Goal: Task Accomplishment & Management: Use online tool/utility

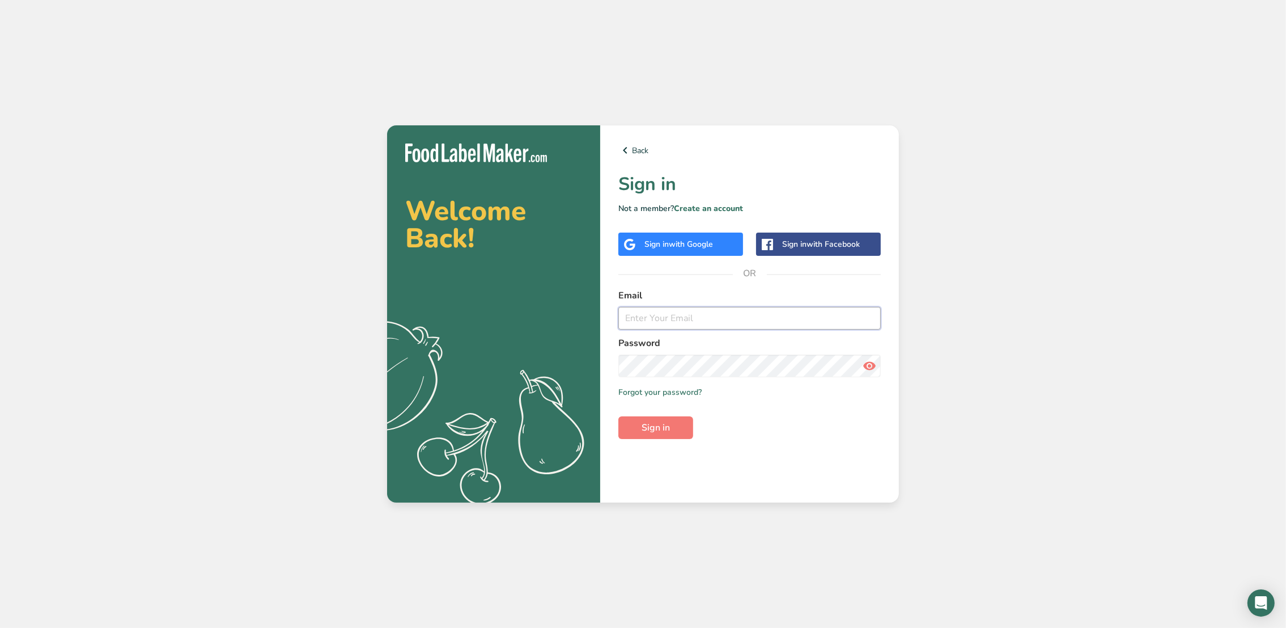
click at [695, 322] on input "email" at bounding box center [749, 318] width 262 height 23
type input "regina@bellowater.co"
click at [618, 416] on button "Sign in" at bounding box center [655, 427] width 75 height 23
click at [646, 429] on span "Sign in" at bounding box center [656, 428] width 28 height 14
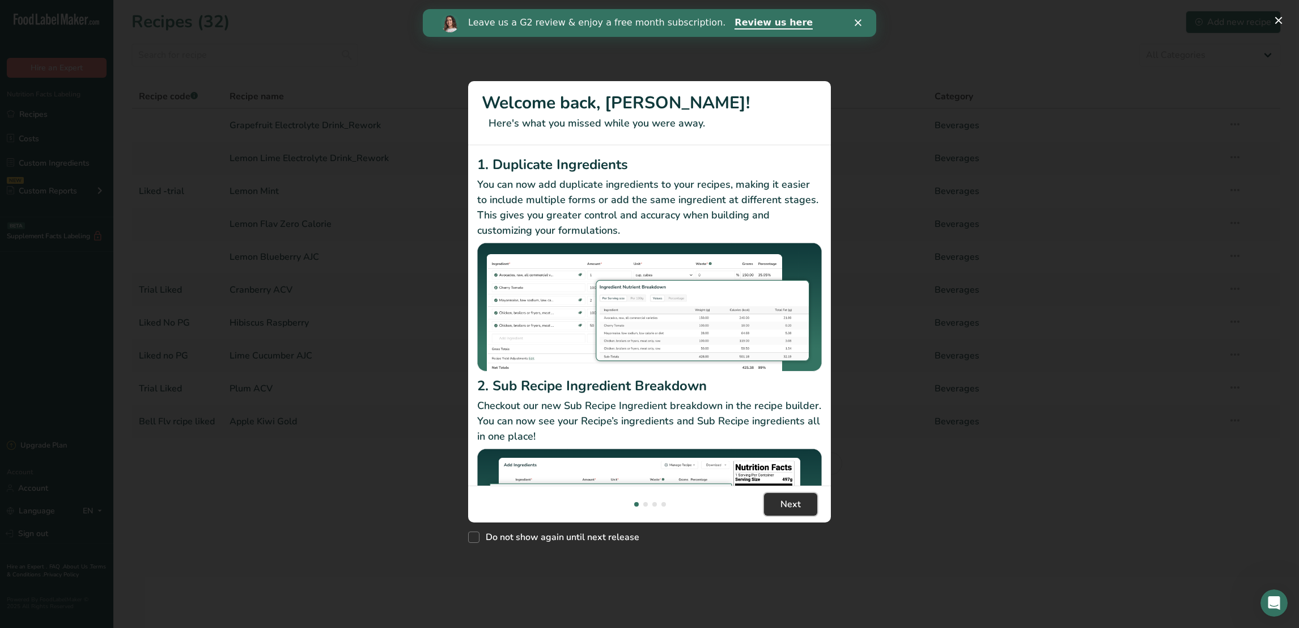
click at [787, 507] on span "Next" at bounding box center [791, 504] width 20 height 14
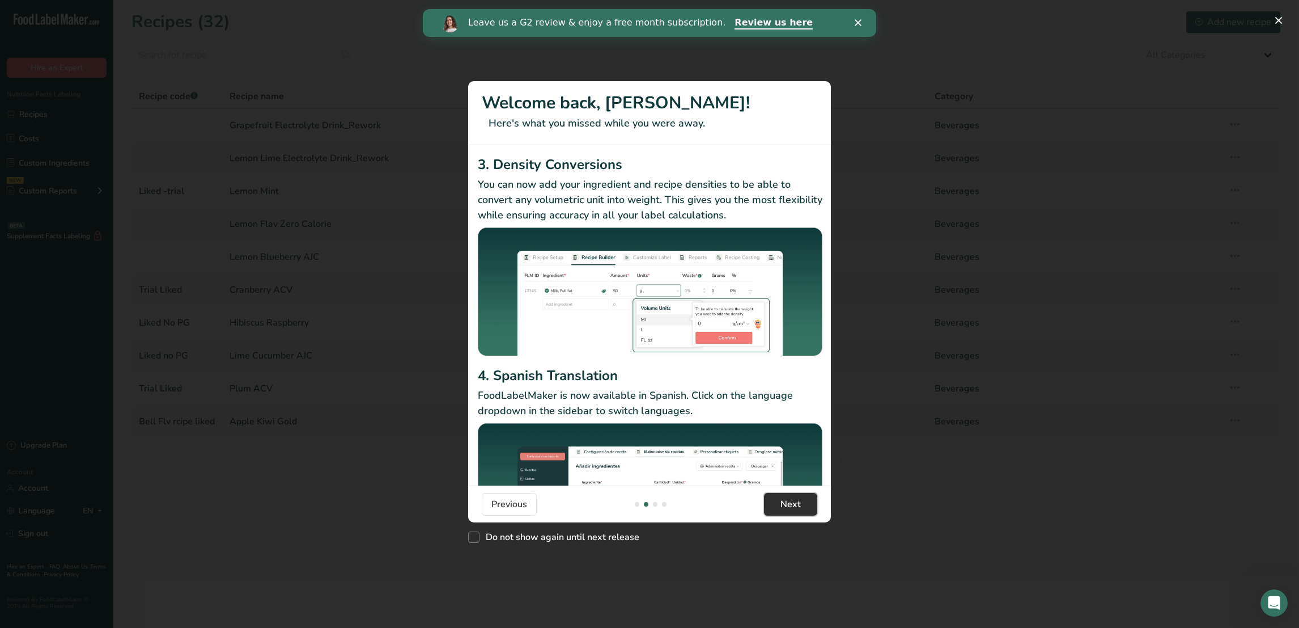
click at [787, 507] on span "Next" at bounding box center [791, 504] width 20 height 14
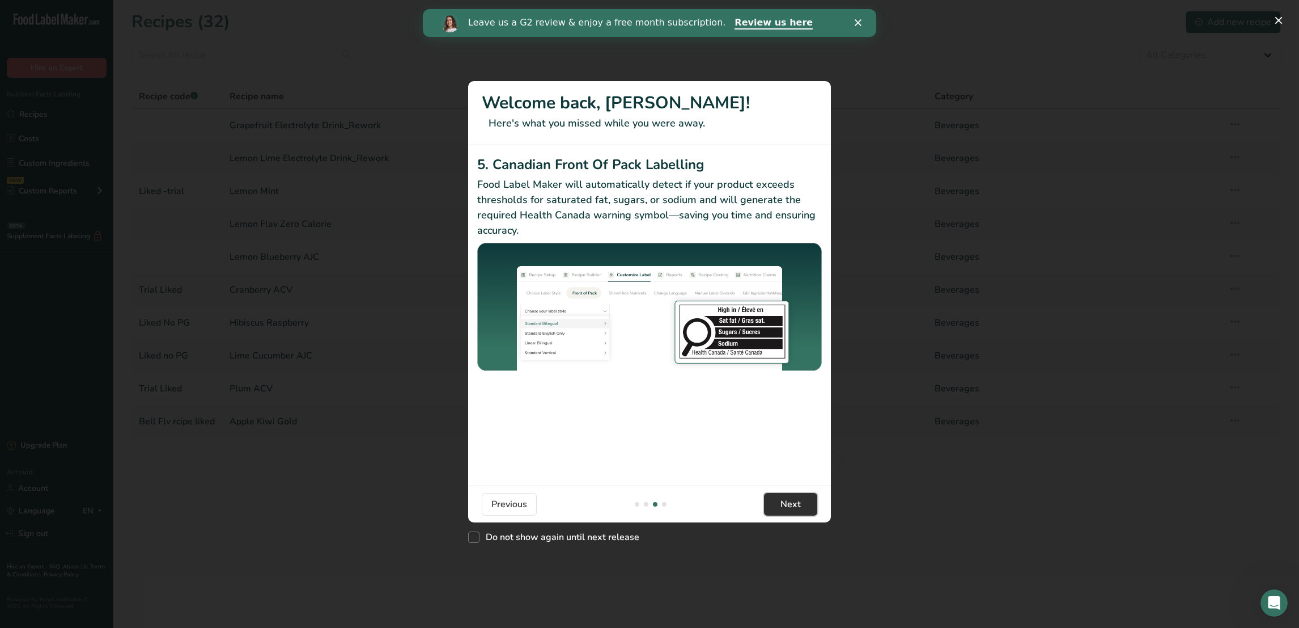
click at [787, 507] on span "Next" at bounding box center [791, 504] width 20 height 14
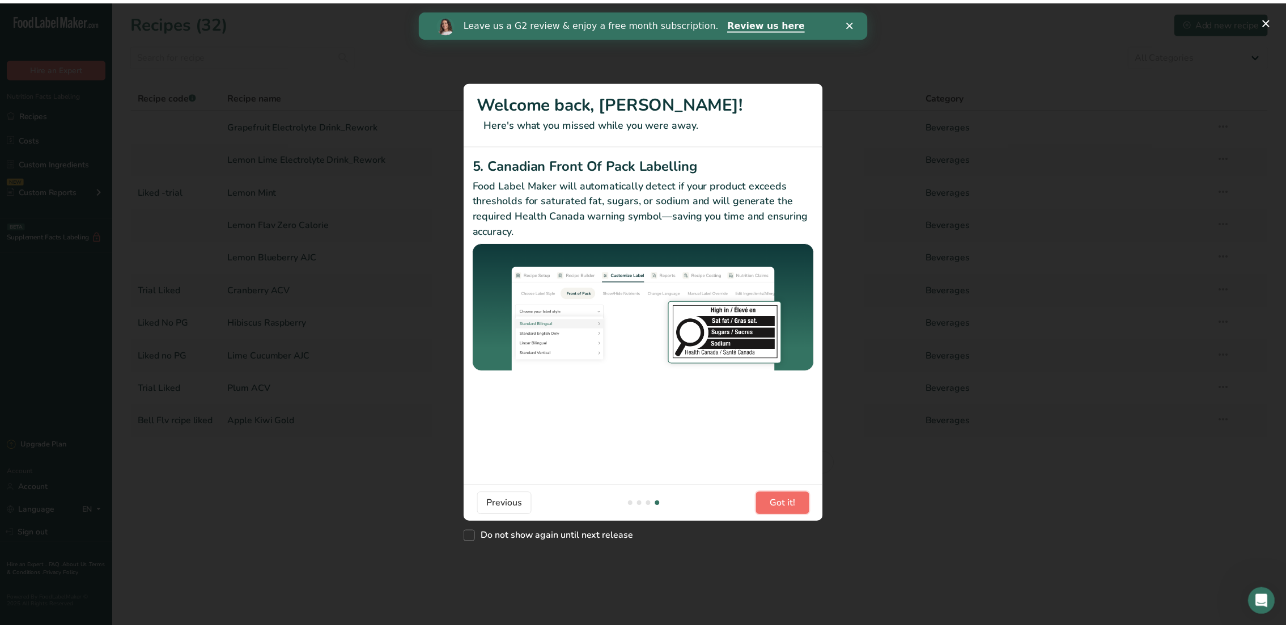
scroll to position [0, 1088]
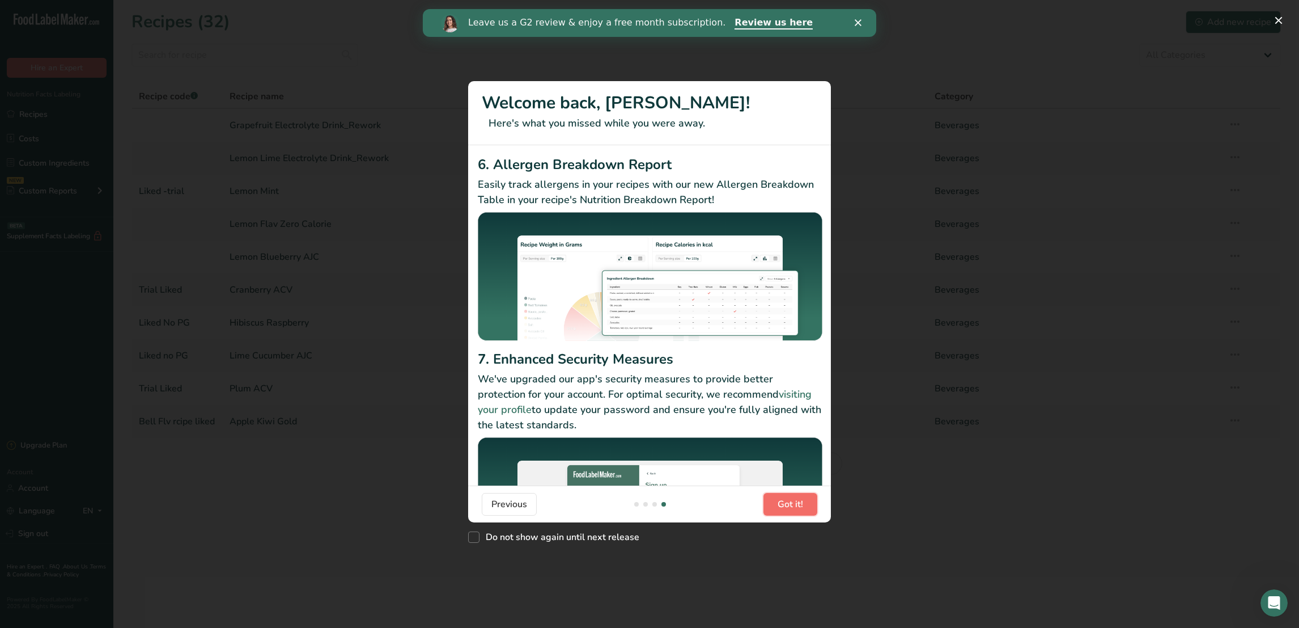
click at [787, 507] on span "Got it!" at bounding box center [791, 504] width 26 height 14
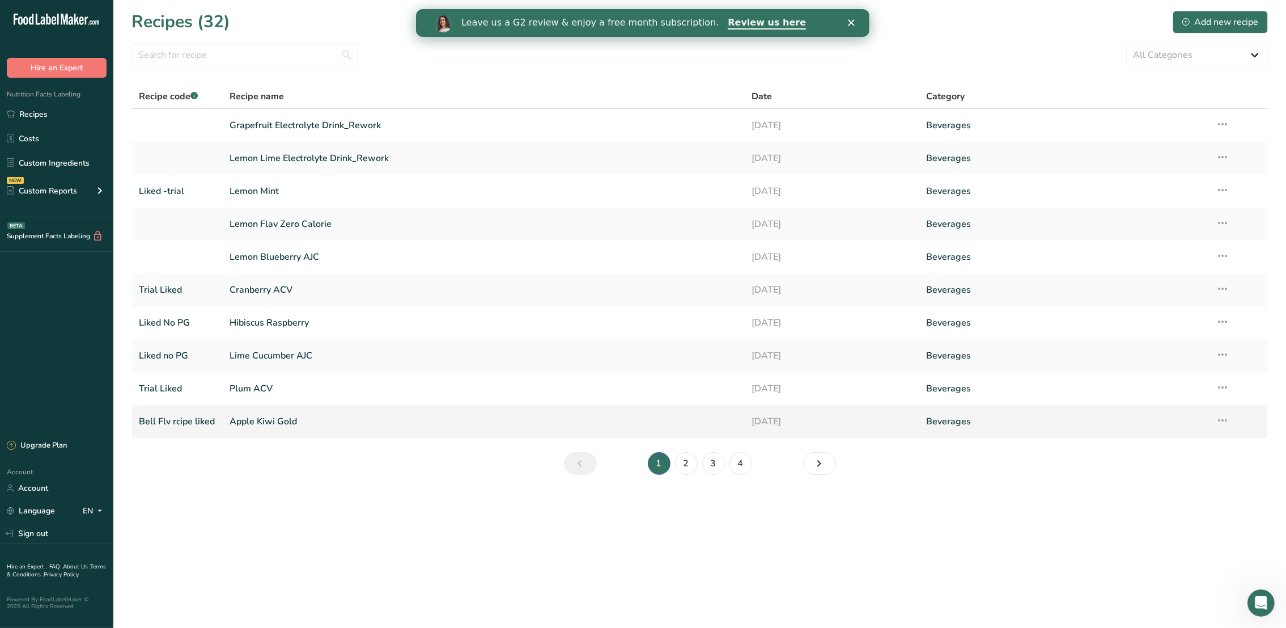
click at [281, 421] on link "Apple Kiwi Gold" at bounding box center [484, 421] width 508 height 24
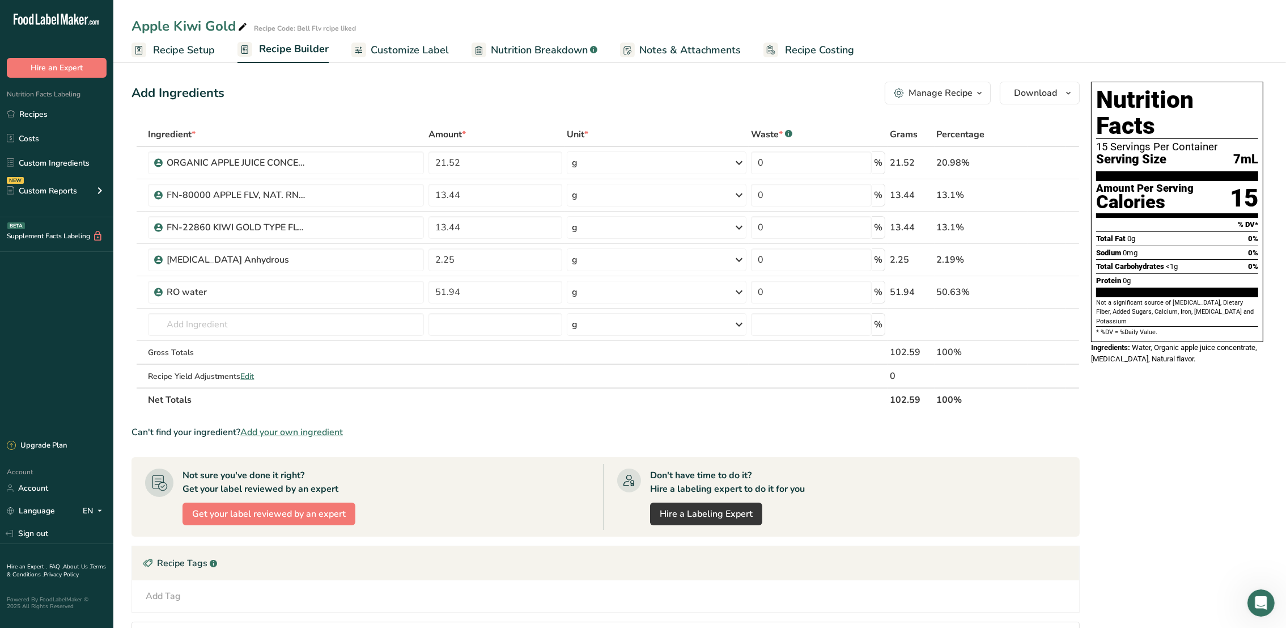
click at [281, 421] on div "Add Ingredients Manage Recipe Delete Recipe Duplicate Recipe Scale Recipe Save …" at bounding box center [700, 445] width 1137 height 736
click at [580, 48] on span "Nutrition Breakdown" at bounding box center [539, 50] width 97 height 15
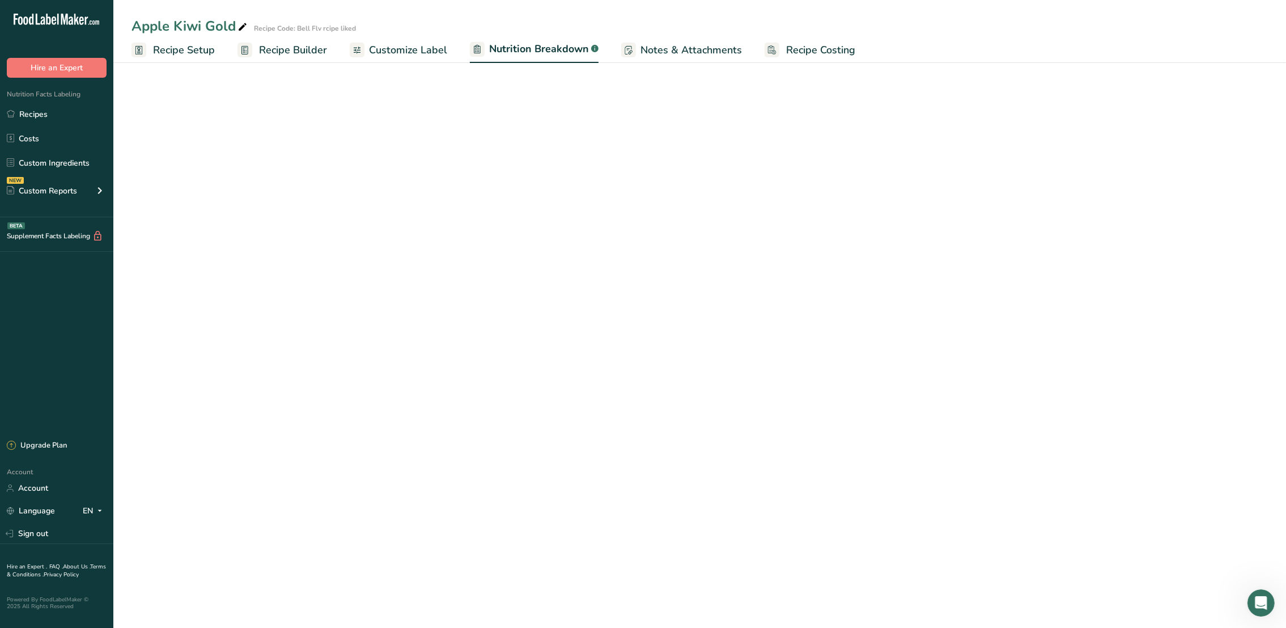
select select "Calories"
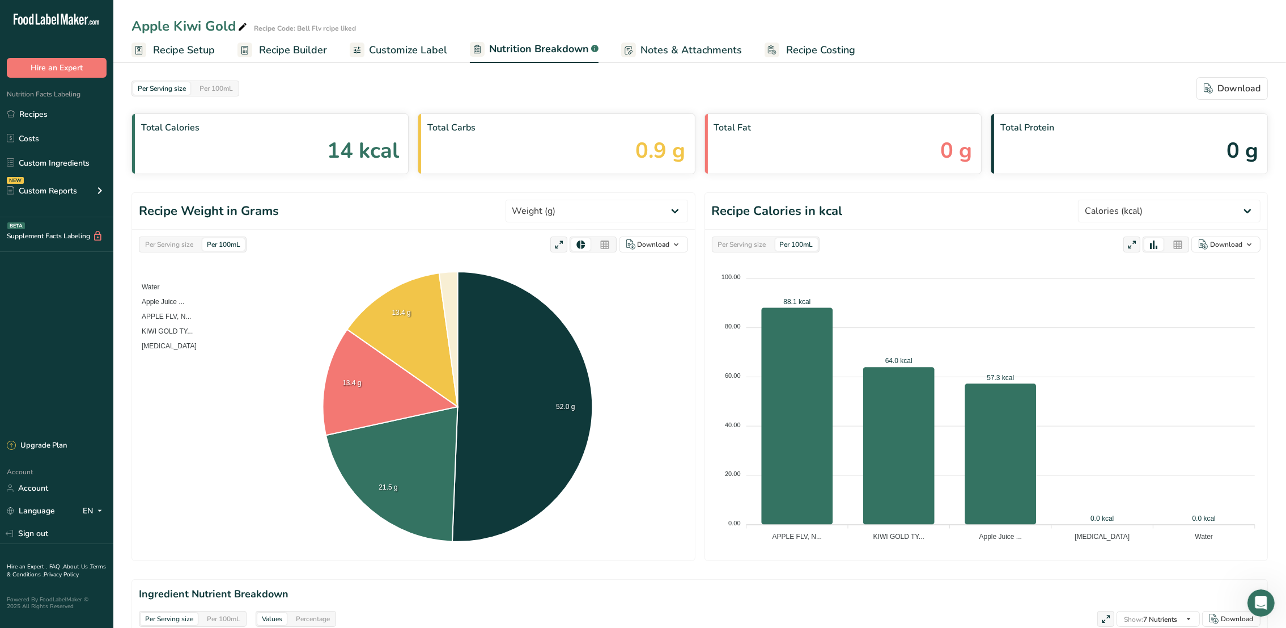
click at [167, 55] on span "Recipe Setup" at bounding box center [184, 50] width 62 height 15
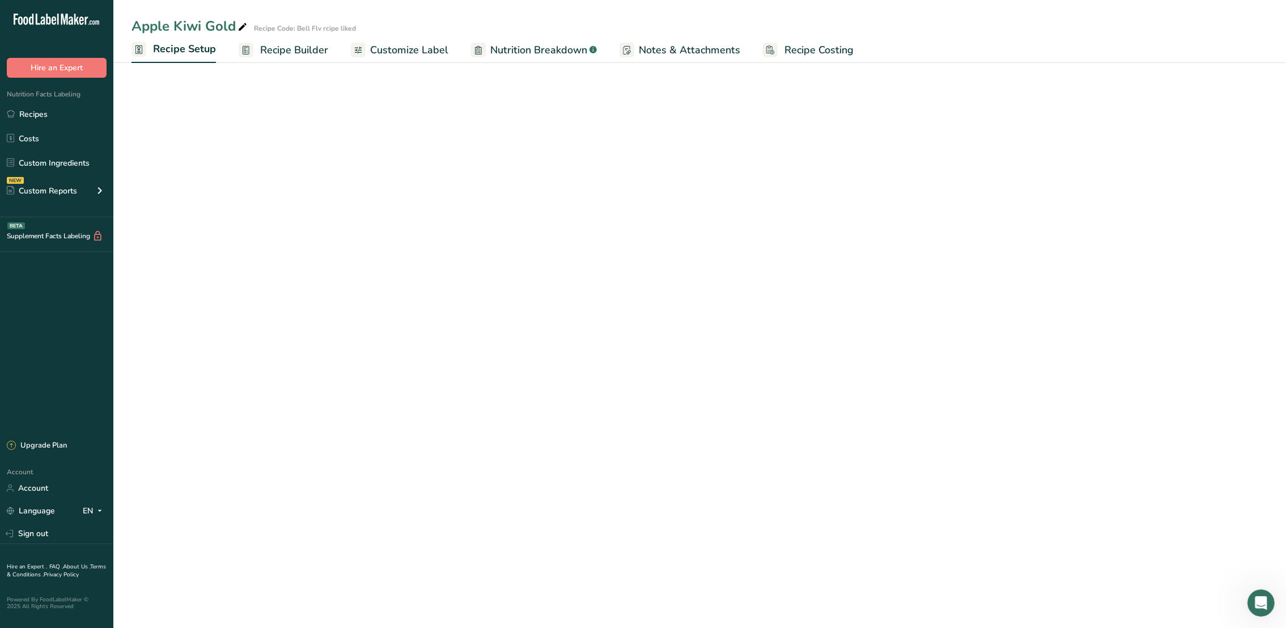
select select "22"
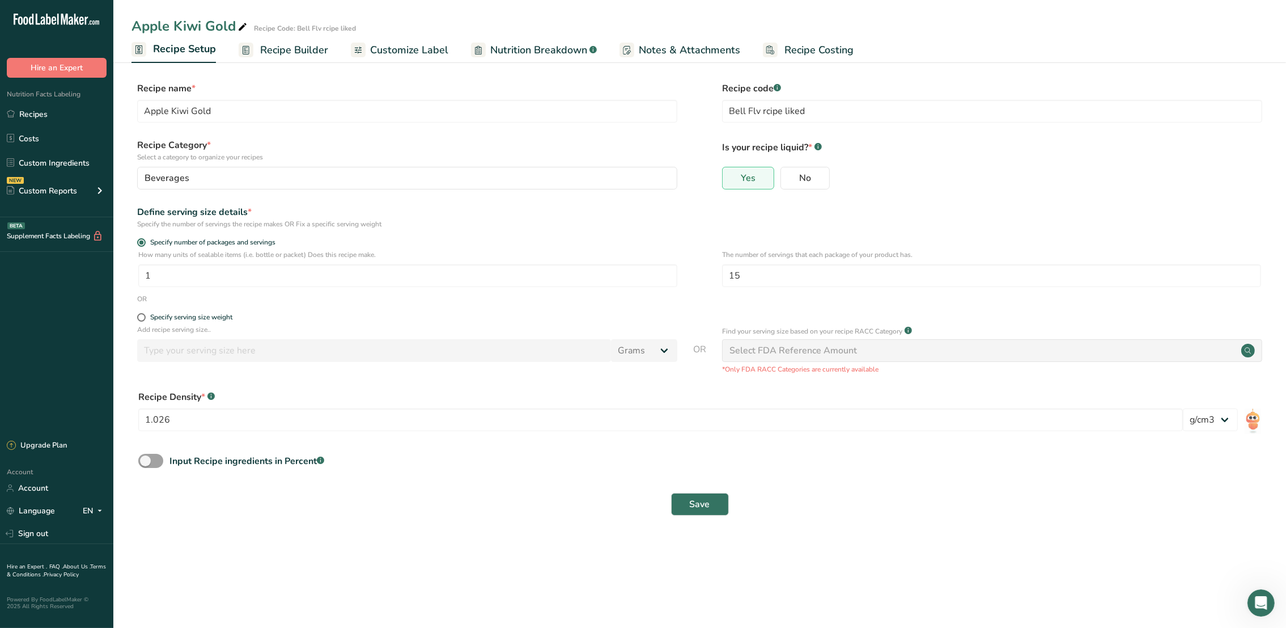
click at [278, 55] on span "Recipe Builder" at bounding box center [294, 50] width 68 height 15
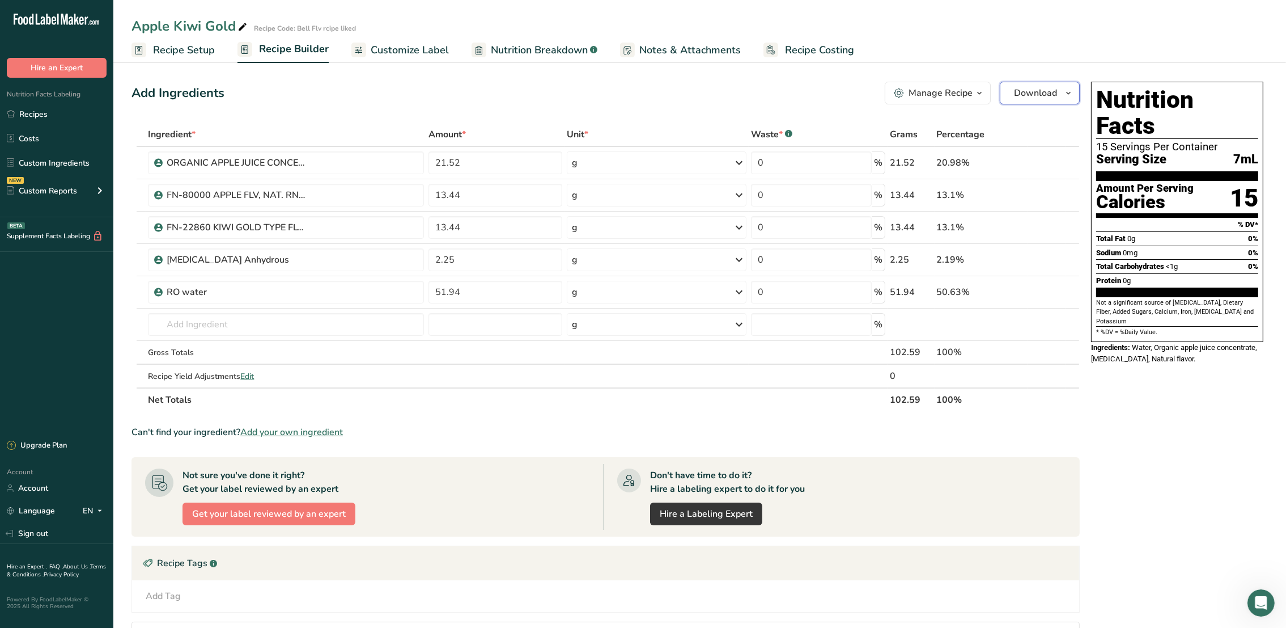
click at [1055, 89] on span "Download" at bounding box center [1035, 93] width 43 height 14
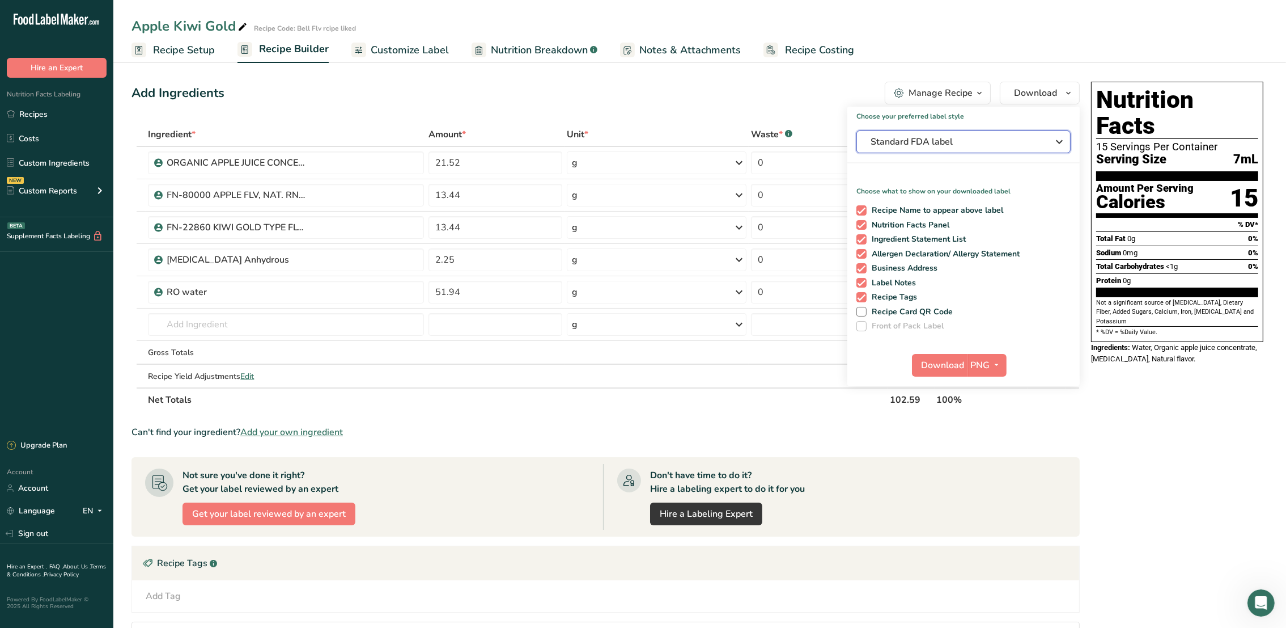
click at [1036, 140] on span "Standard FDA label" at bounding box center [956, 142] width 170 height 14
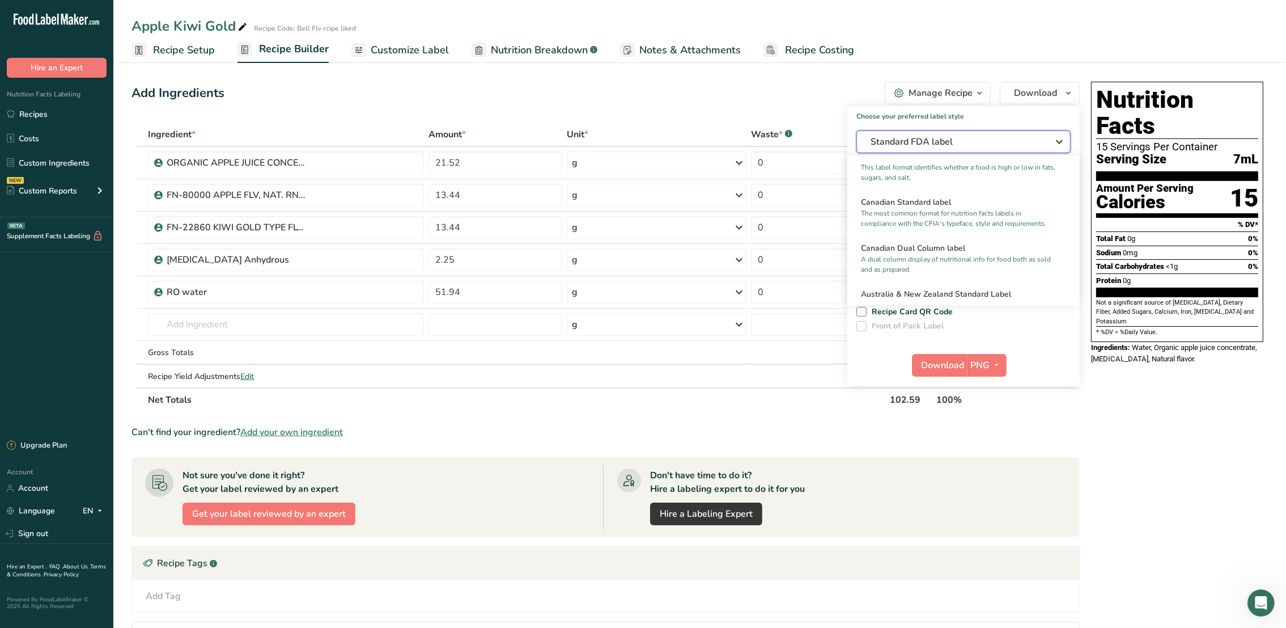
scroll to position [431, 0]
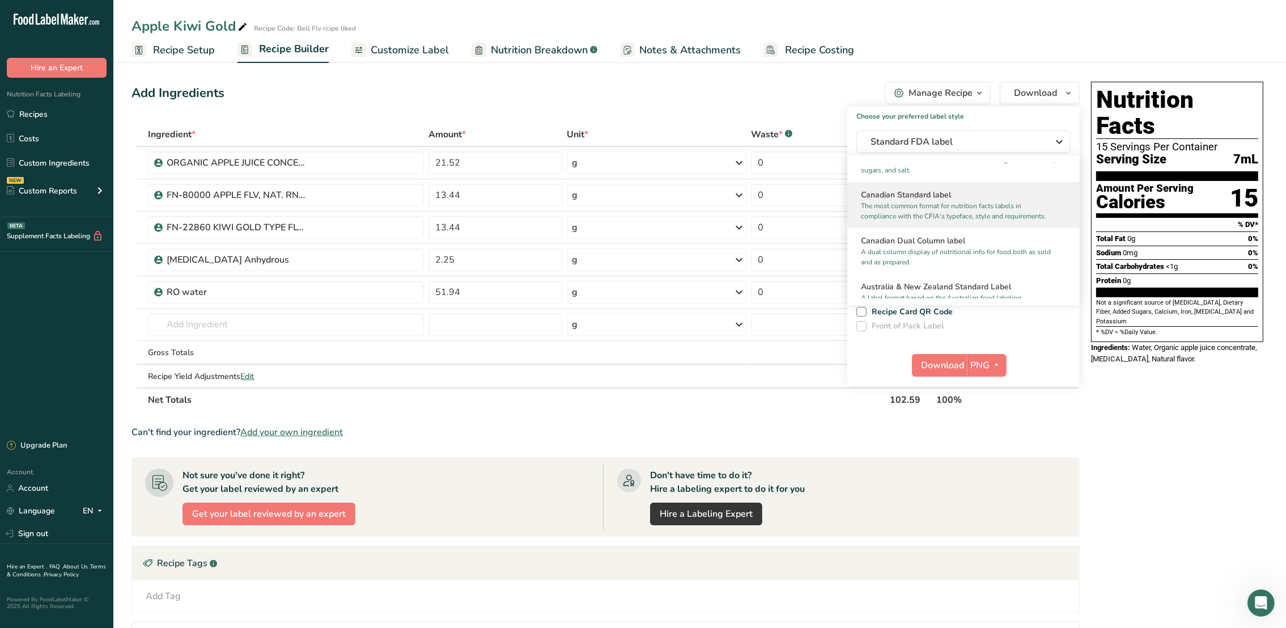
click at [982, 201] on h2 "Canadian Standard label" at bounding box center [963, 195] width 205 height 12
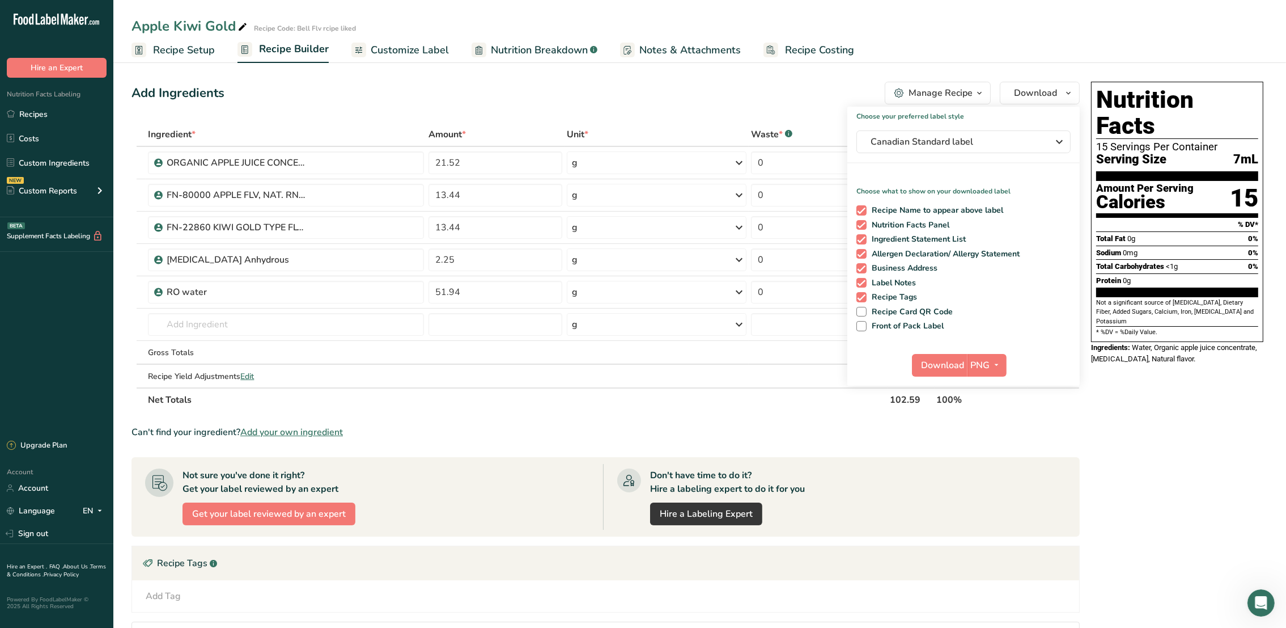
click at [1120, 395] on div "Nutrition Facts 15 Servings Per Container Serving Size 7mL Amount Per Serving C…" at bounding box center [1177, 445] width 181 height 736
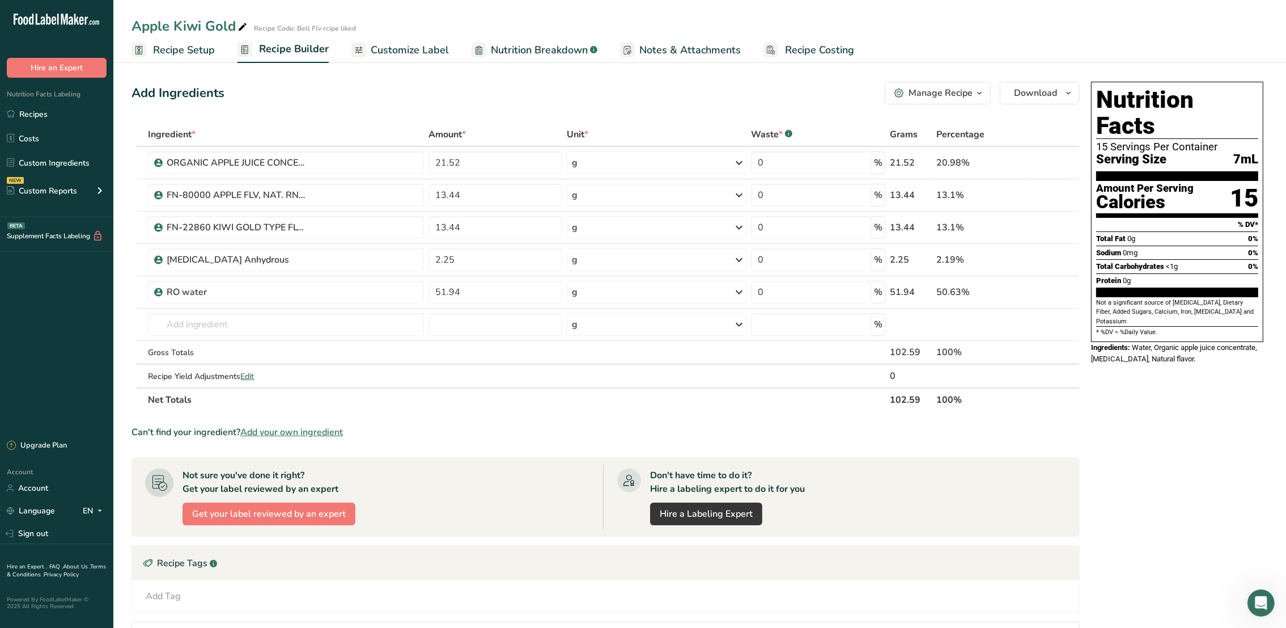
click at [302, 45] on span "Recipe Builder" at bounding box center [294, 48] width 70 height 15
click at [200, 57] on span "Recipe Setup" at bounding box center [184, 50] width 62 height 15
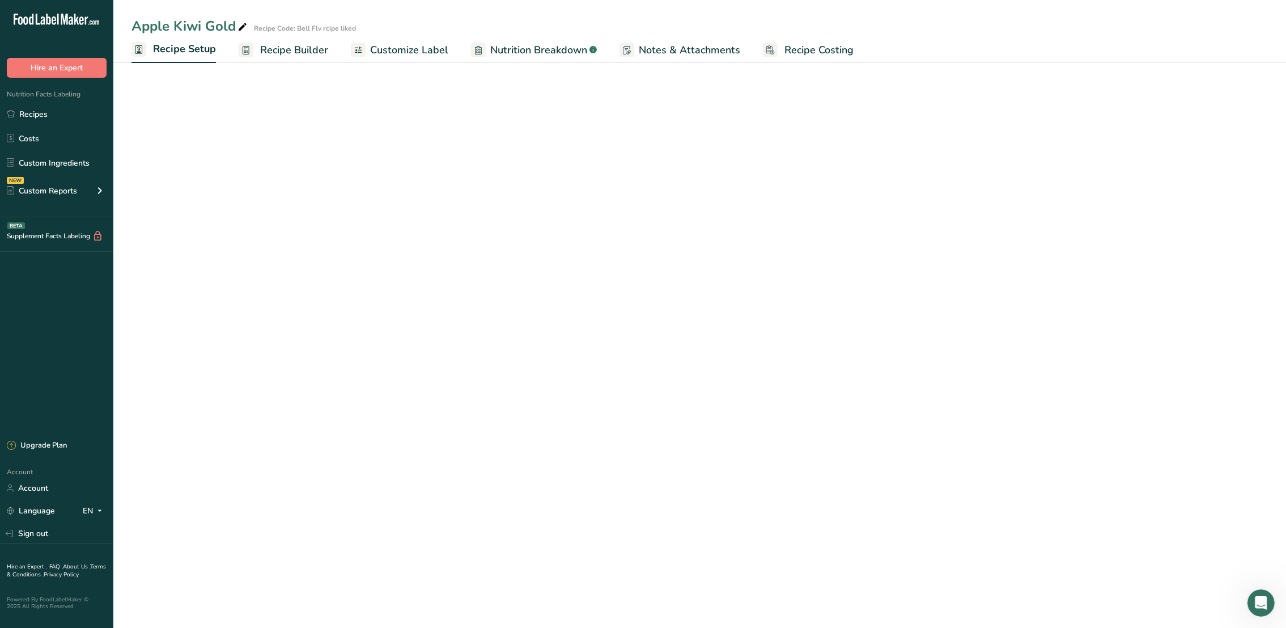
select select "22"
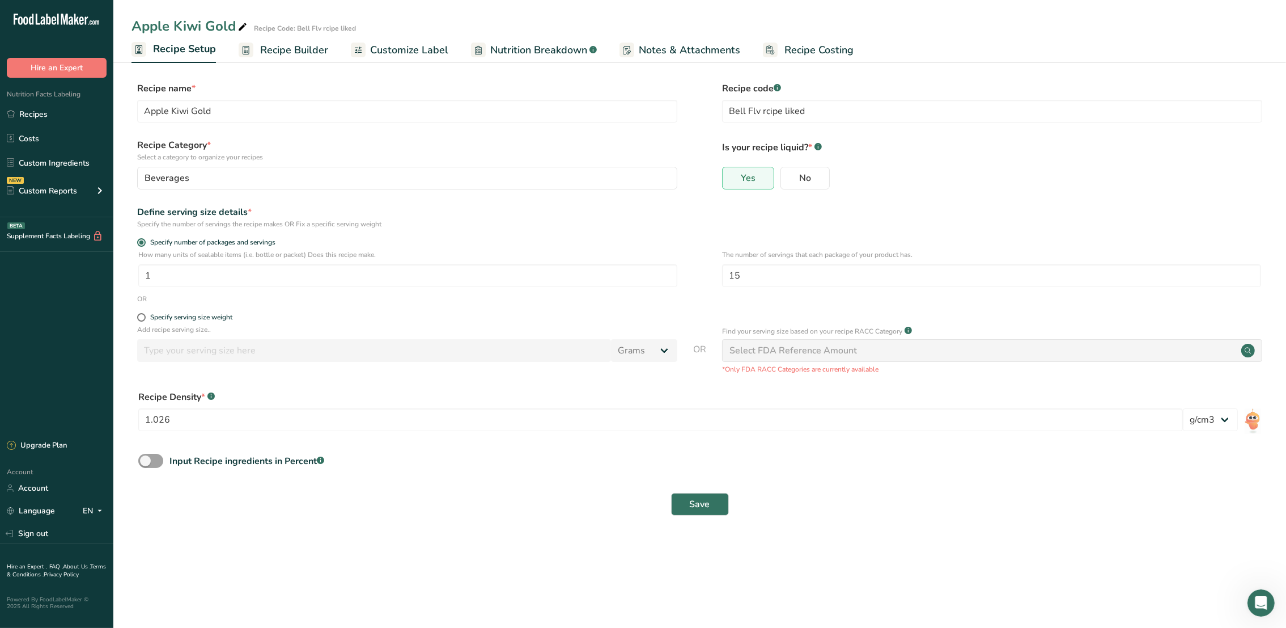
click at [279, 43] on span "Recipe Builder" at bounding box center [294, 50] width 68 height 15
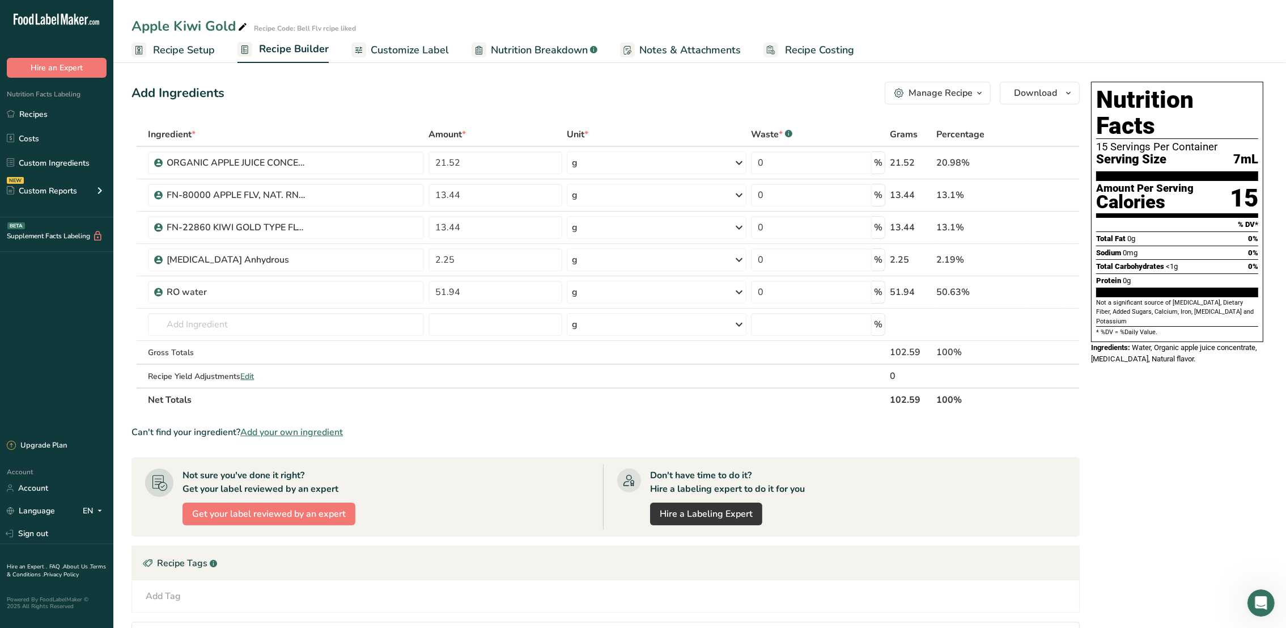
click at [435, 41] on link "Customize Label" at bounding box center [400, 50] width 98 height 26
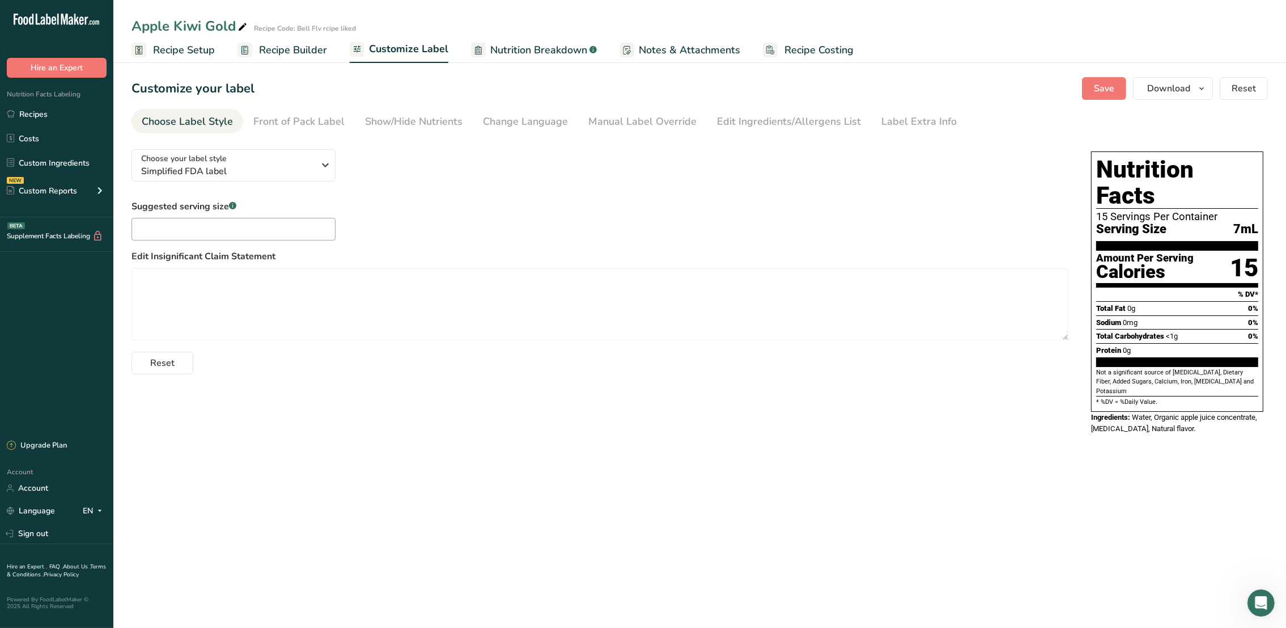
click at [303, 183] on div "Choose your label style Simplified FDA label USA (FDA) Standard FDA label Tabul…" at bounding box center [600, 257] width 937 height 234
click at [303, 154] on div "Choose your label style Simplified FDA label" at bounding box center [227, 165] width 173 height 26
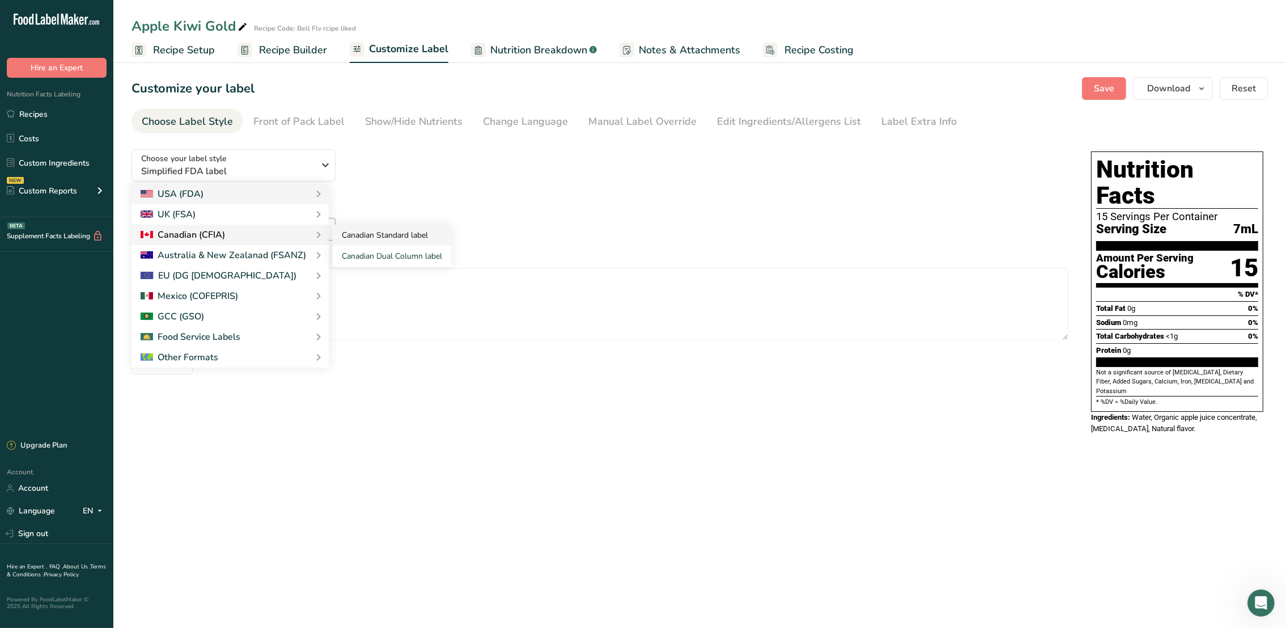
click at [362, 230] on link "Canadian Standard label" at bounding box center [392, 234] width 118 height 21
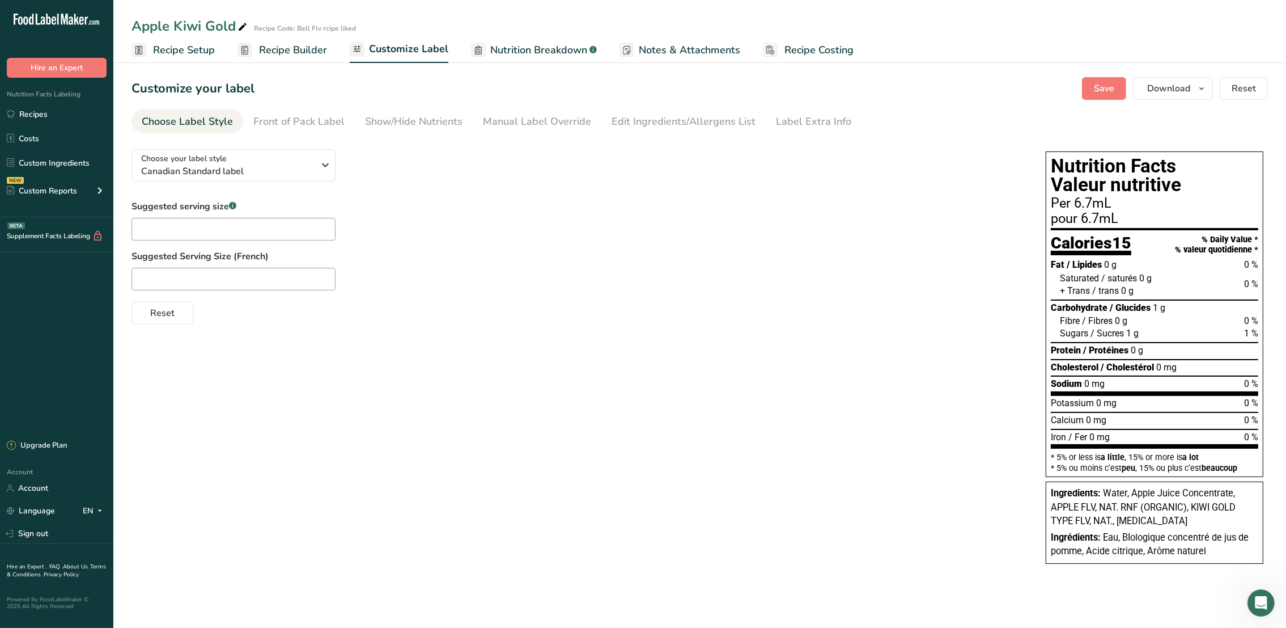
click at [200, 54] on span "Recipe Setup" at bounding box center [184, 50] width 62 height 15
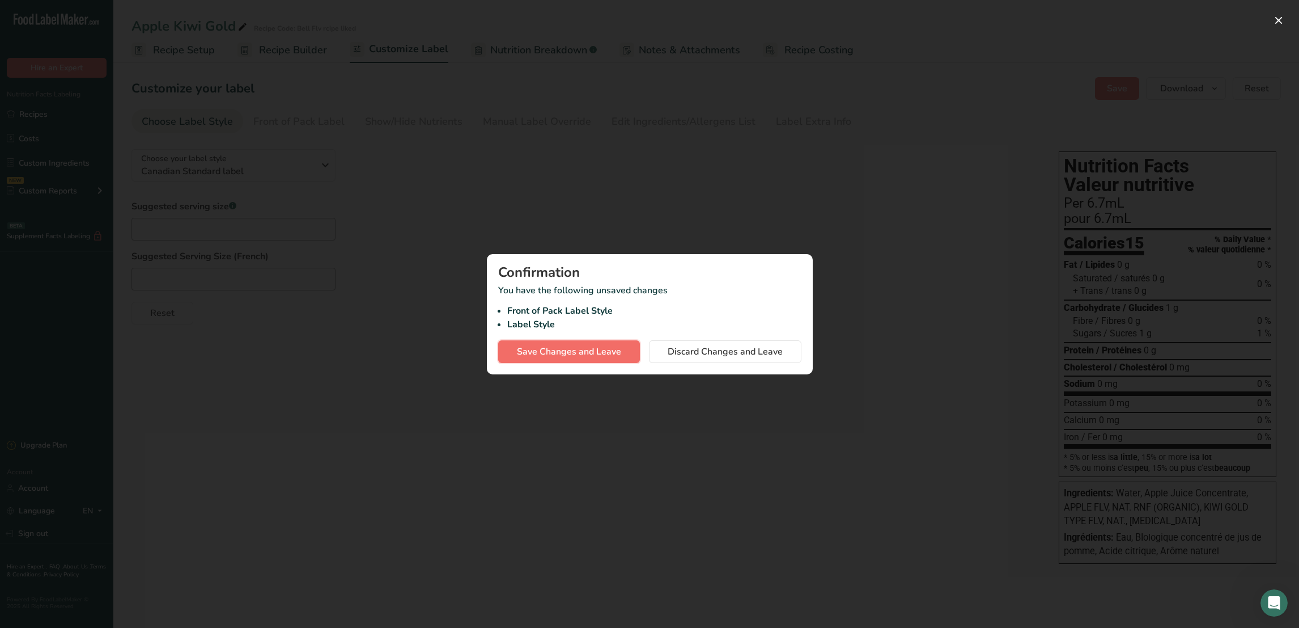
click at [550, 351] on span "Save Changes and Leave" at bounding box center [569, 352] width 104 height 14
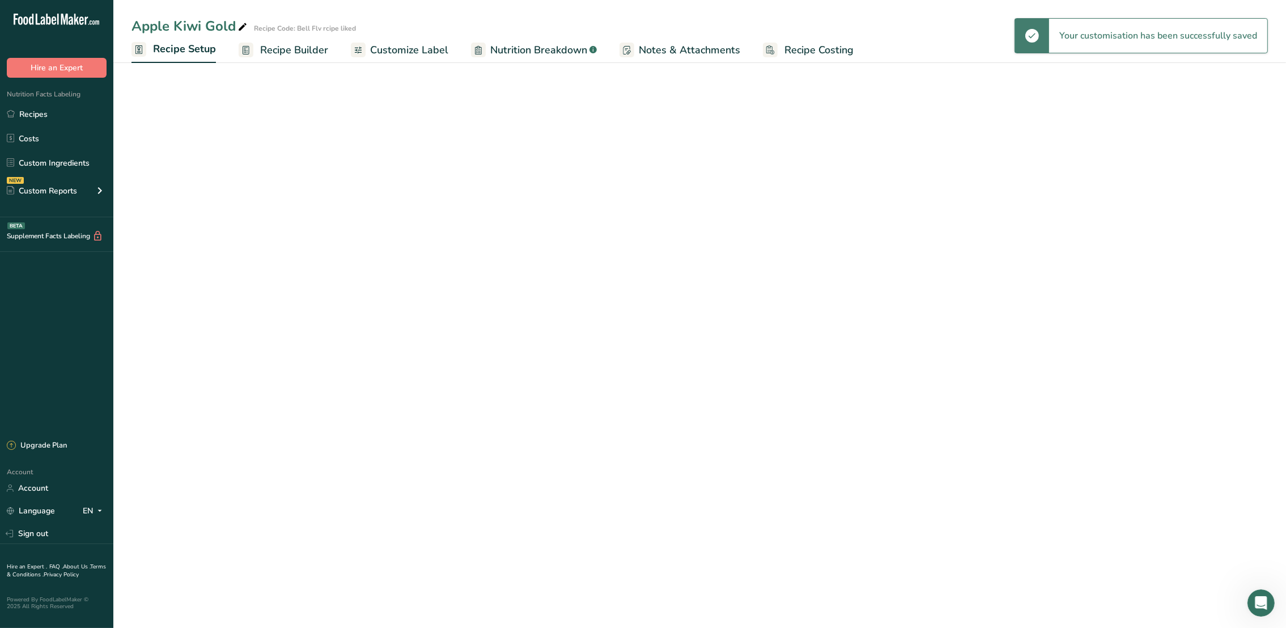
select select "22"
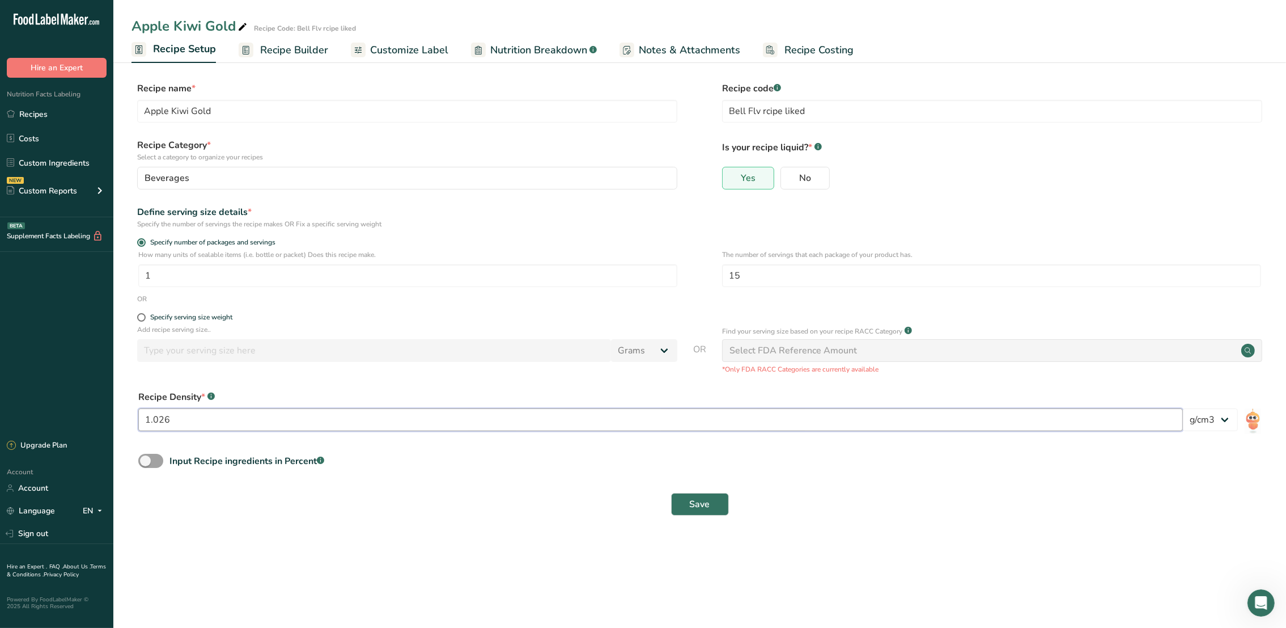
click at [324, 428] on input "1.026" at bounding box center [660, 419] width 1045 height 23
click at [751, 280] on input "15" at bounding box center [991, 275] width 539 height 23
type input "1"
type input "30"
click at [697, 506] on span "Save" at bounding box center [700, 504] width 20 height 14
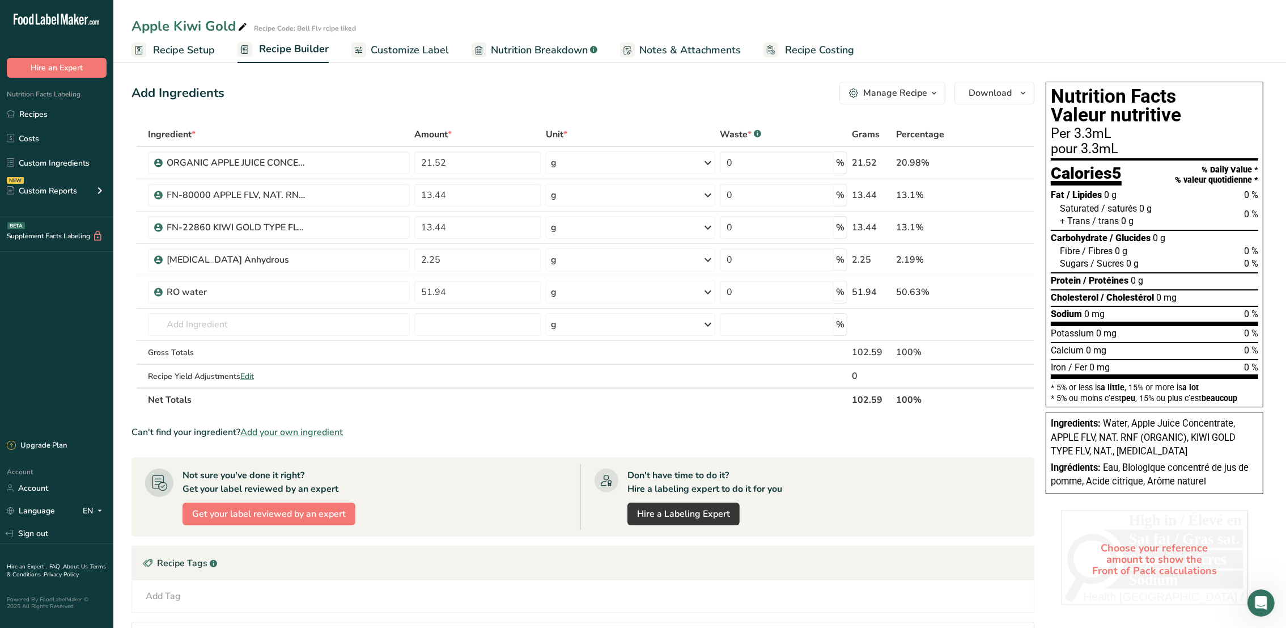
click at [166, 45] on span "Recipe Setup" at bounding box center [184, 50] width 62 height 15
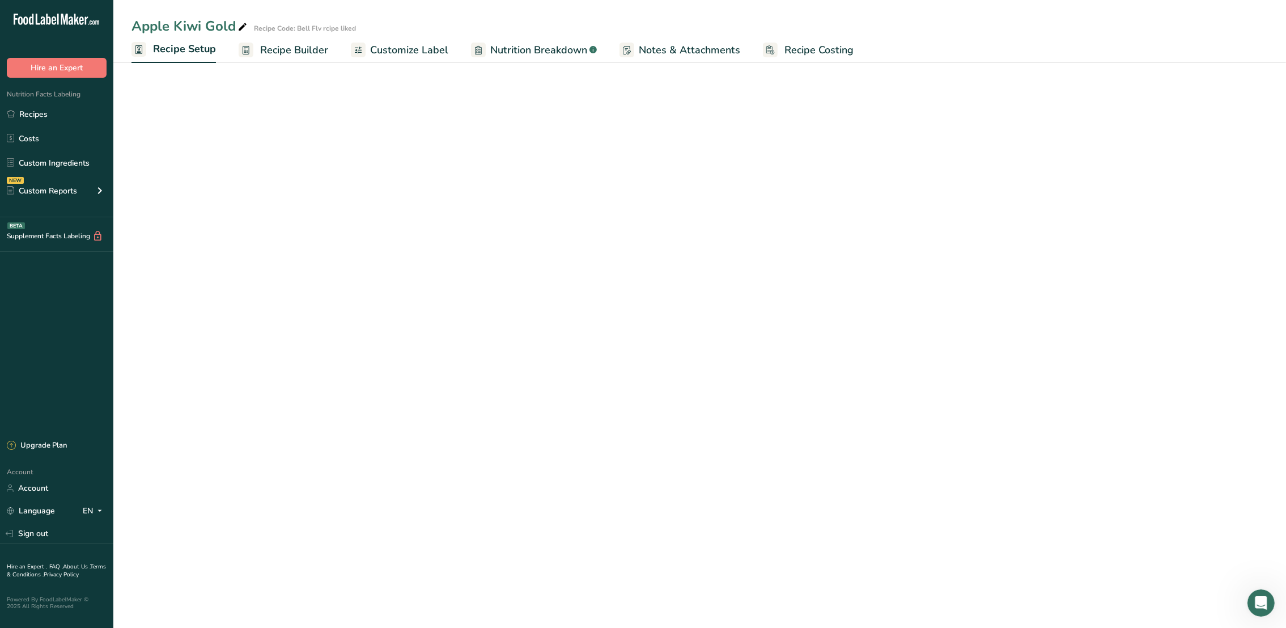
select select "22"
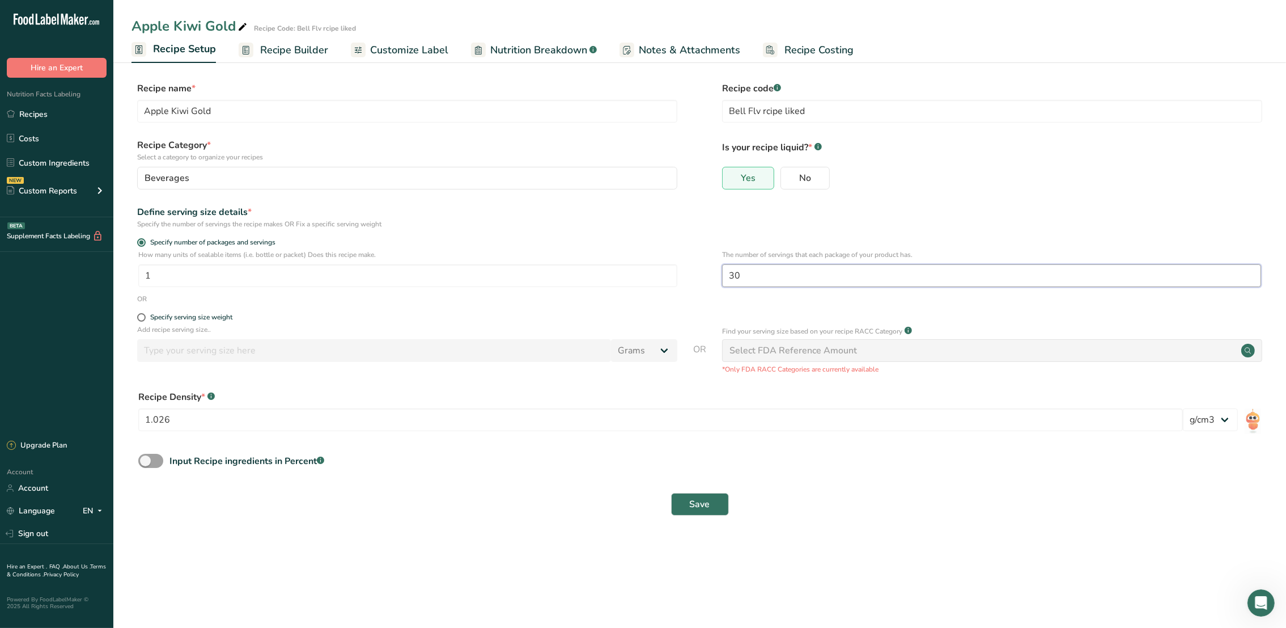
click at [756, 276] on input "30" at bounding box center [991, 275] width 539 height 23
type input "35"
click at [702, 501] on span "Save" at bounding box center [700, 504] width 20 height 14
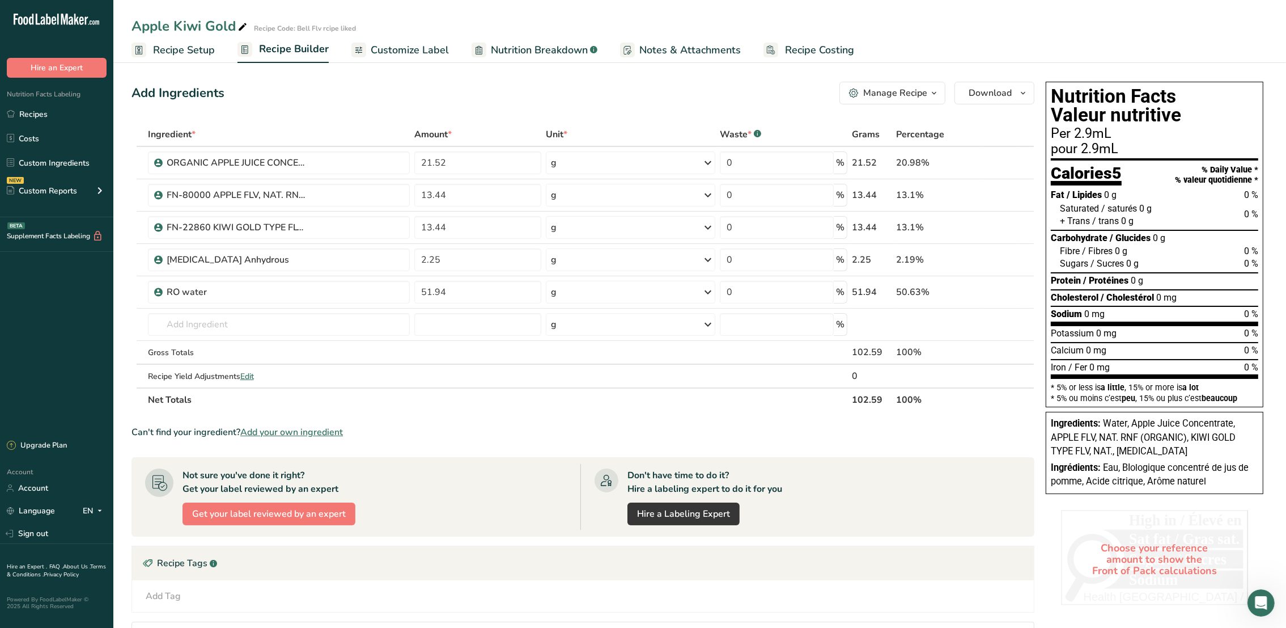
click at [153, 45] on span "Recipe Setup" at bounding box center [184, 50] width 62 height 15
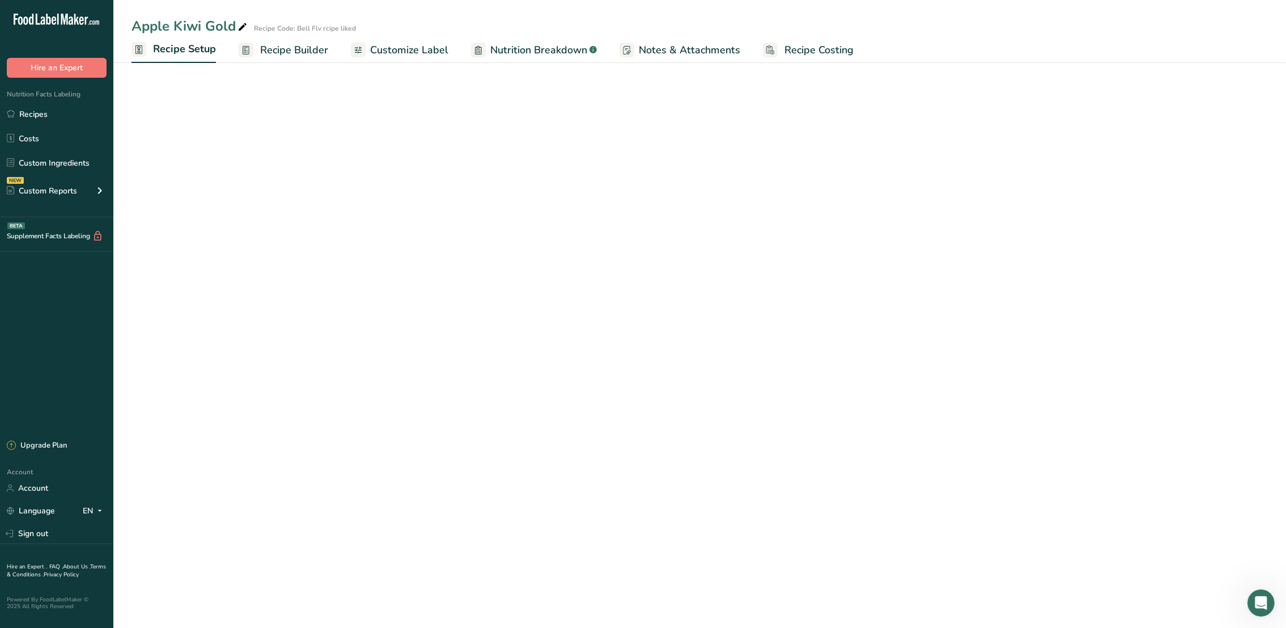
select select "22"
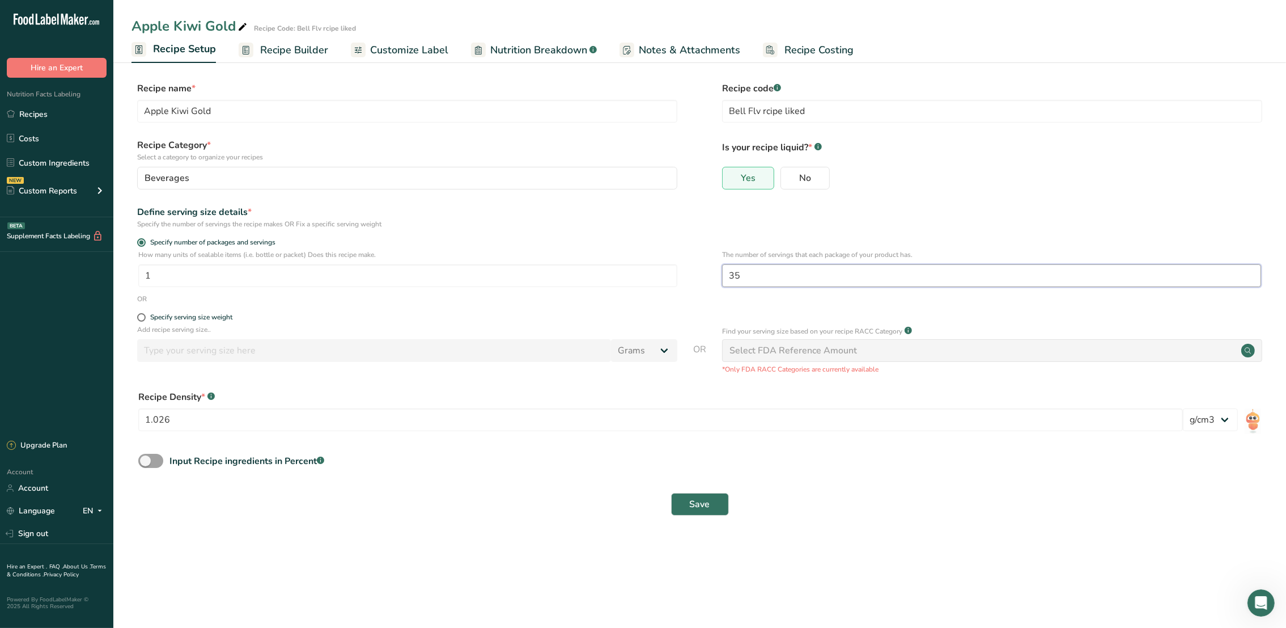
click at [744, 279] on input "35" at bounding box center [991, 275] width 539 height 23
type input "38"
click at [713, 504] on button "Save" at bounding box center [700, 504] width 58 height 23
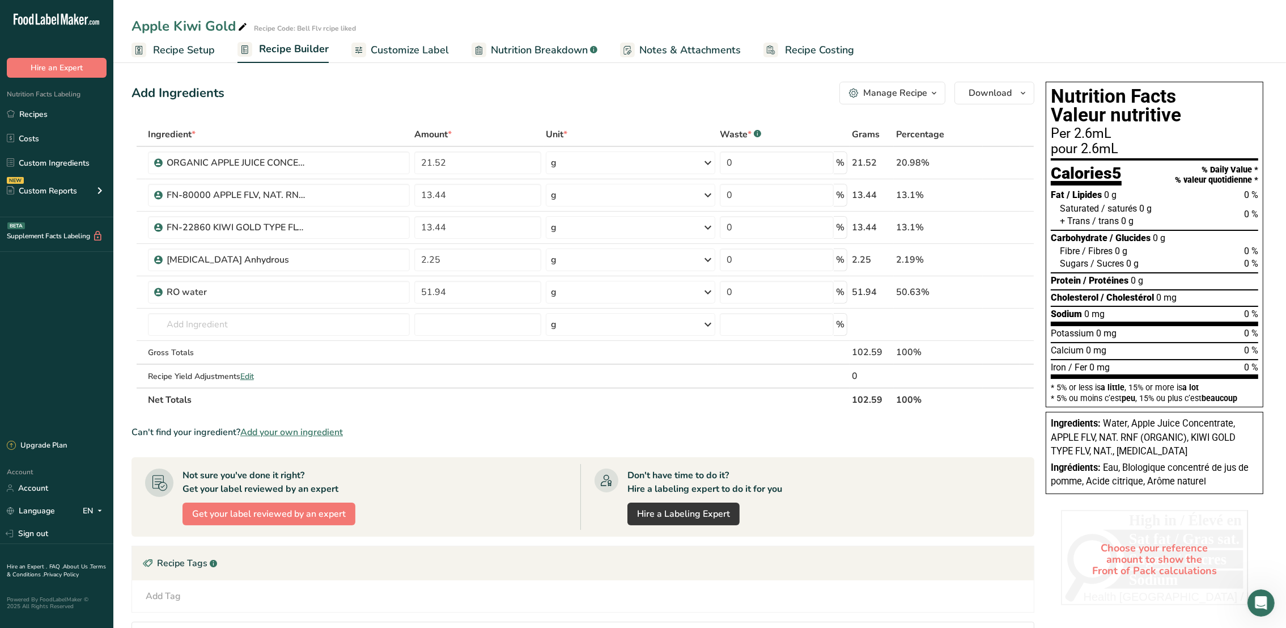
click at [188, 54] on span "Recipe Setup" at bounding box center [184, 50] width 62 height 15
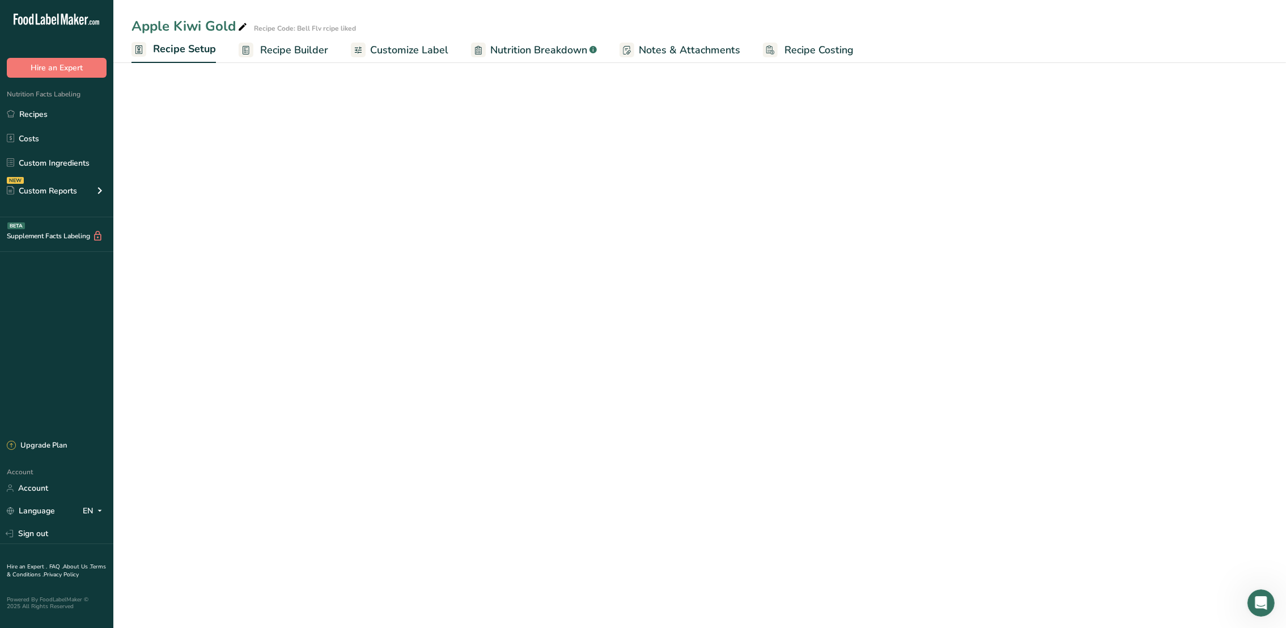
select select "22"
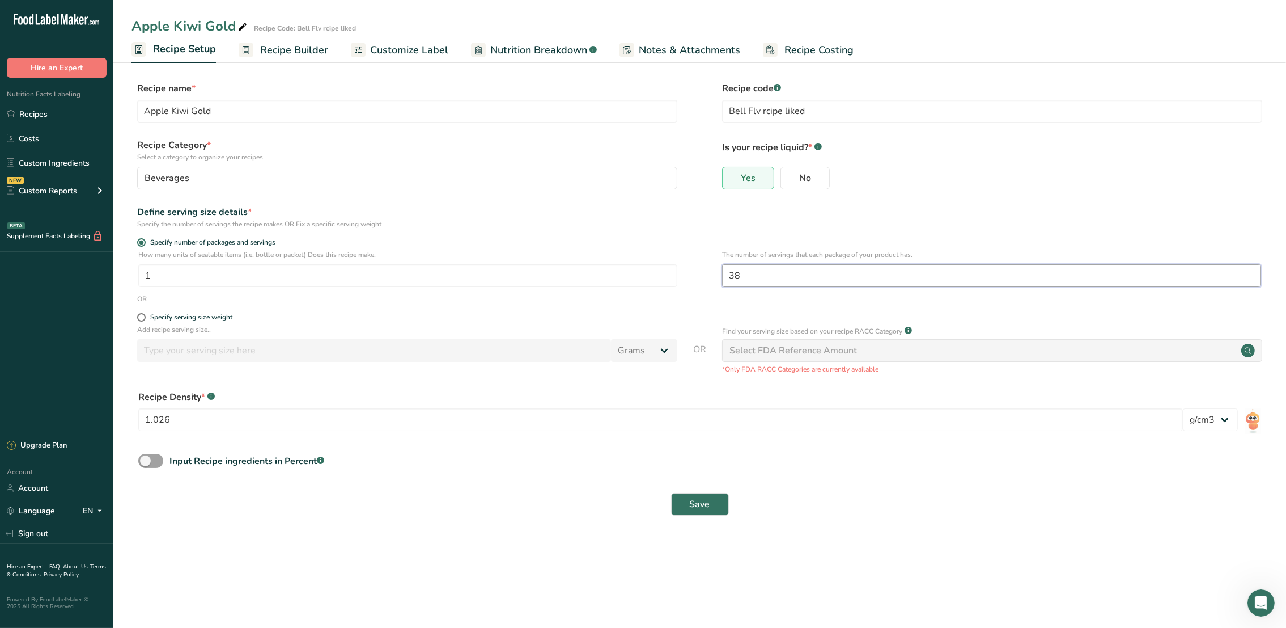
drag, startPoint x: 755, startPoint y: 276, endPoint x: 713, endPoint y: 278, distance: 41.4
click at [713, 278] on div "How many units of sealable items (i.e. bottle or packet) Does this recipe make.…" at bounding box center [700, 271] width 1137 height 44
type input "45"
click at [699, 500] on span "Save" at bounding box center [700, 504] width 20 height 14
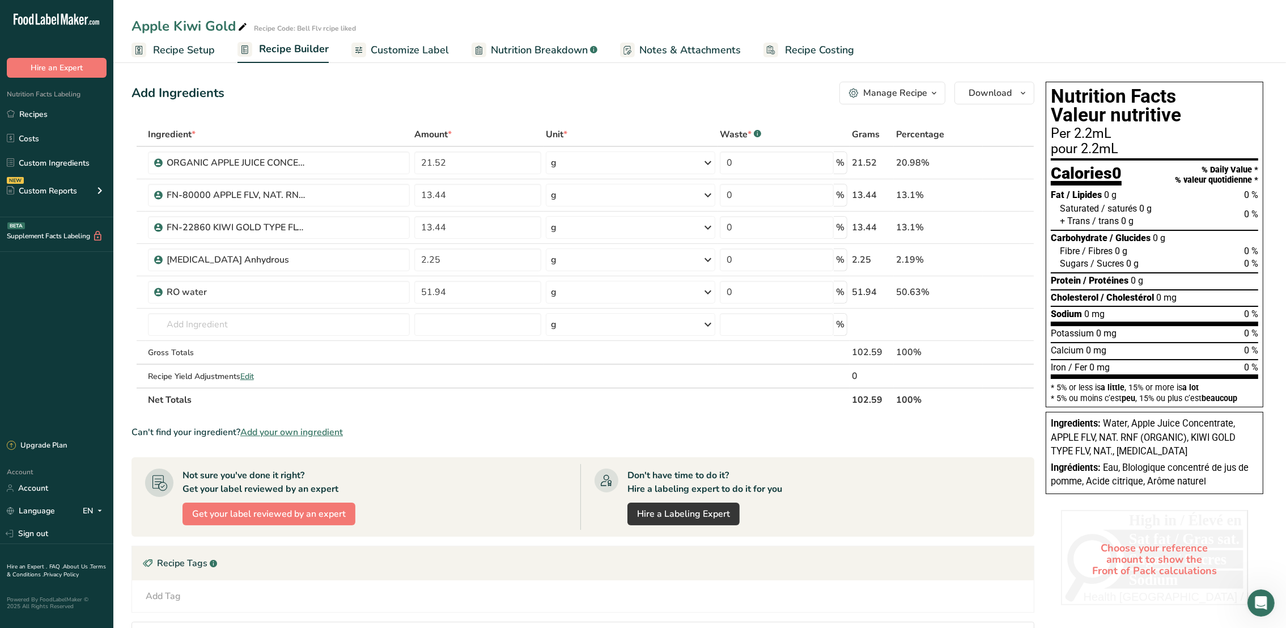
click at [196, 52] on span "Recipe Setup" at bounding box center [184, 50] width 62 height 15
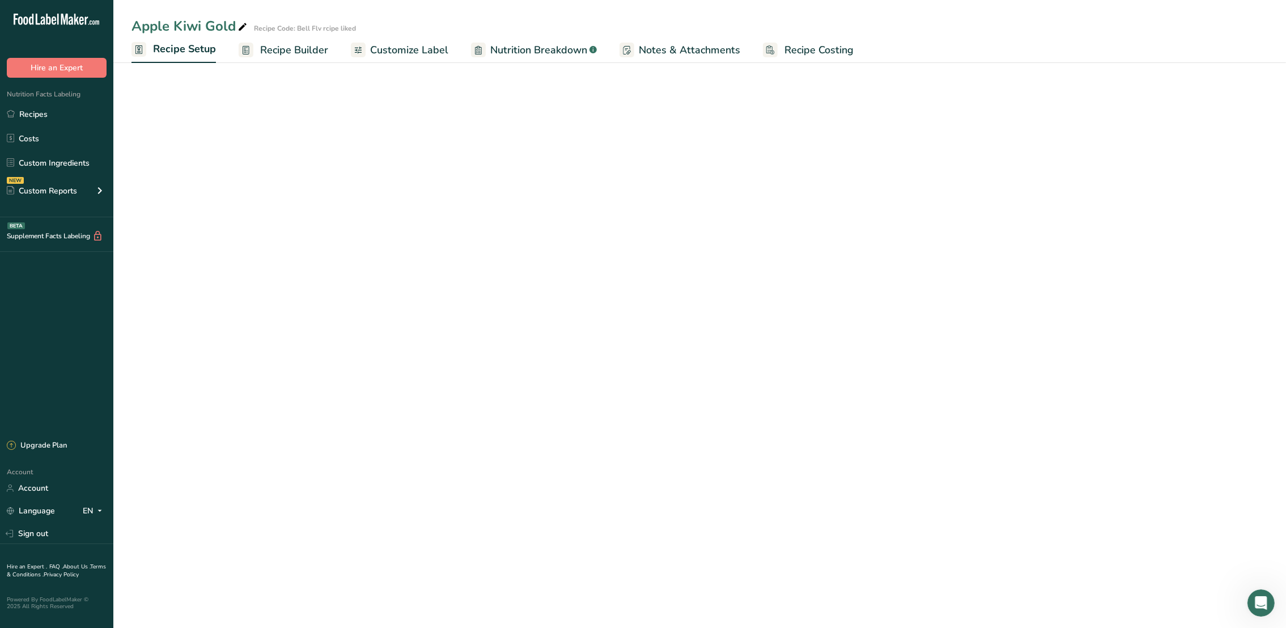
select select "22"
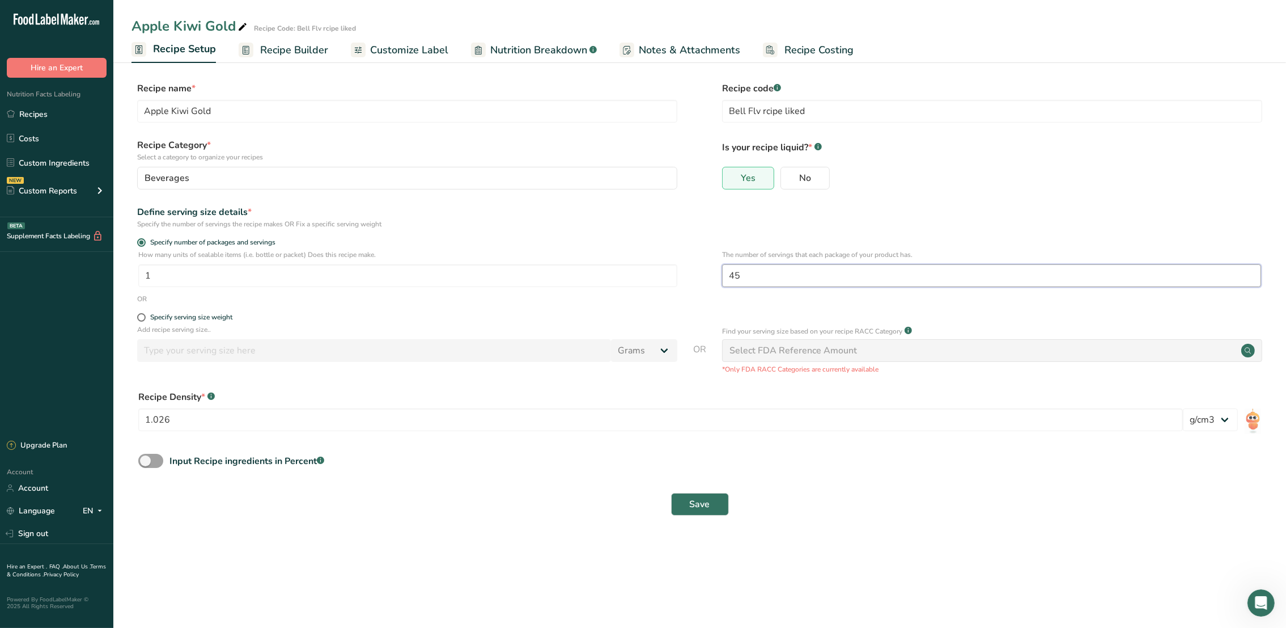
click at [743, 278] on input "45" at bounding box center [991, 275] width 539 height 23
type input "43"
click at [705, 508] on span "Save" at bounding box center [700, 504] width 20 height 14
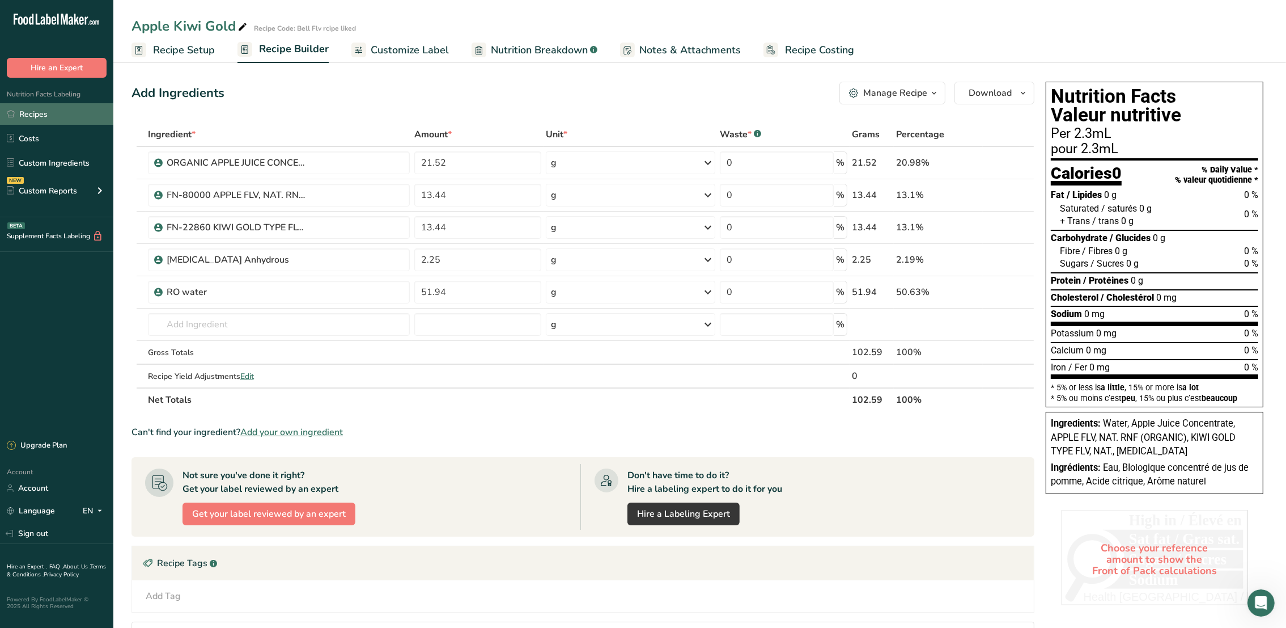
click at [32, 106] on link "Recipes" at bounding box center [56, 114] width 113 height 22
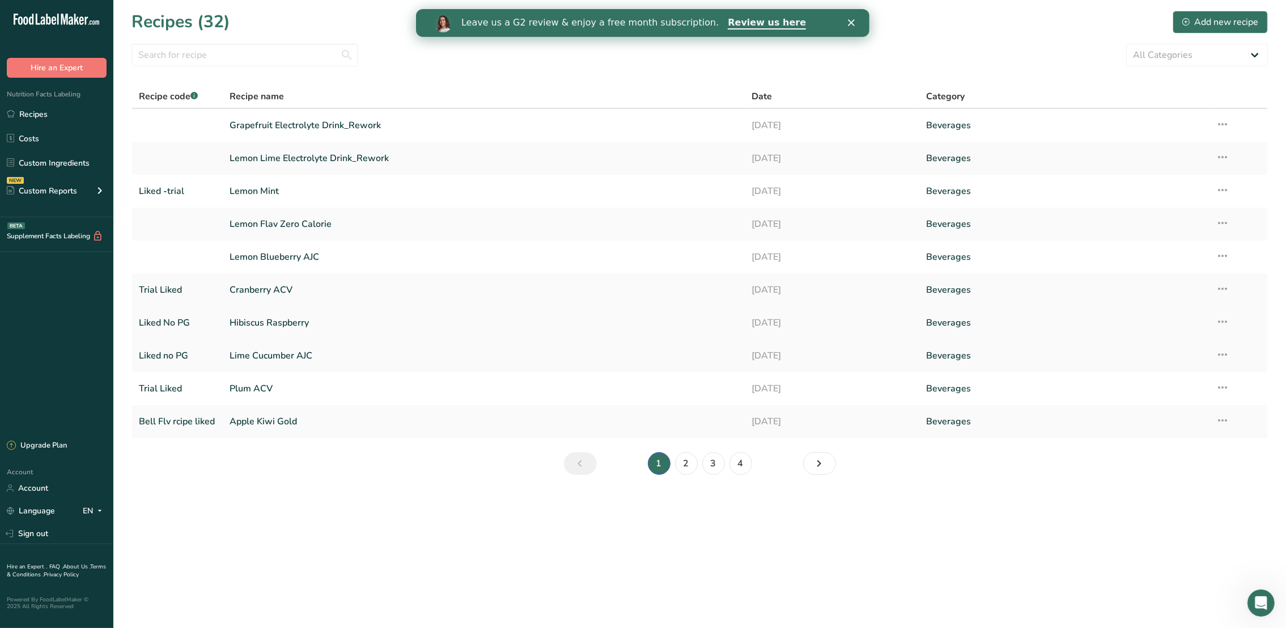
click at [277, 316] on link "Hibiscus Raspberry" at bounding box center [484, 323] width 508 height 24
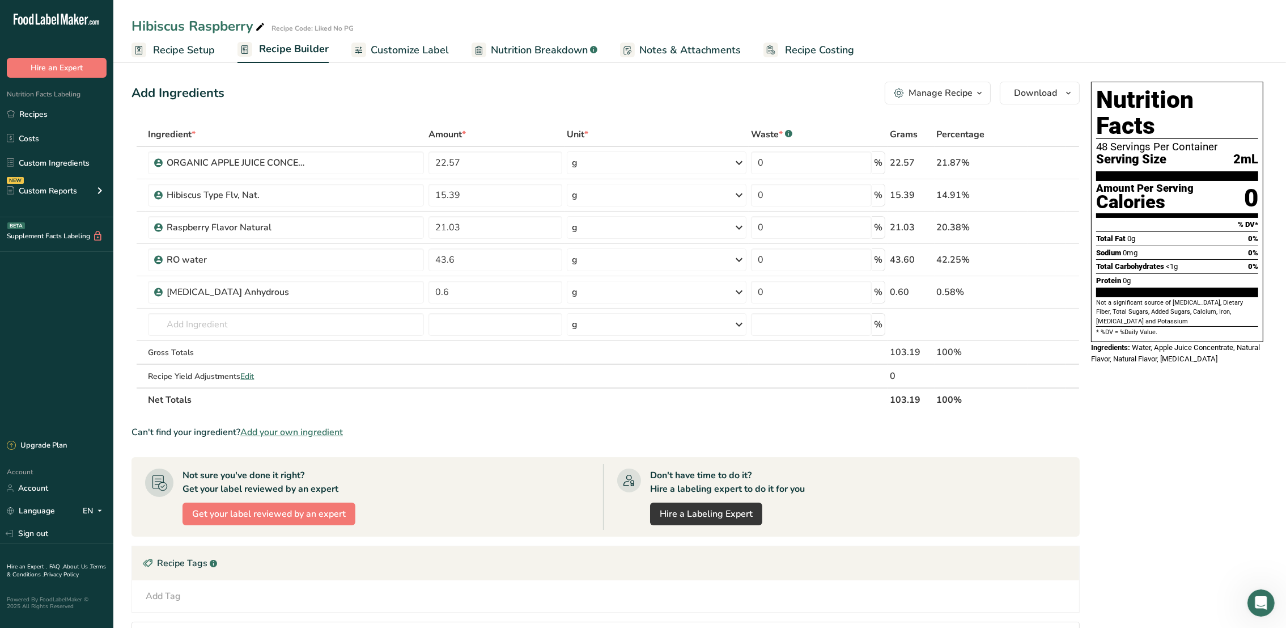
click at [387, 52] on span "Customize Label" at bounding box center [410, 50] width 78 height 15
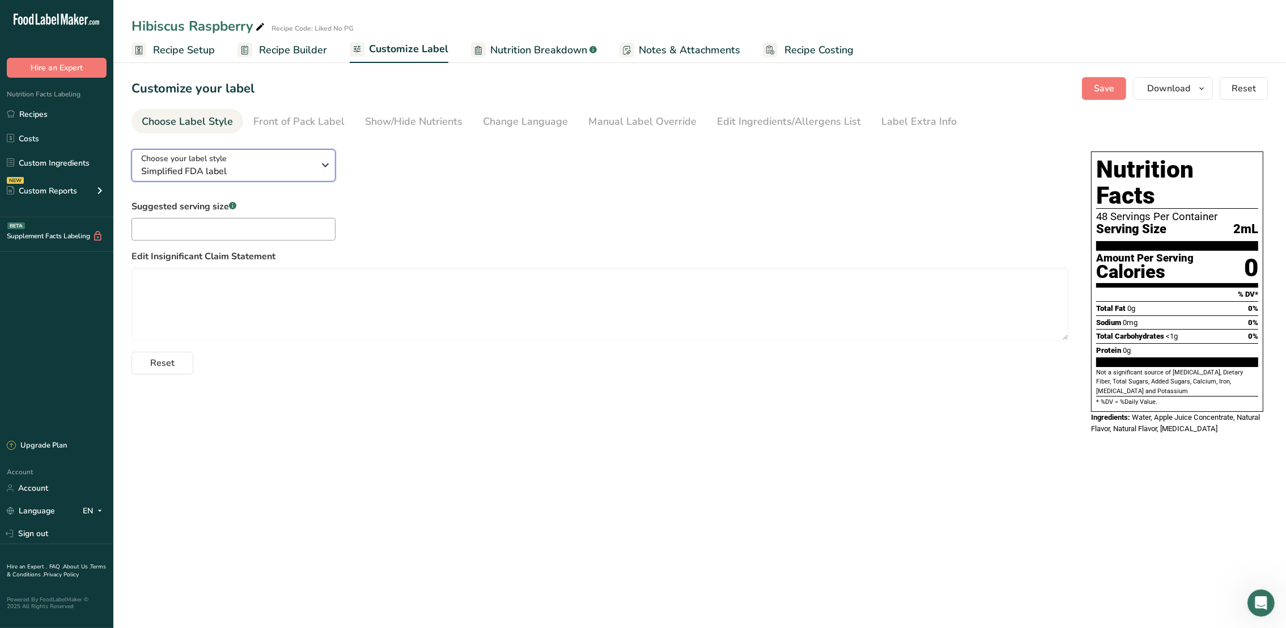
click at [295, 159] on div "Choose your label style Simplified FDA label" at bounding box center [227, 165] width 173 height 26
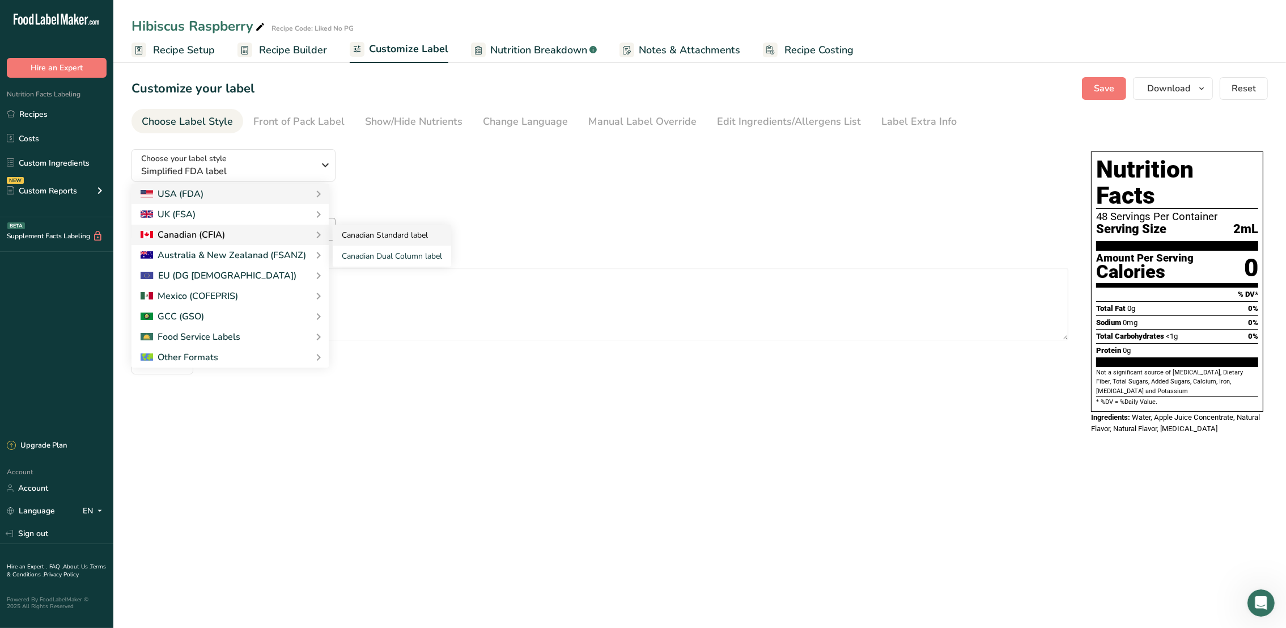
click at [355, 228] on link "Canadian Standard label" at bounding box center [392, 234] width 118 height 21
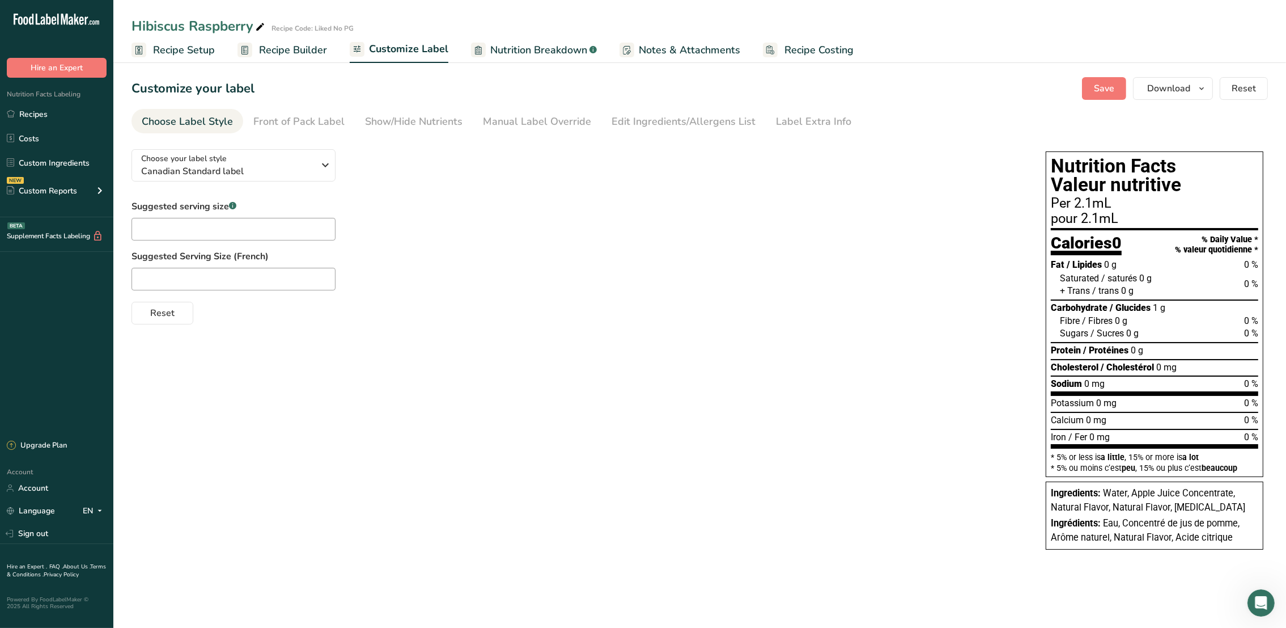
click at [179, 54] on span "Recipe Setup" at bounding box center [184, 50] width 62 height 15
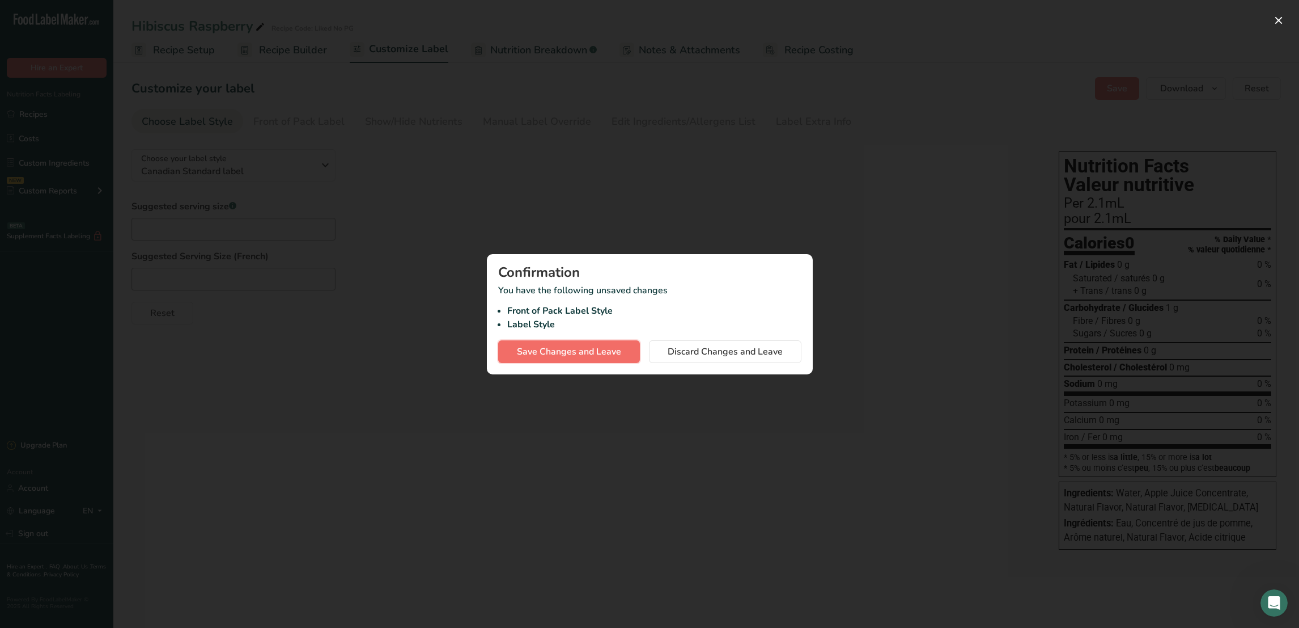
click at [536, 345] on span "Save Changes and Leave" at bounding box center [569, 352] width 104 height 14
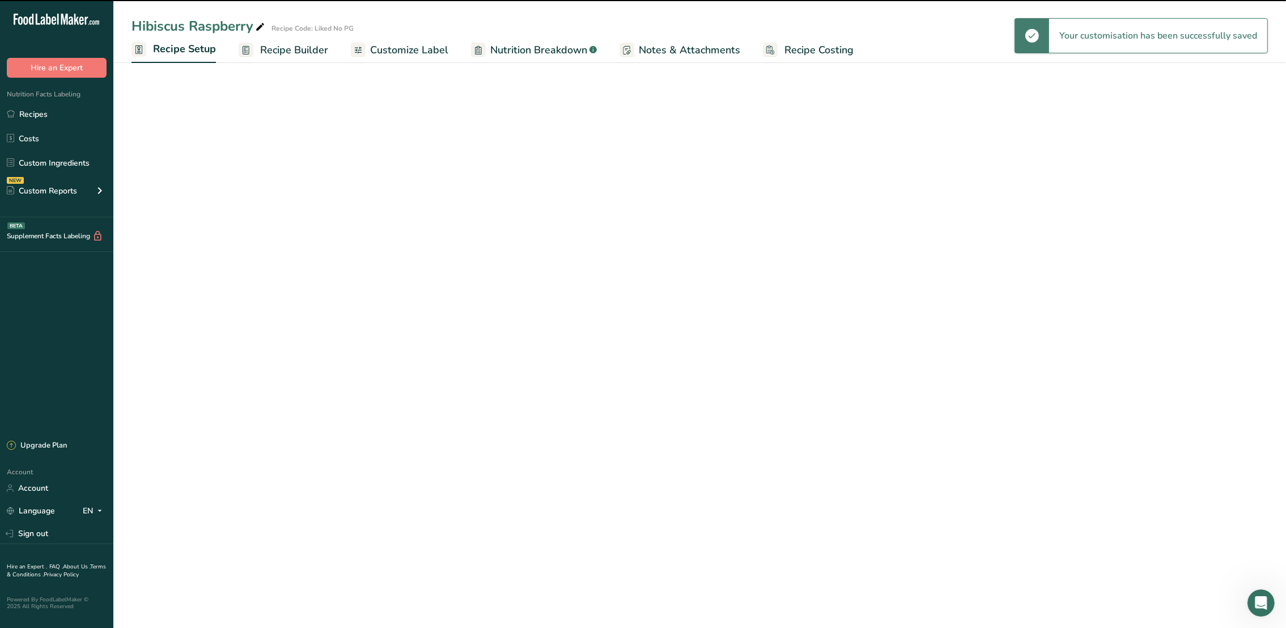
select select "22"
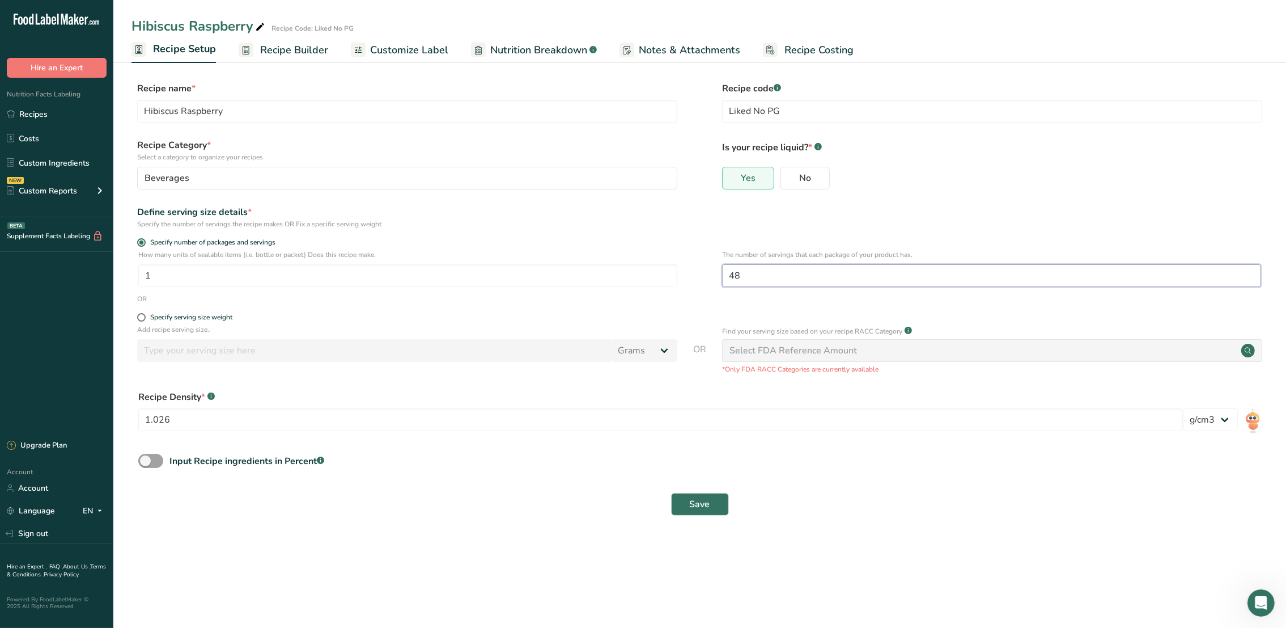
click at [747, 273] on input "48" at bounding box center [991, 275] width 539 height 23
type input "49"
click at [703, 511] on span "Save" at bounding box center [700, 504] width 20 height 14
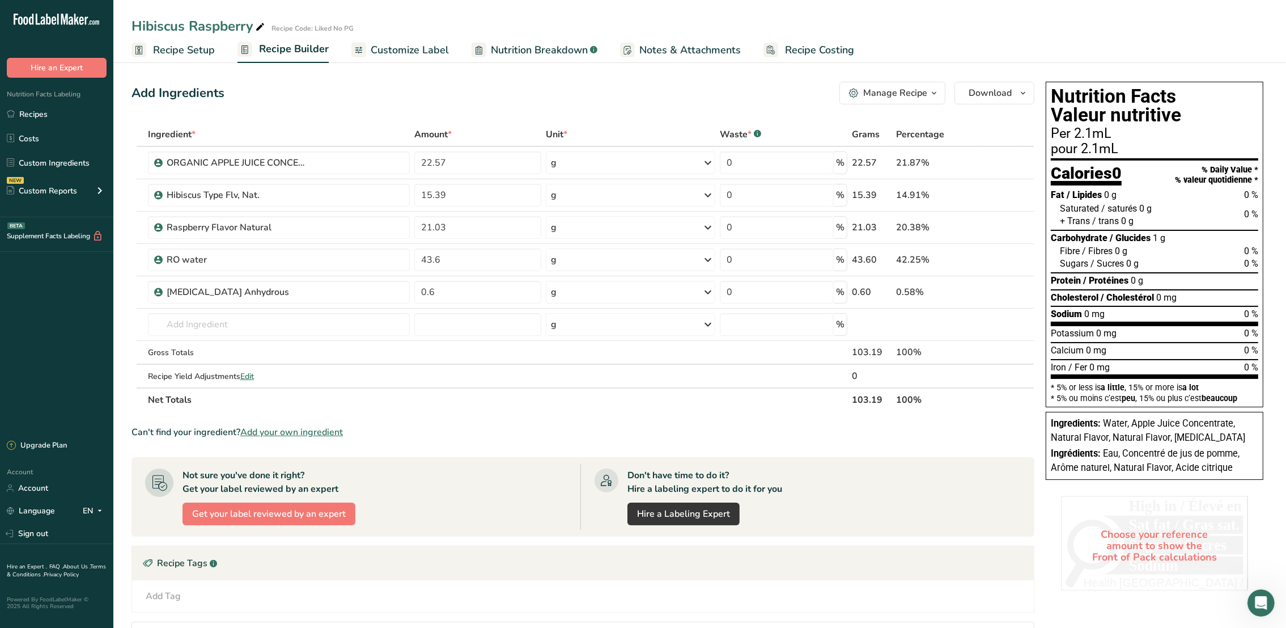
click at [151, 49] on link "Recipe Setup" at bounding box center [173, 50] width 83 height 26
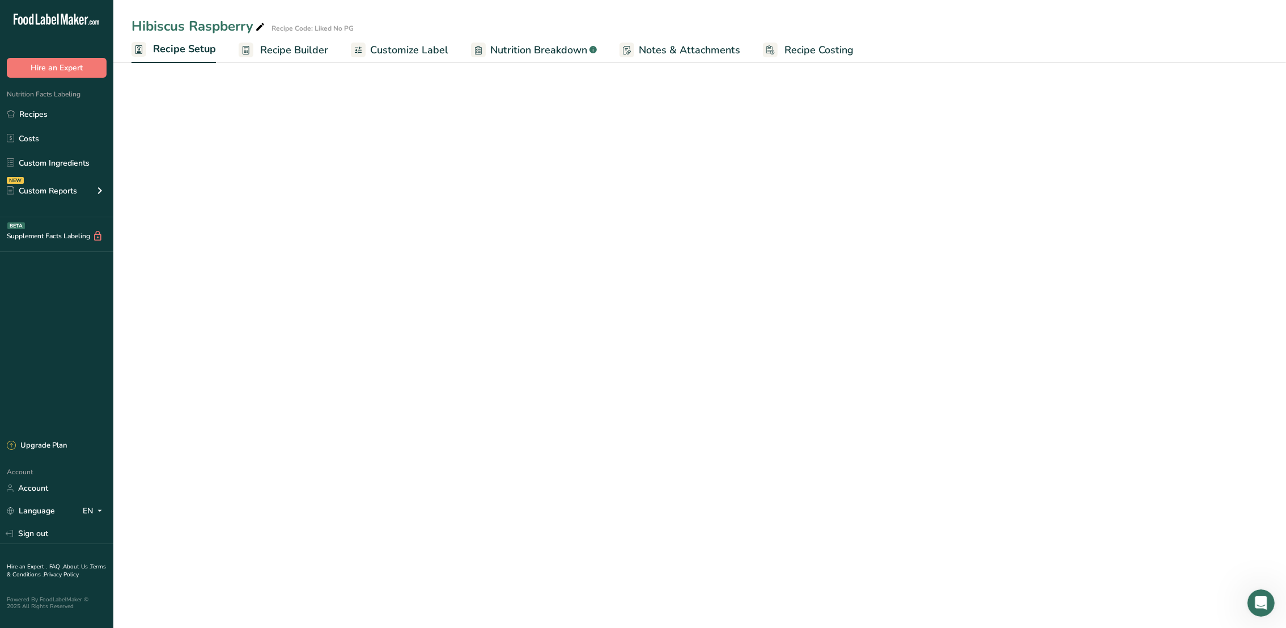
select select "22"
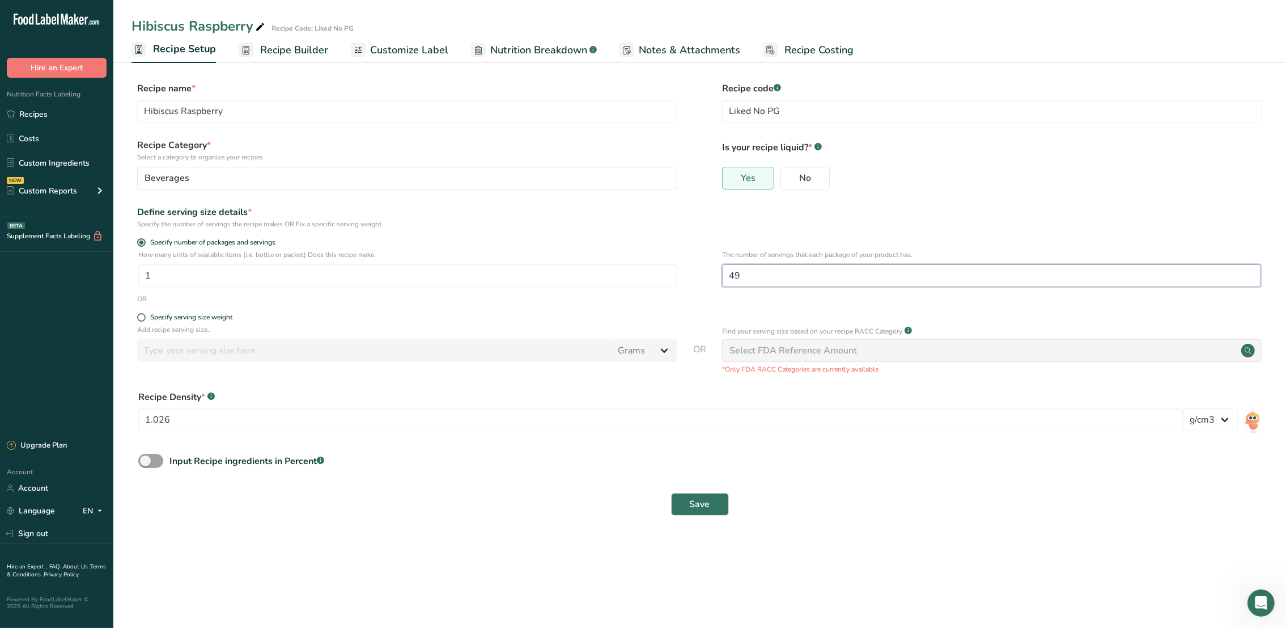
click at [745, 279] on input "49" at bounding box center [991, 275] width 539 height 23
type input "4"
type input "50"
click at [671, 493] on button "Save" at bounding box center [700, 504] width 58 height 23
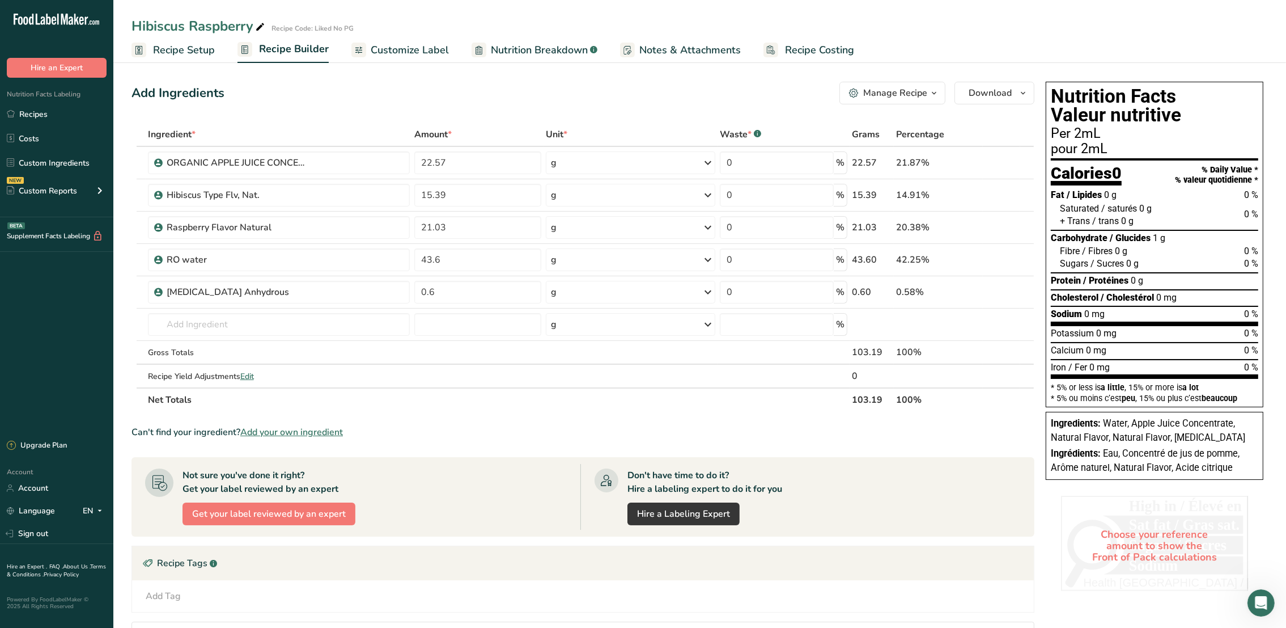
click at [662, 395] on th "Net Totals" at bounding box center [498, 399] width 704 height 24
click at [50, 113] on link "Recipes" at bounding box center [56, 114] width 113 height 22
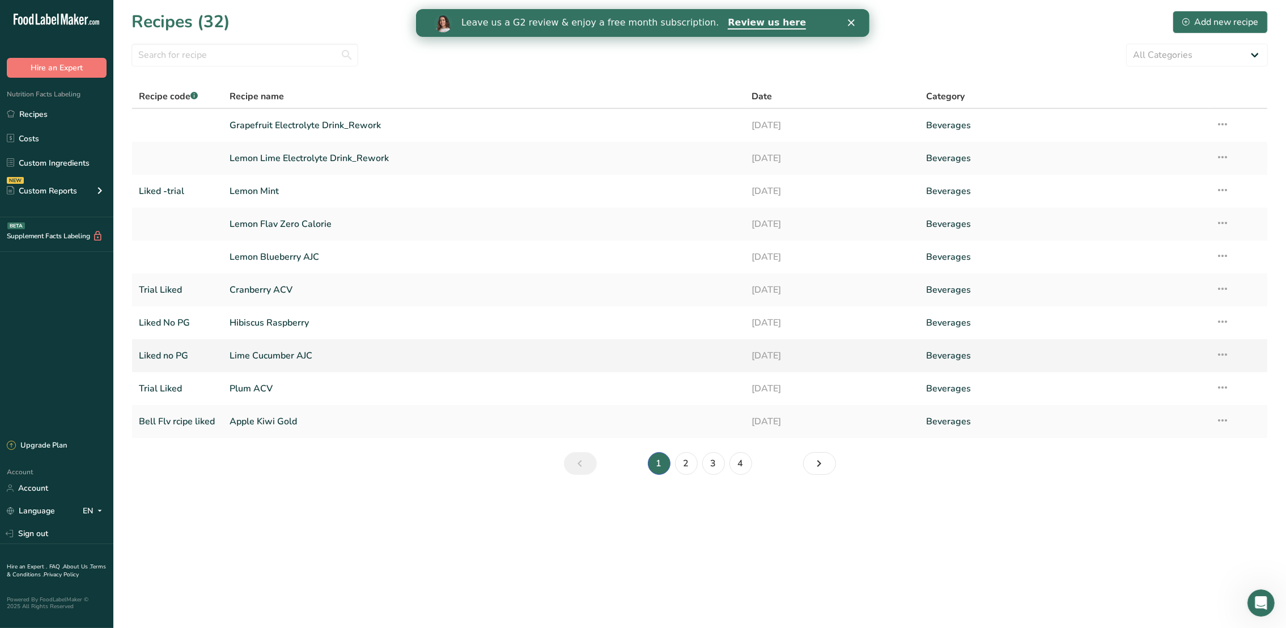
click at [273, 357] on link "Lime Cucumber AJC" at bounding box center [484, 356] width 508 height 24
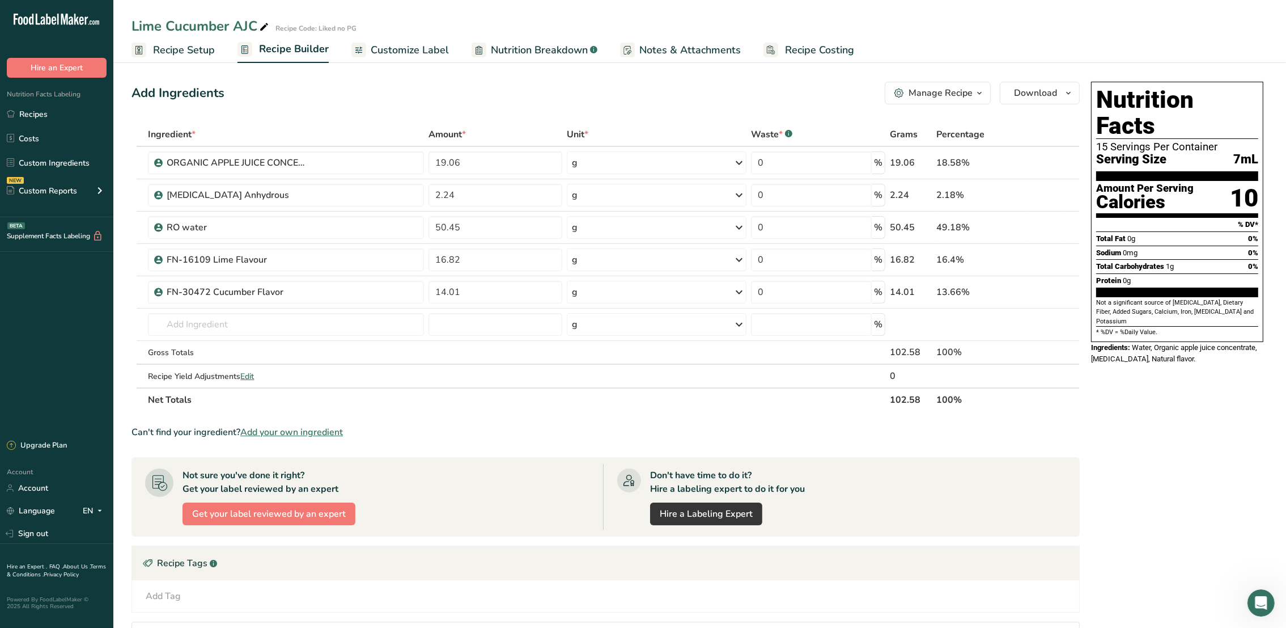
click at [186, 49] on span "Recipe Setup" at bounding box center [184, 50] width 62 height 15
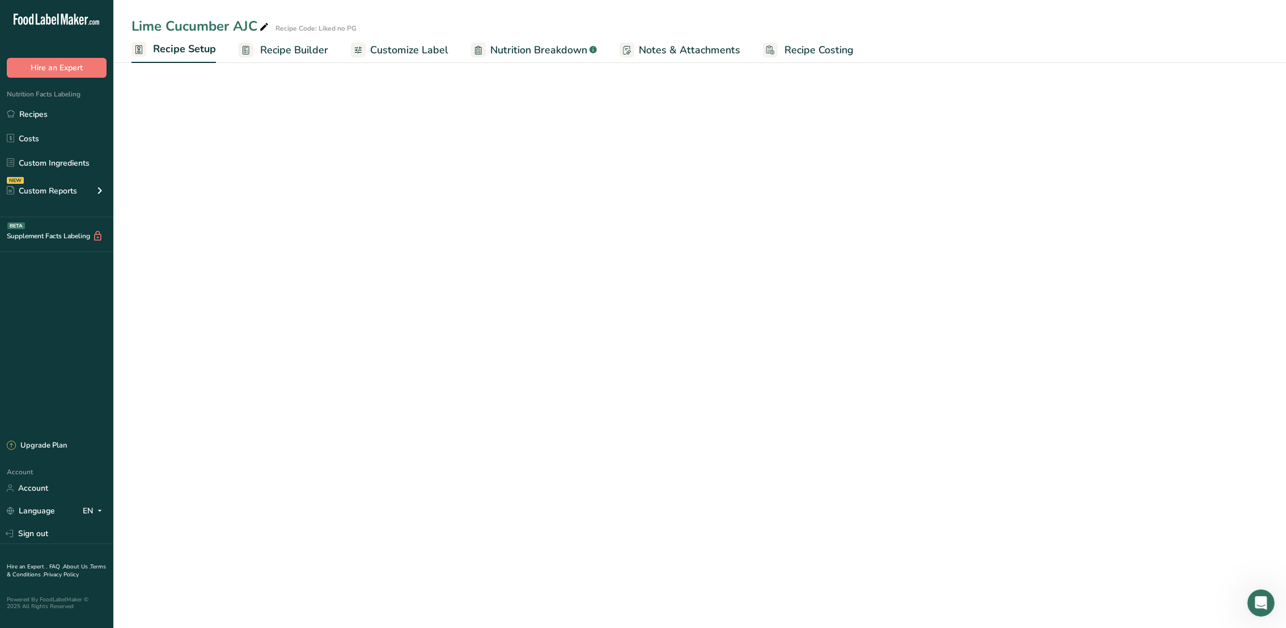
select select "22"
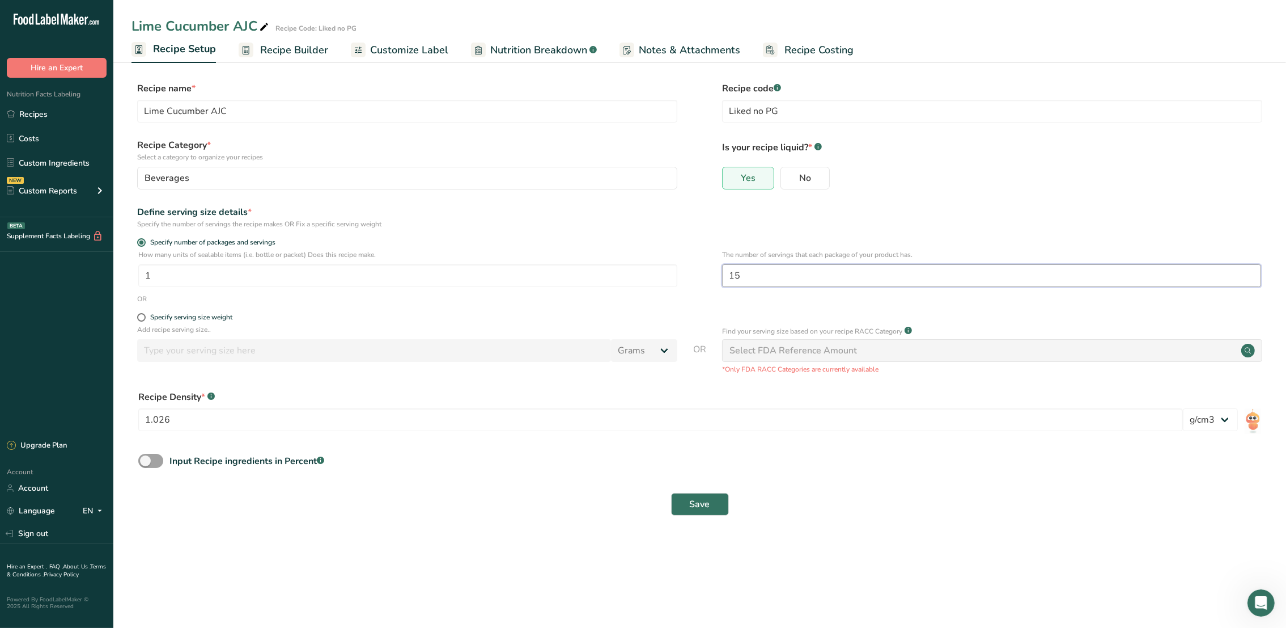
drag, startPoint x: 755, startPoint y: 272, endPoint x: 705, endPoint y: 277, distance: 49.5
click at [705, 277] on div "How many units of sealable items (i.e. bottle or packet) Does this recipe make.…" at bounding box center [700, 271] width 1137 height 44
type input "35"
click at [671, 493] on button "Save" at bounding box center [700, 504] width 58 height 23
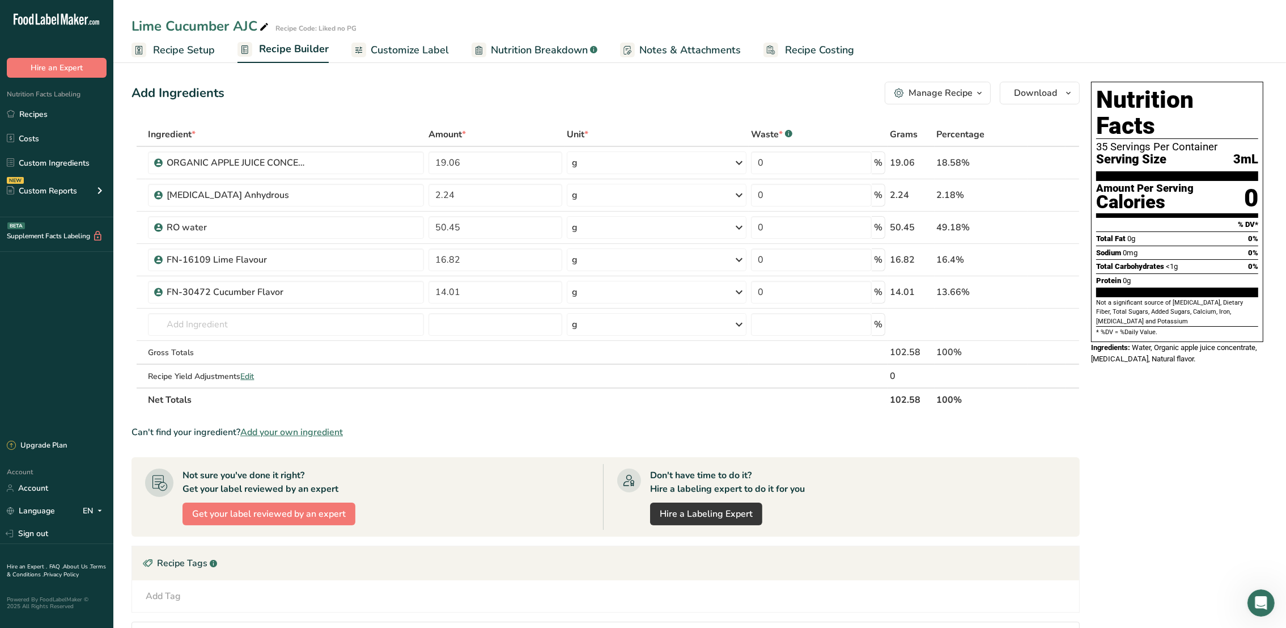
click at [394, 48] on span "Customize Label" at bounding box center [410, 50] width 78 height 15
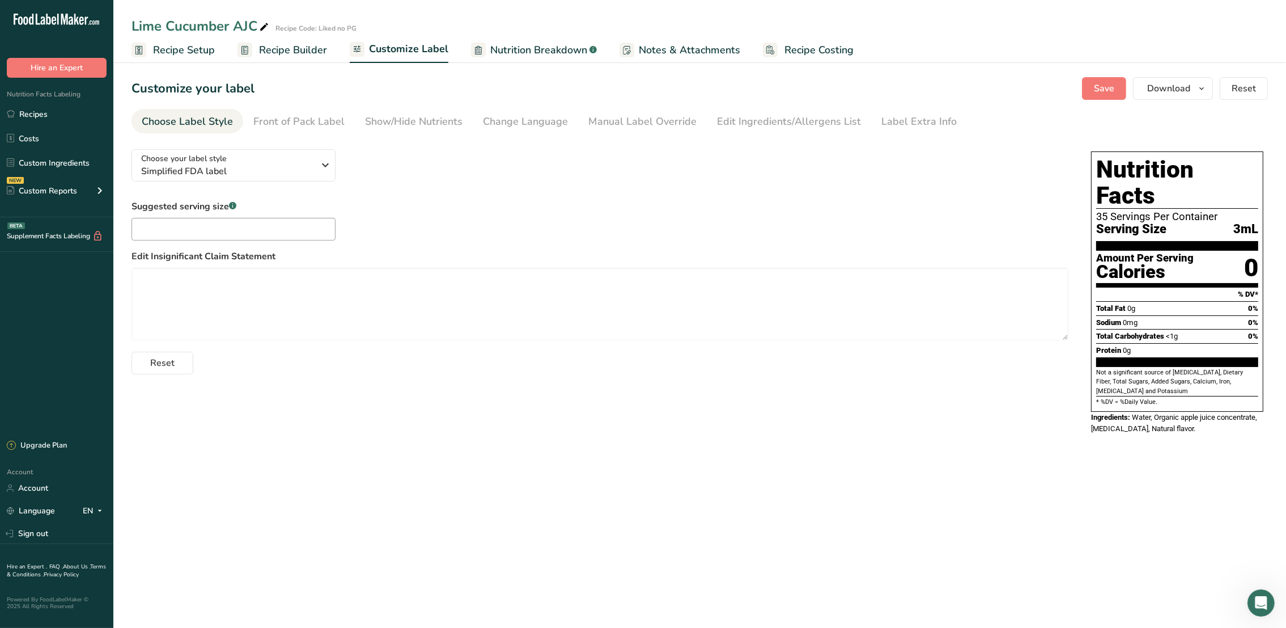
click at [291, 46] on span "Recipe Builder" at bounding box center [293, 50] width 68 height 15
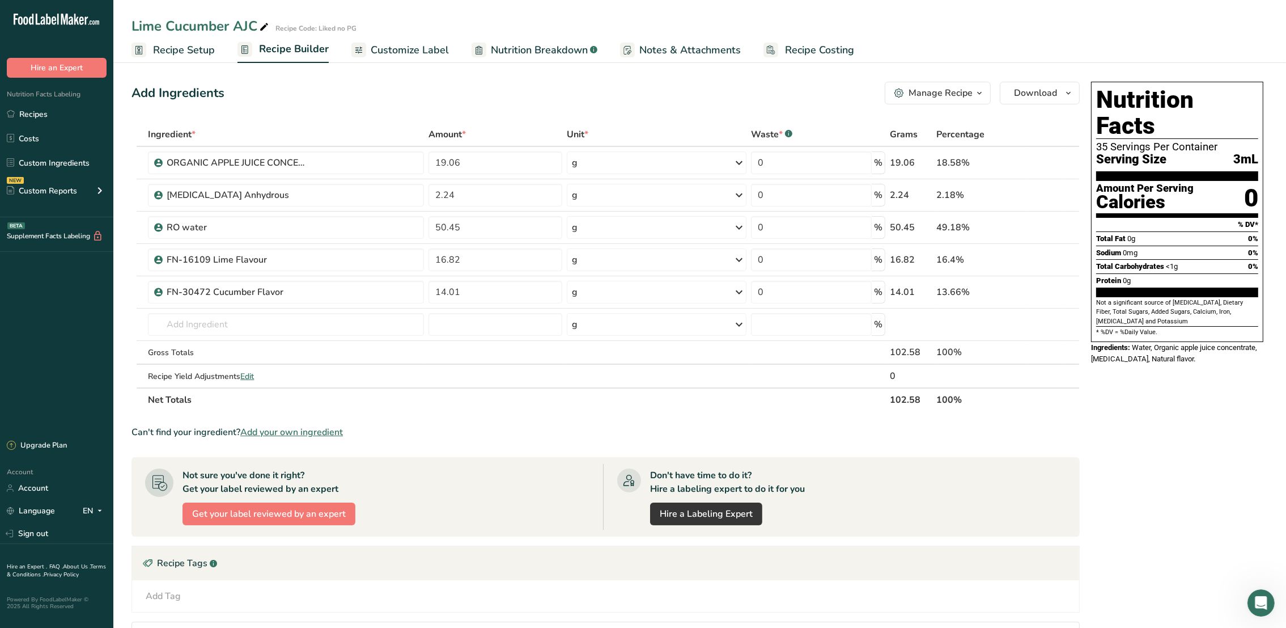
click at [555, 51] on span "Nutrition Breakdown" at bounding box center [539, 50] width 97 height 15
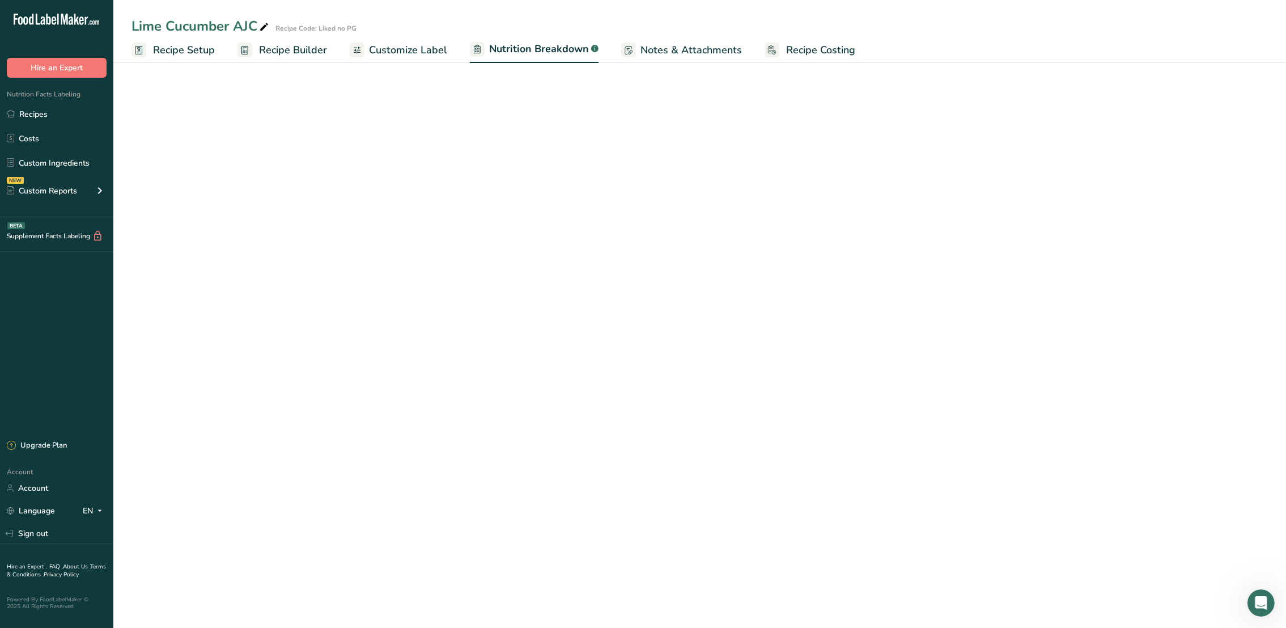
select select "Calories"
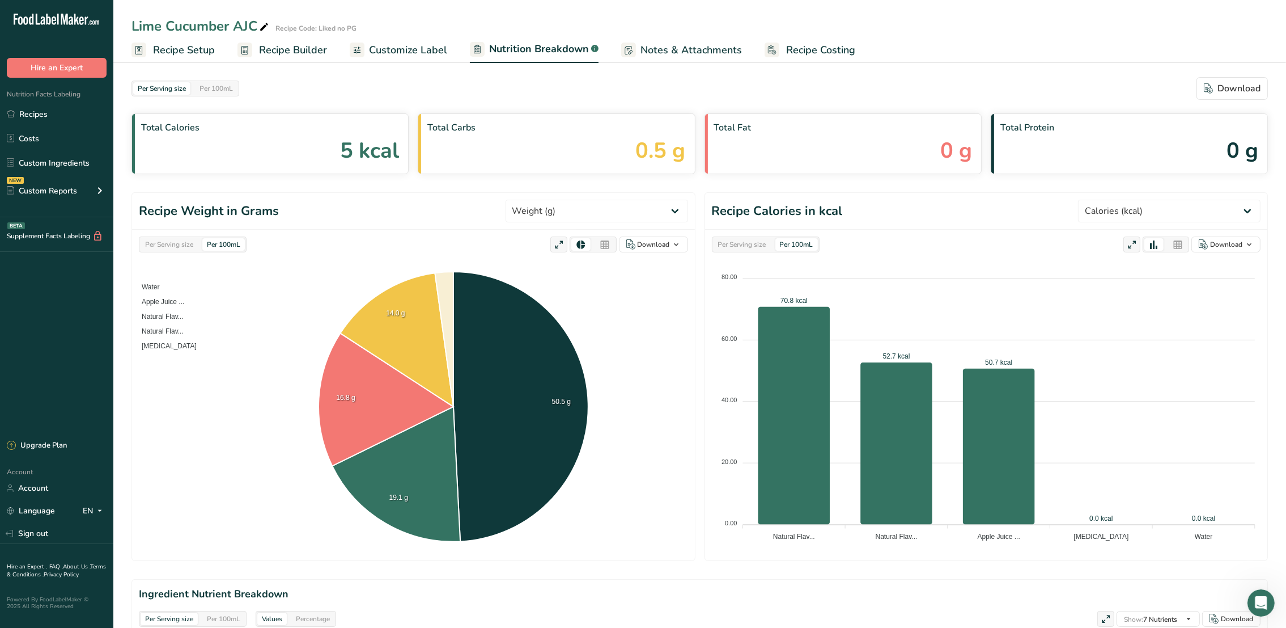
click at [300, 45] on span "Recipe Builder" at bounding box center [293, 50] width 68 height 15
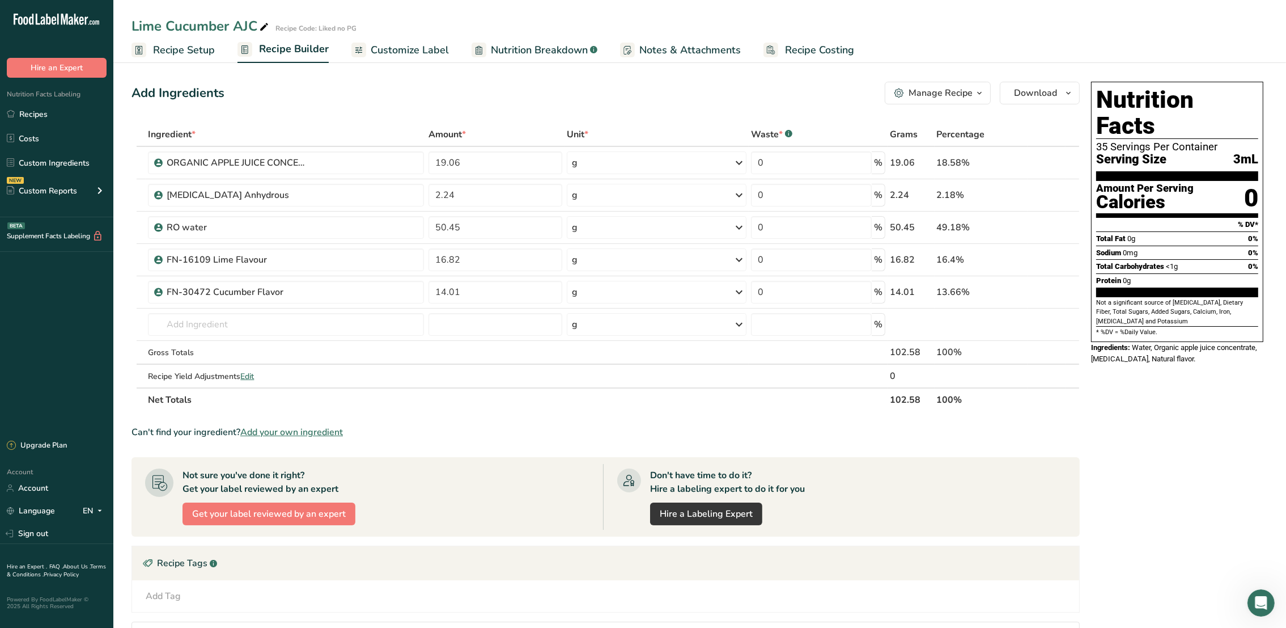
click at [427, 46] on span "Customize Label" at bounding box center [410, 50] width 78 height 15
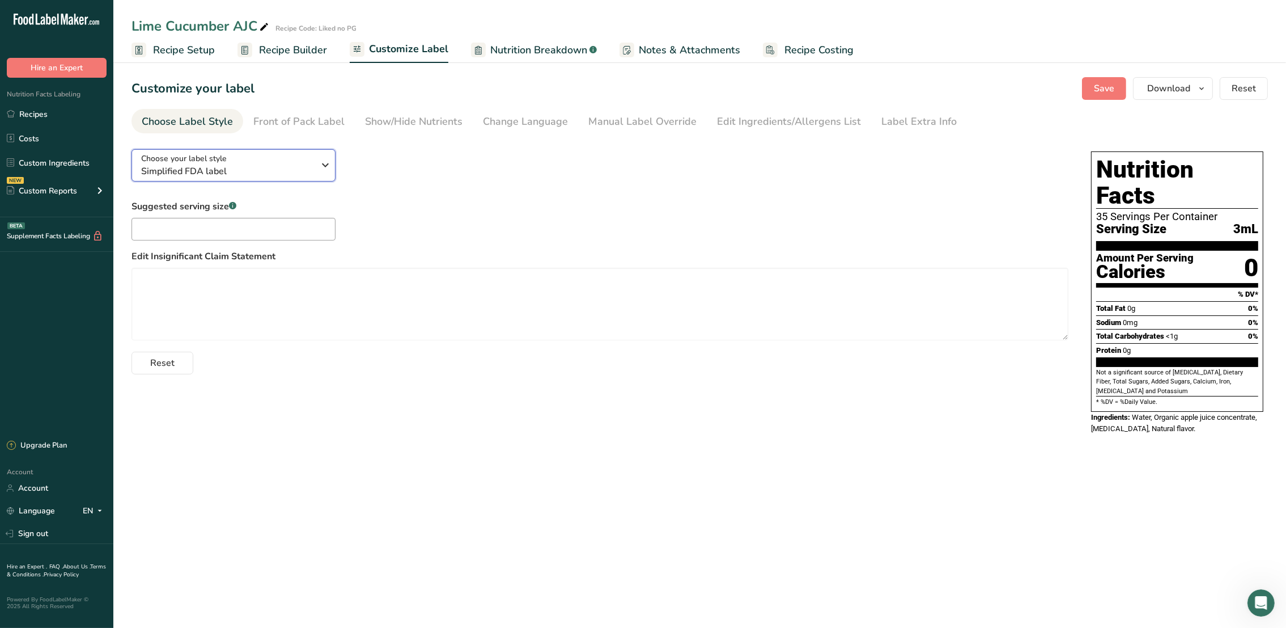
click at [307, 166] on span "Simplified FDA label" at bounding box center [227, 171] width 173 height 14
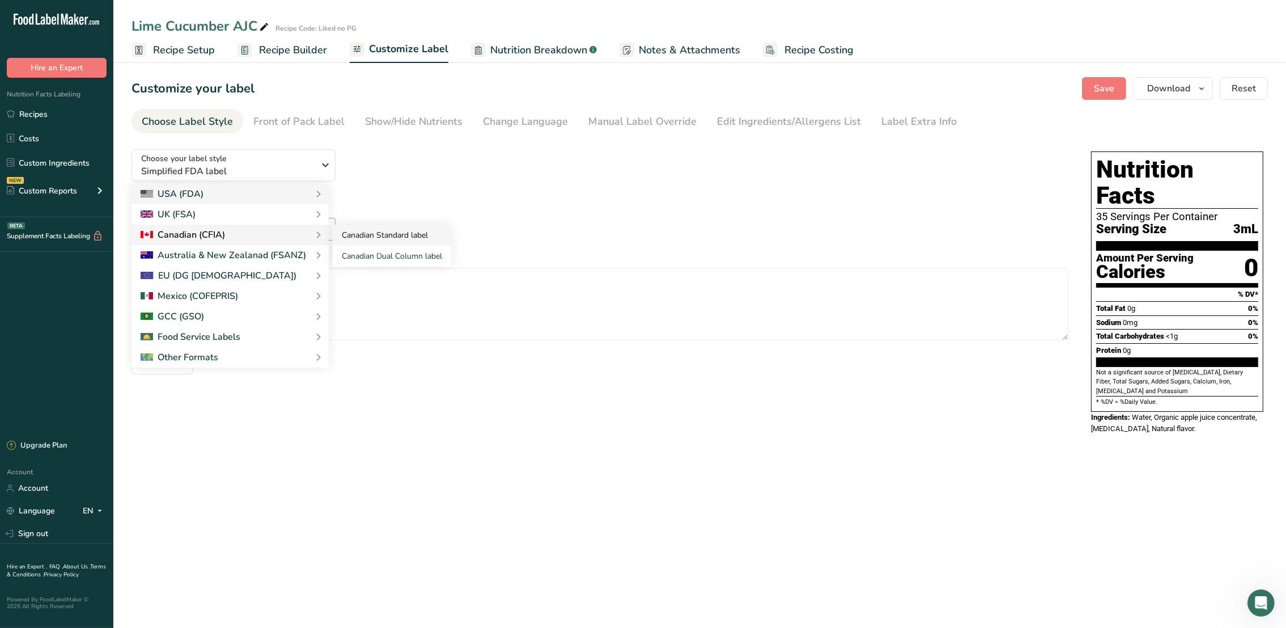
click at [367, 237] on link "Canadian Standard label" at bounding box center [392, 234] width 118 height 21
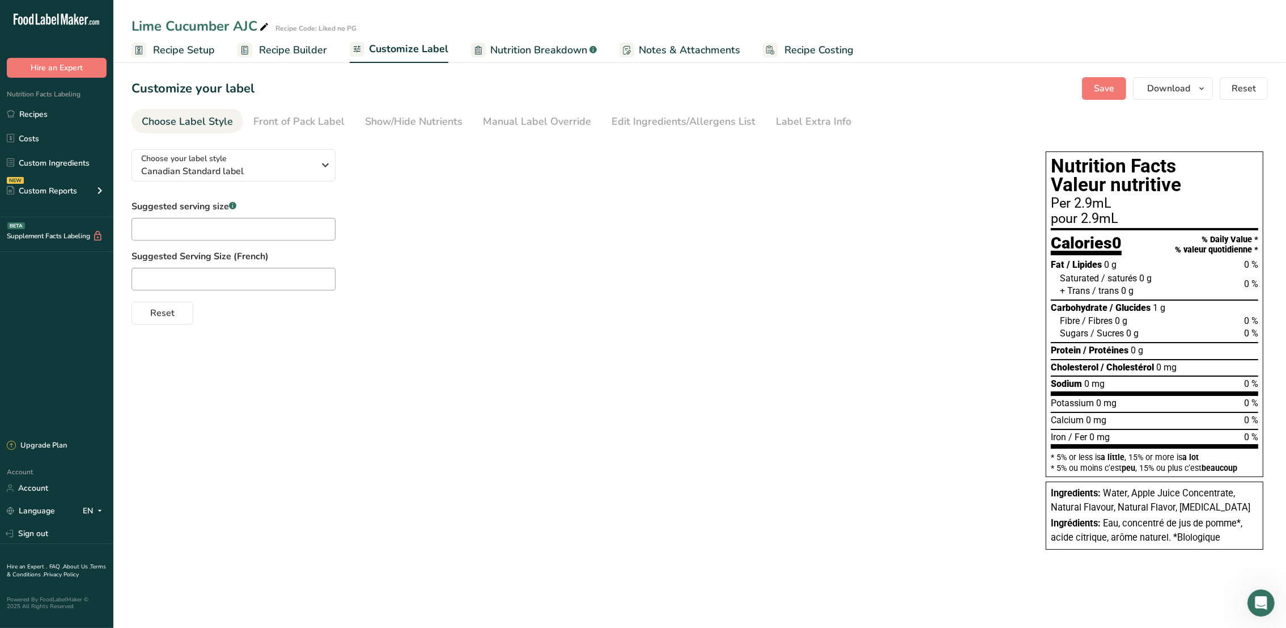
click at [298, 46] on span "Recipe Builder" at bounding box center [293, 50] width 68 height 15
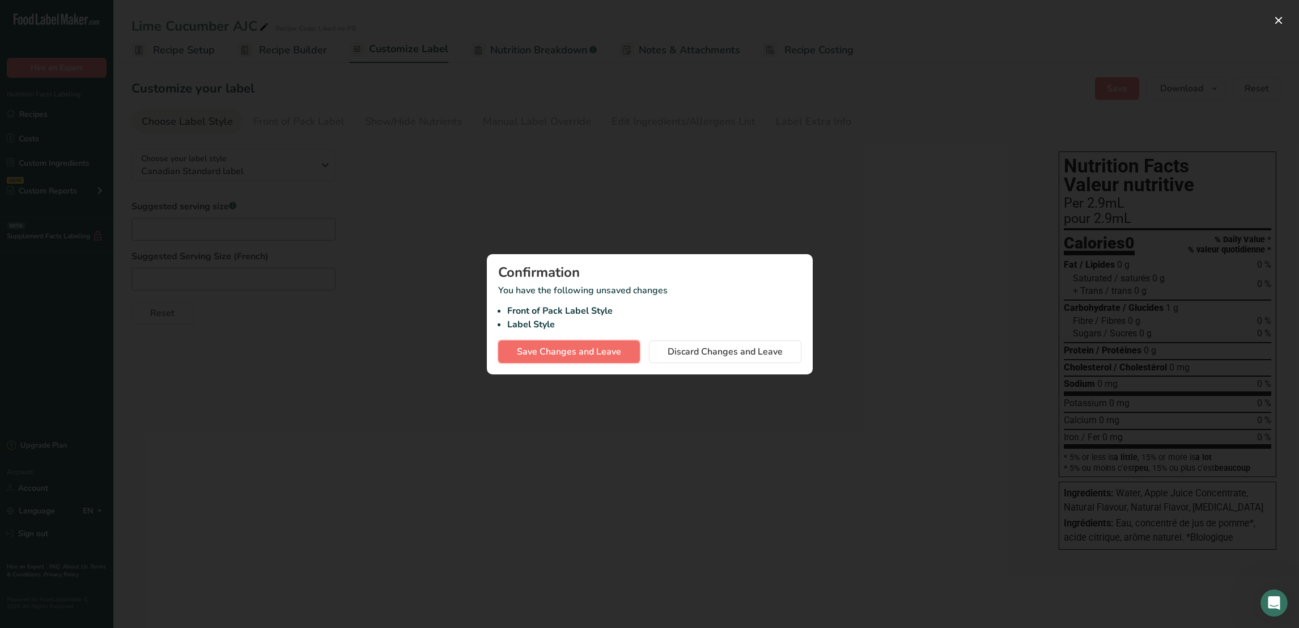
click at [515, 341] on button "Save Changes and Leave" at bounding box center [569, 351] width 142 height 23
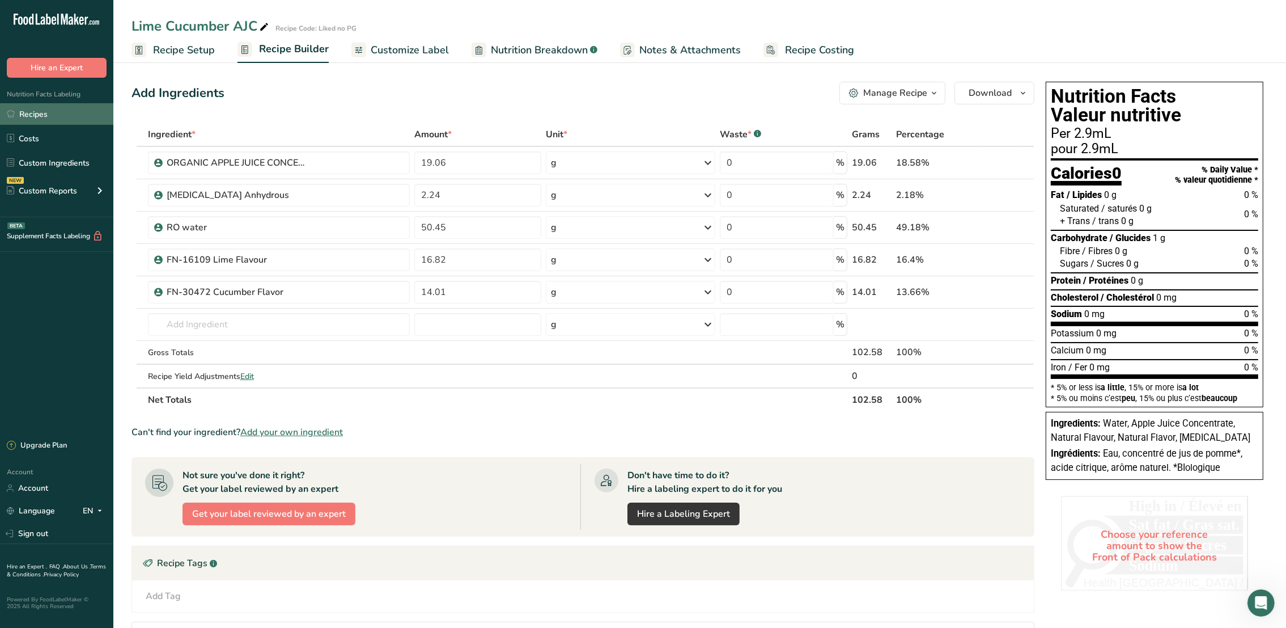
click at [66, 122] on link "Recipes" at bounding box center [56, 114] width 113 height 22
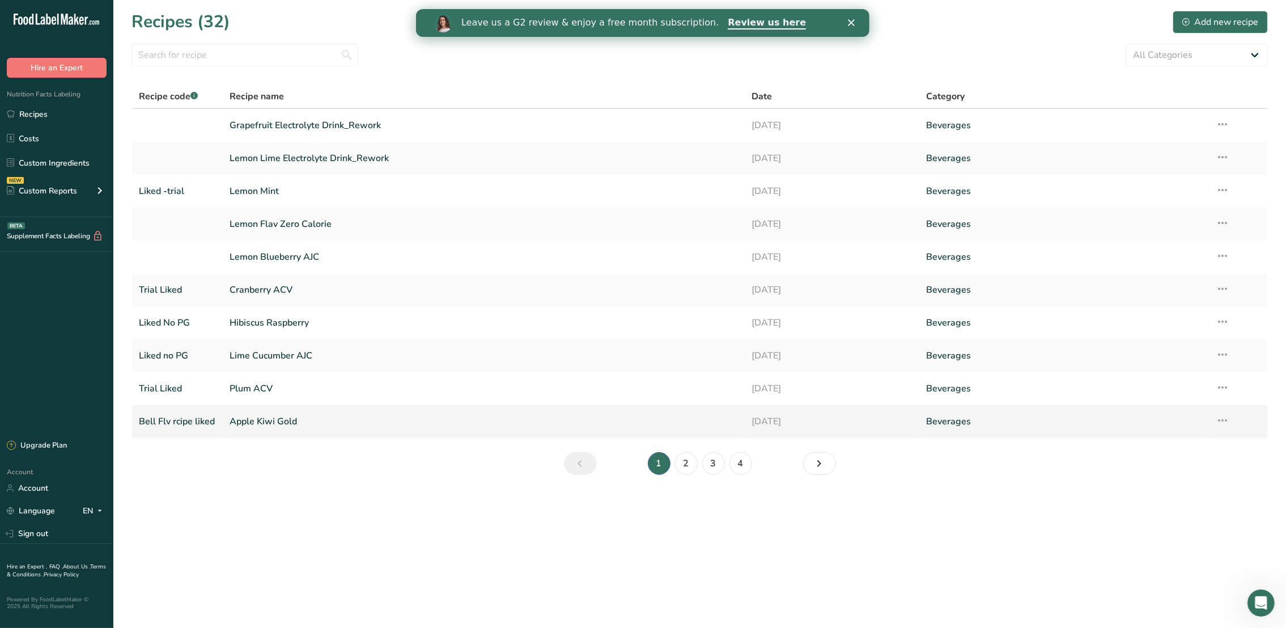
click at [278, 430] on link "Apple Kiwi Gold" at bounding box center [484, 421] width 508 height 24
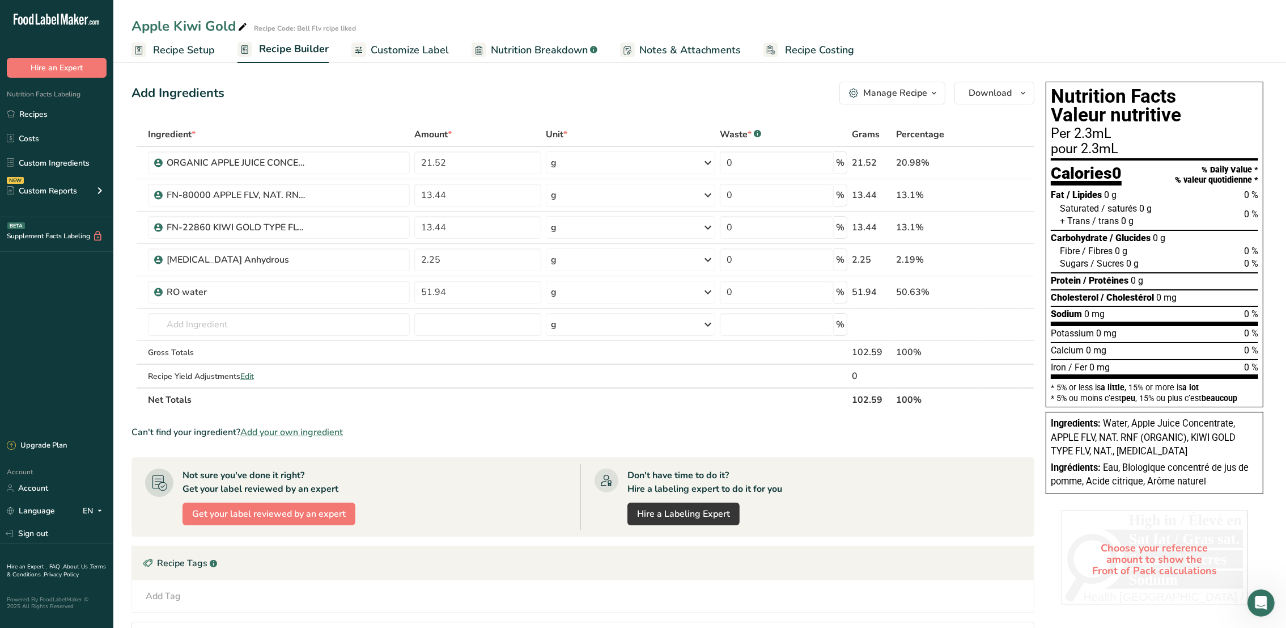
click at [202, 48] on span "Recipe Setup" at bounding box center [184, 50] width 62 height 15
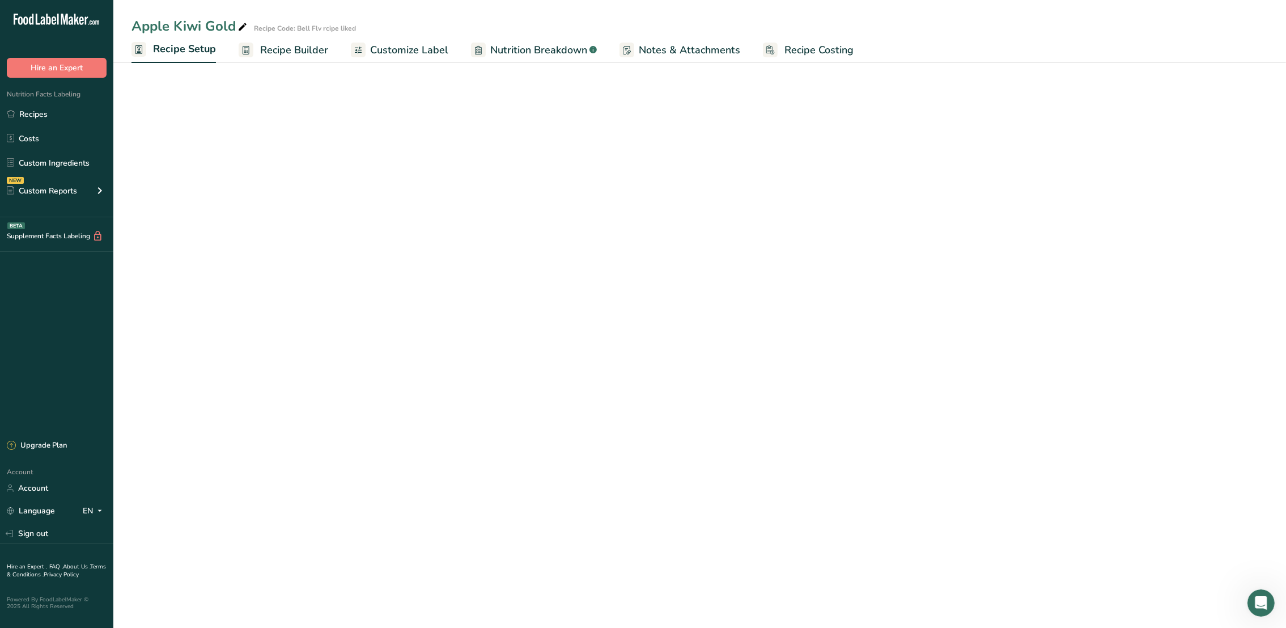
select select "22"
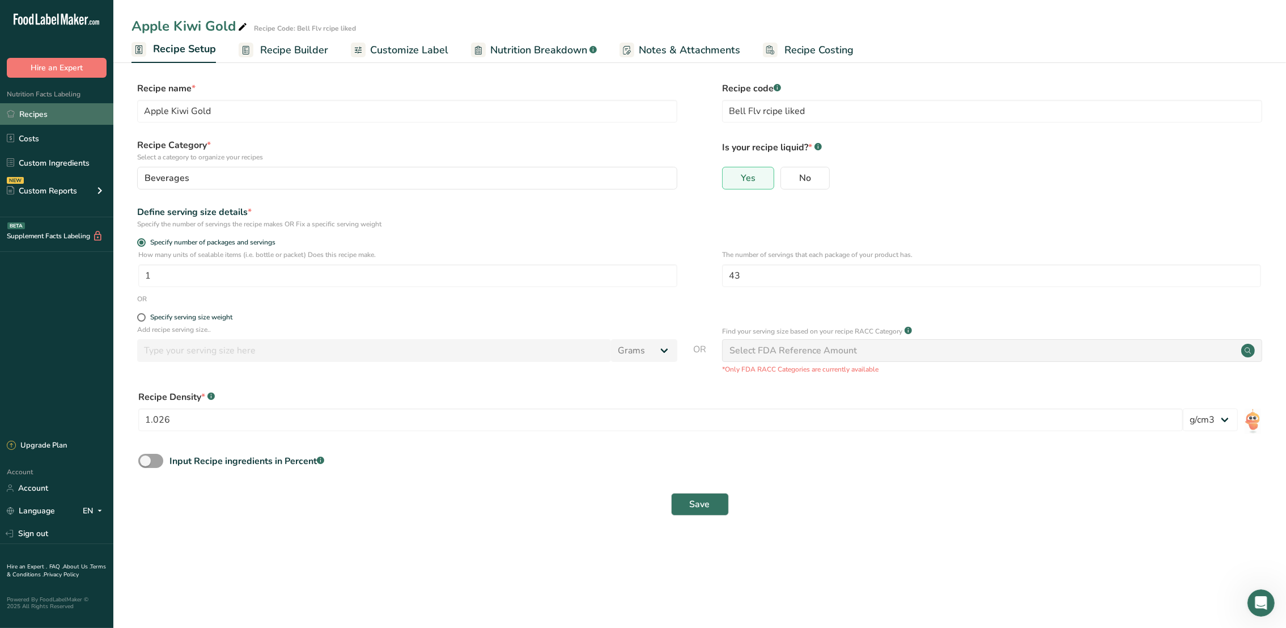
click at [57, 108] on link "Recipes" at bounding box center [56, 114] width 113 height 22
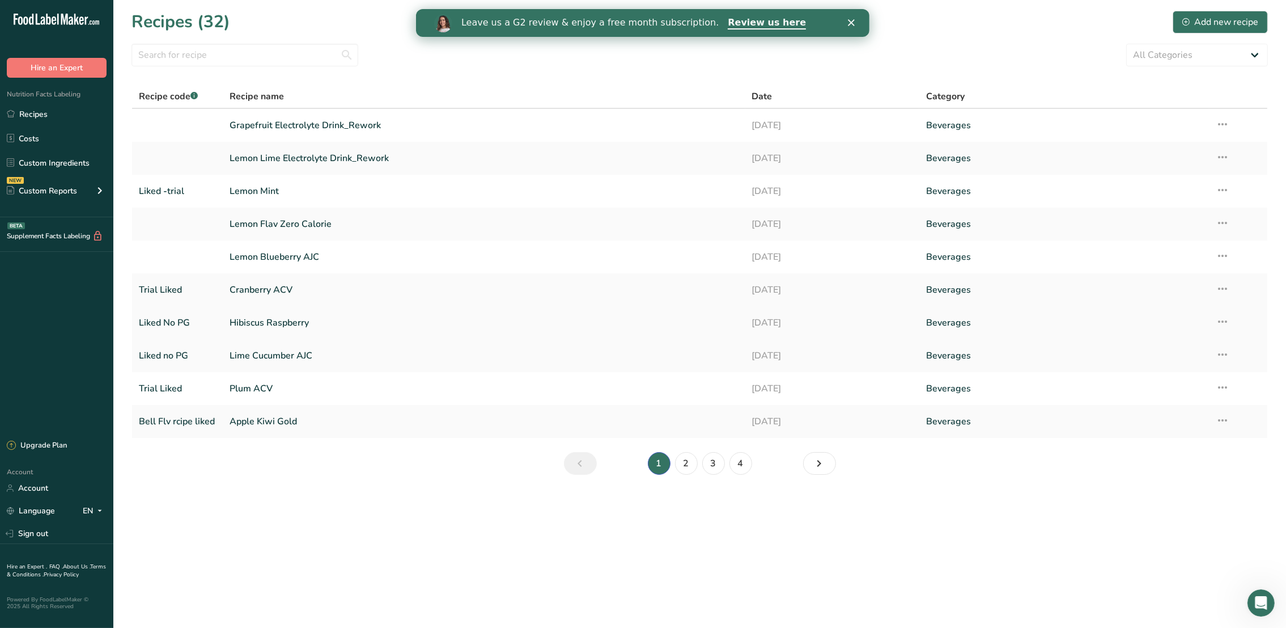
click at [283, 324] on link "Hibiscus Raspberry" at bounding box center [484, 323] width 508 height 24
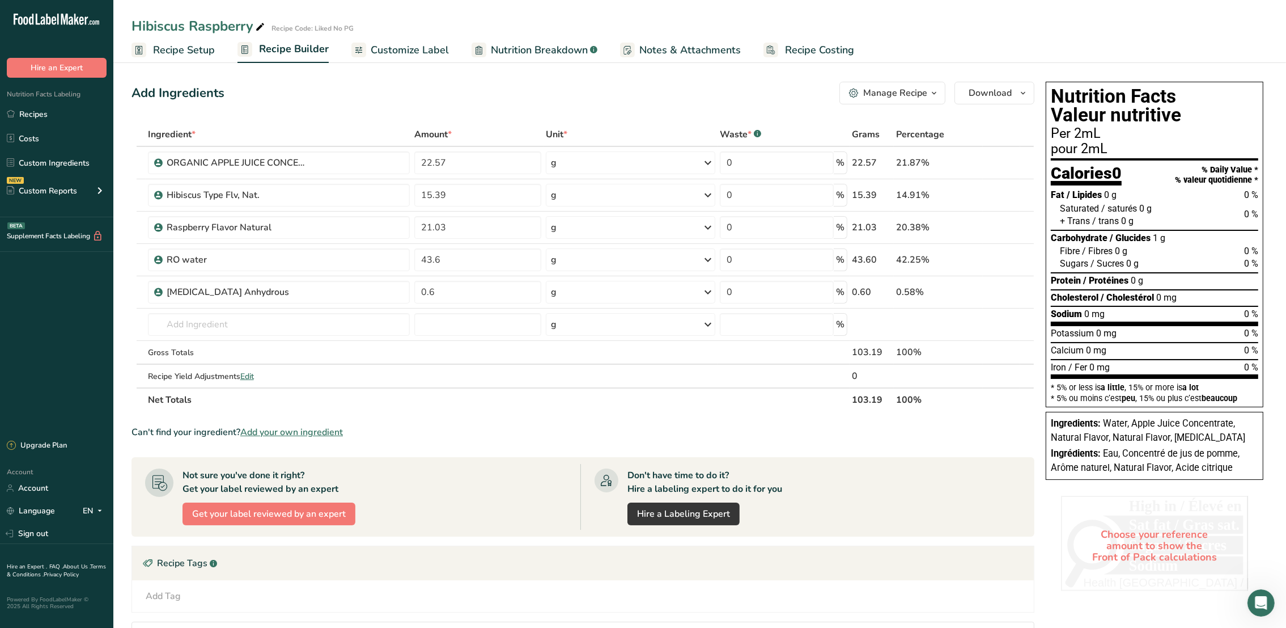
click at [192, 58] on link "Recipe Setup" at bounding box center [173, 50] width 83 height 26
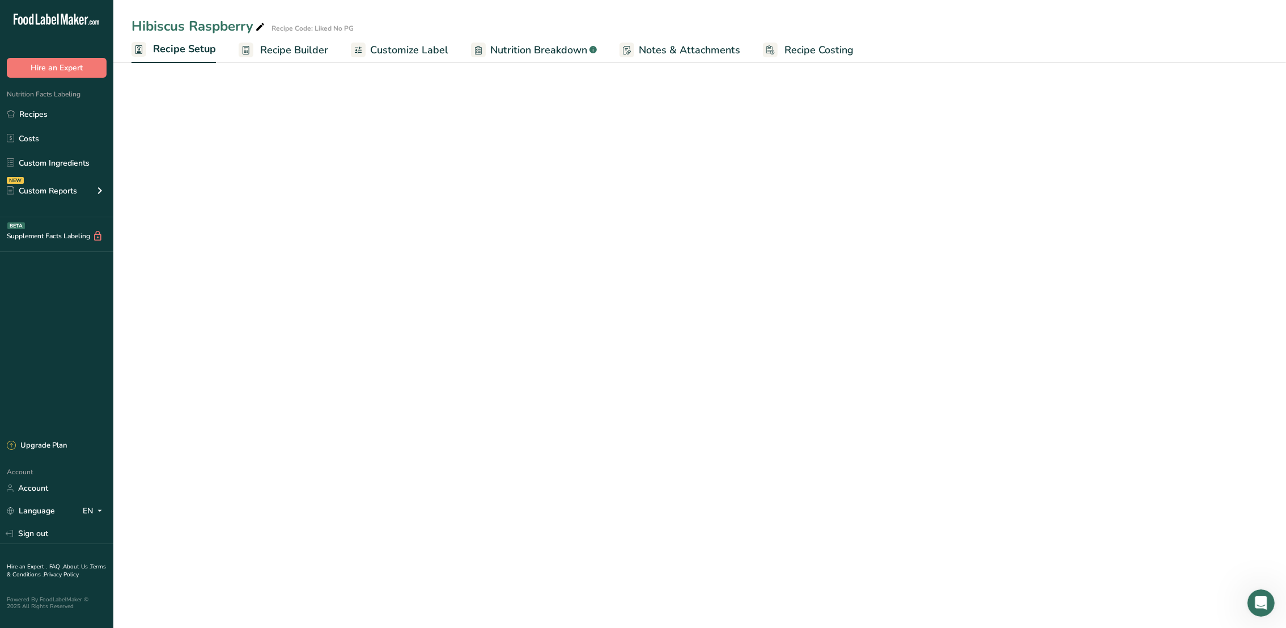
select select "22"
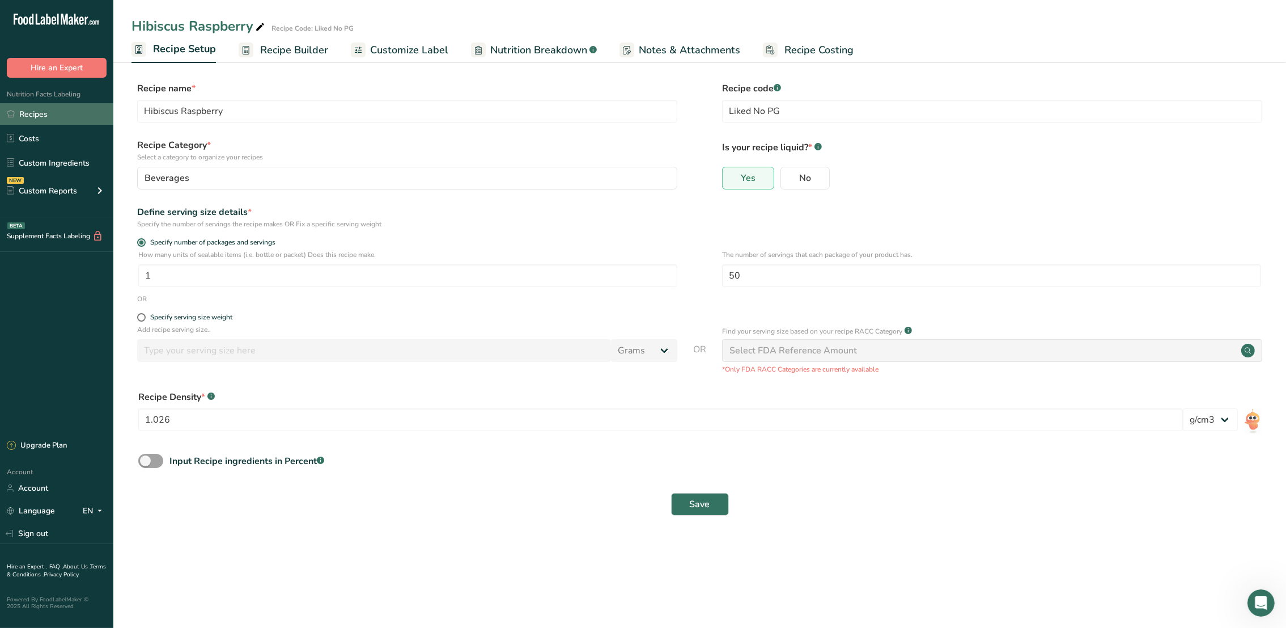
click at [27, 116] on link "Recipes" at bounding box center [56, 114] width 113 height 22
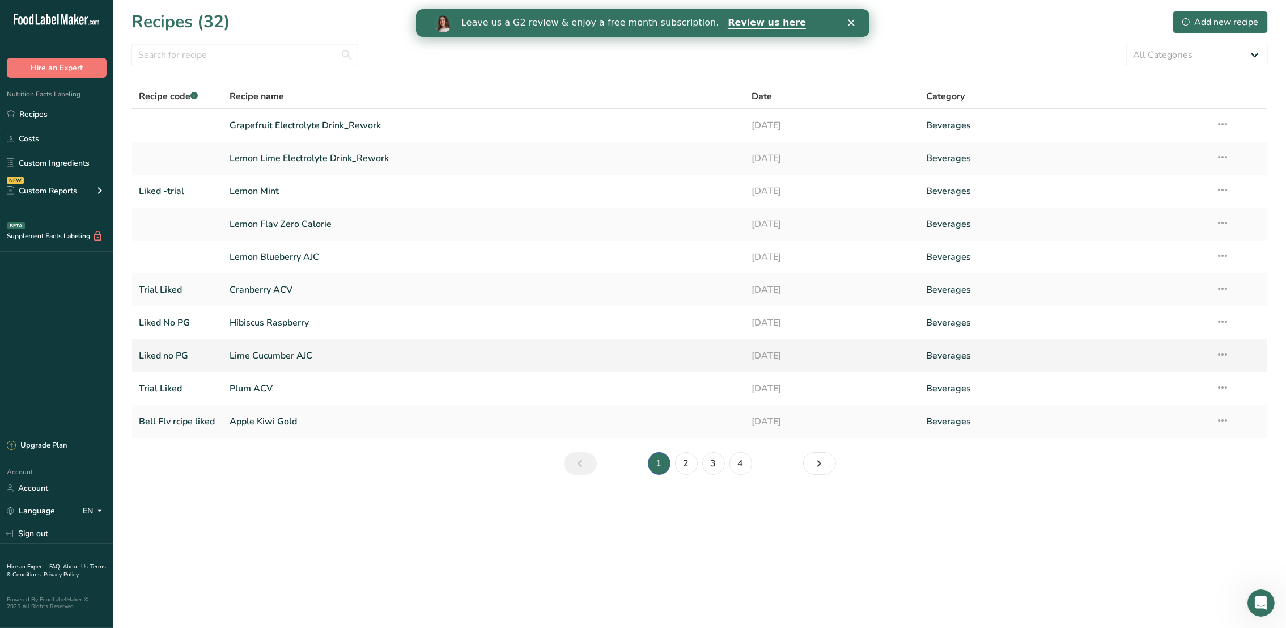
click at [279, 359] on link "Lime Cucumber AJC" at bounding box center [484, 356] width 508 height 24
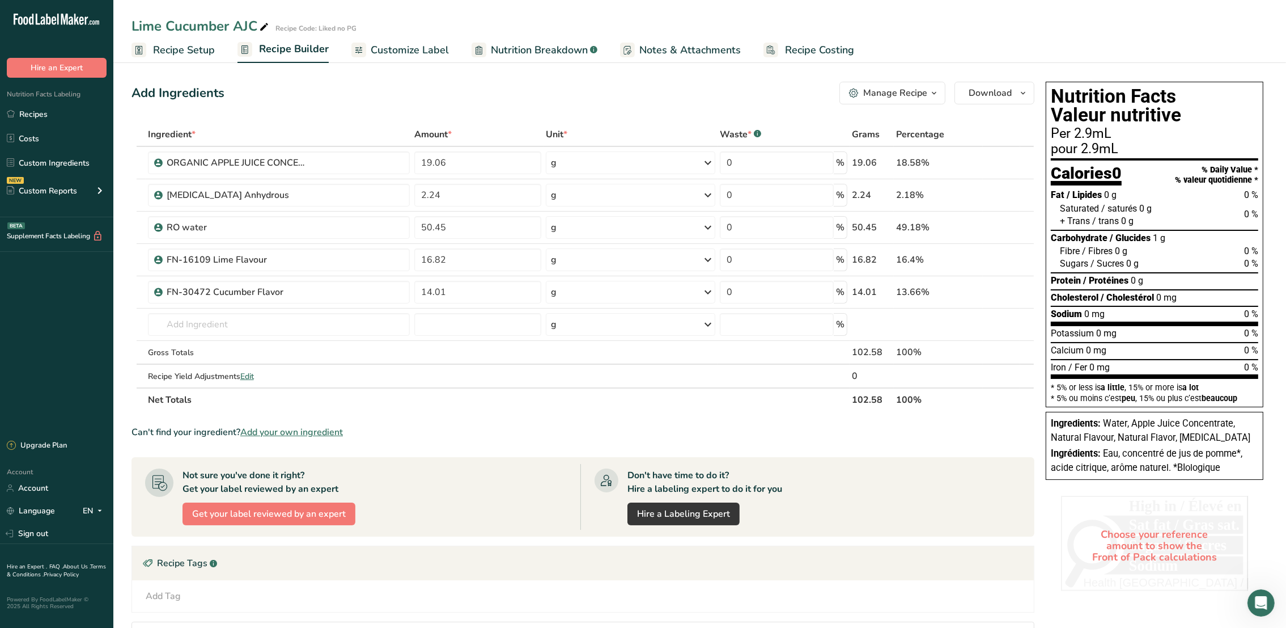
click at [172, 49] on span "Recipe Setup" at bounding box center [184, 50] width 62 height 15
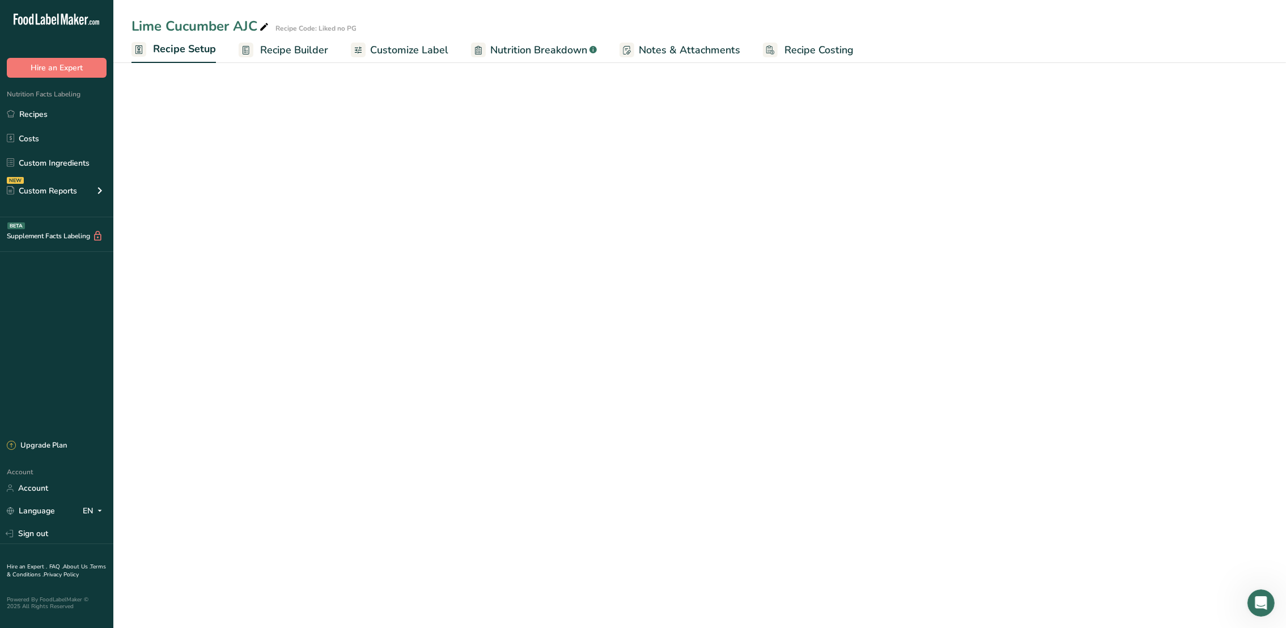
select select "22"
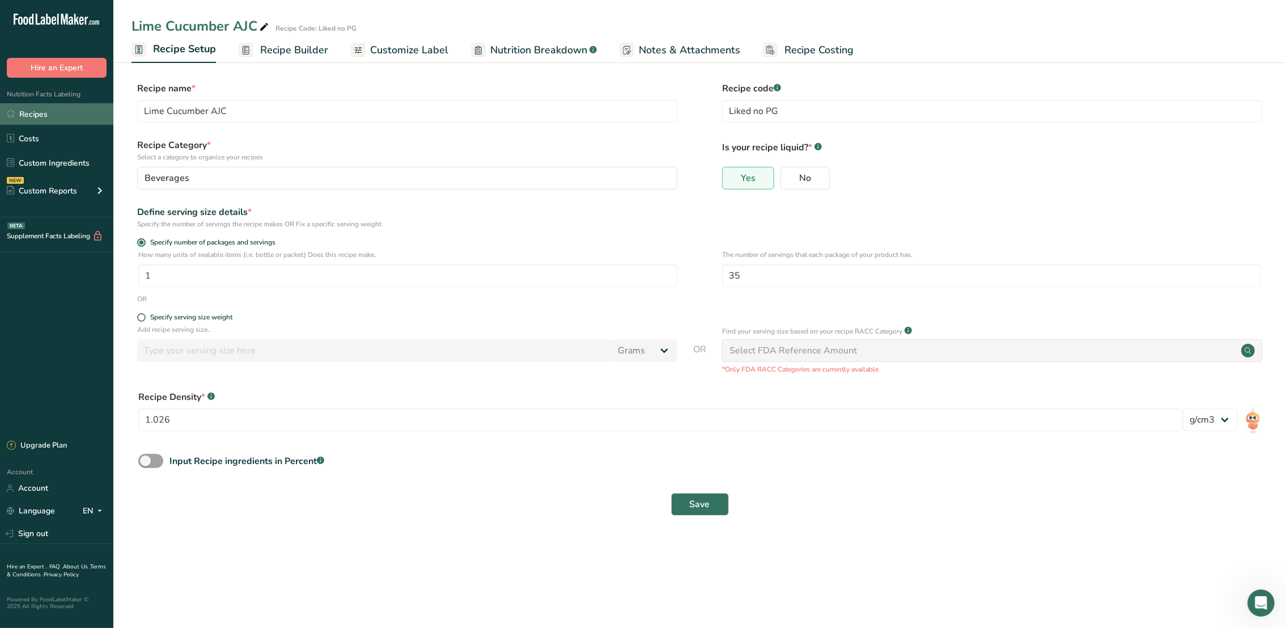
click at [24, 116] on link "Recipes" at bounding box center [56, 114] width 113 height 22
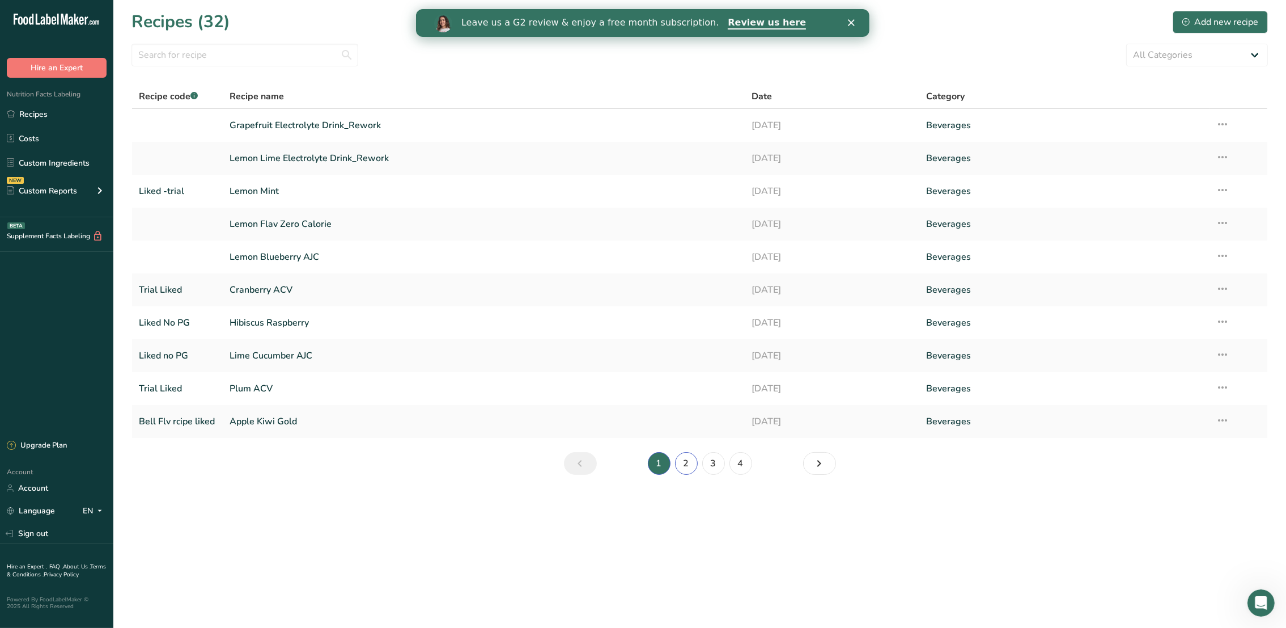
click at [688, 464] on link "2" at bounding box center [686, 463] width 23 height 23
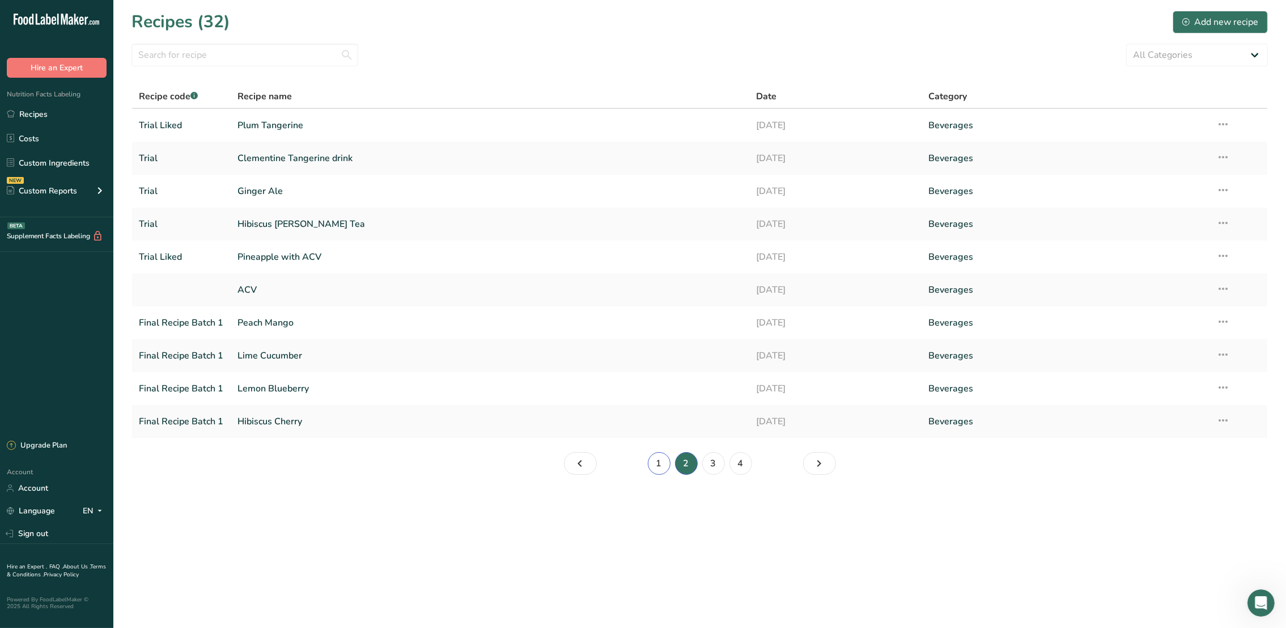
click at [658, 462] on link "1" at bounding box center [659, 463] width 23 height 23
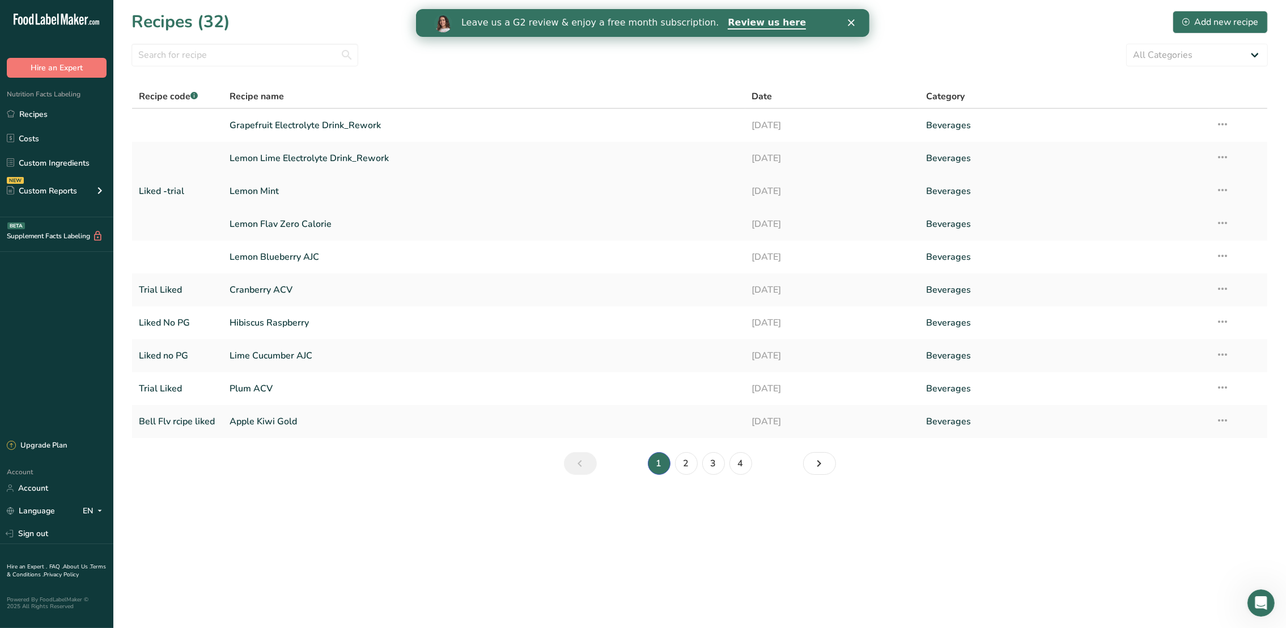
click at [543, 188] on link "Lemon Mint" at bounding box center [484, 191] width 508 height 24
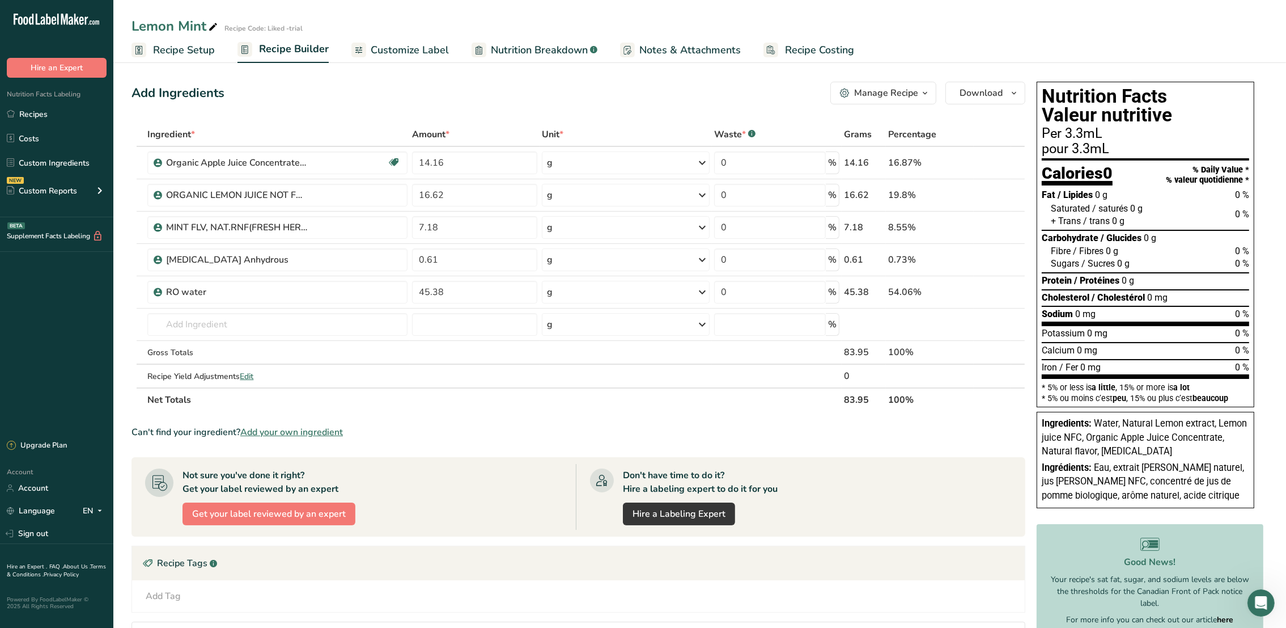
click at [1159, 435] on span "Water, Natural Lemon extract, Lemon juice NFC, Organic Apple Juice Concentrate,…" at bounding box center [1144, 437] width 205 height 39
click at [35, 112] on link "Recipes" at bounding box center [56, 114] width 113 height 22
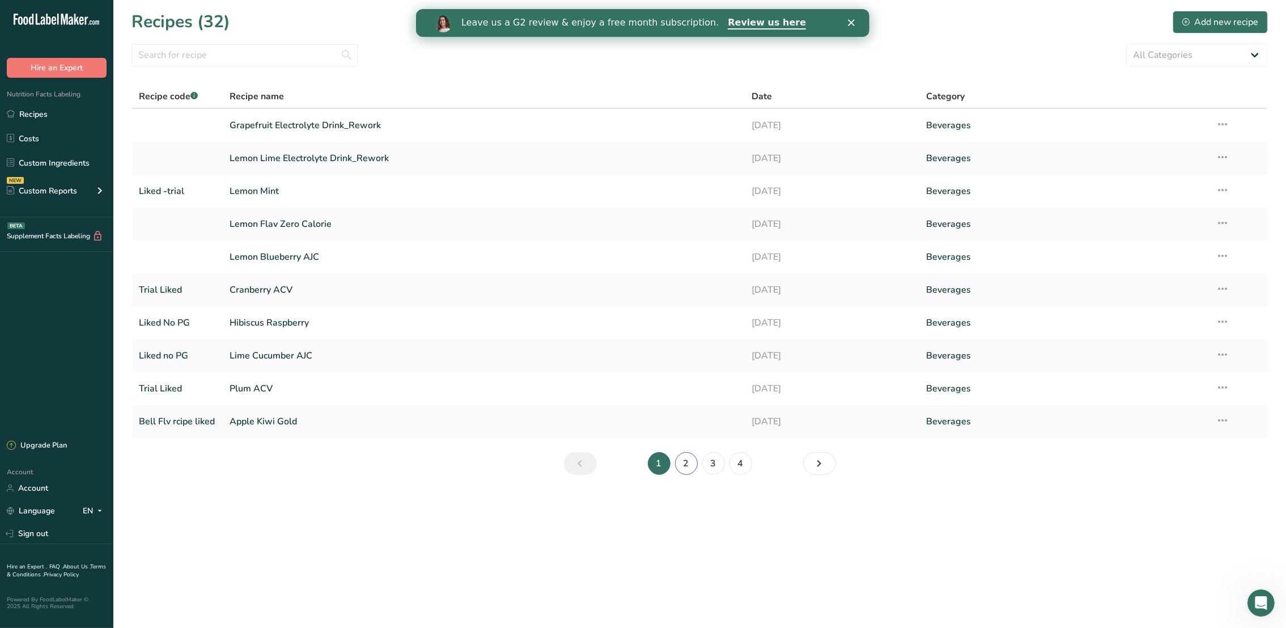
click at [688, 462] on link "2" at bounding box center [686, 463] width 23 height 23
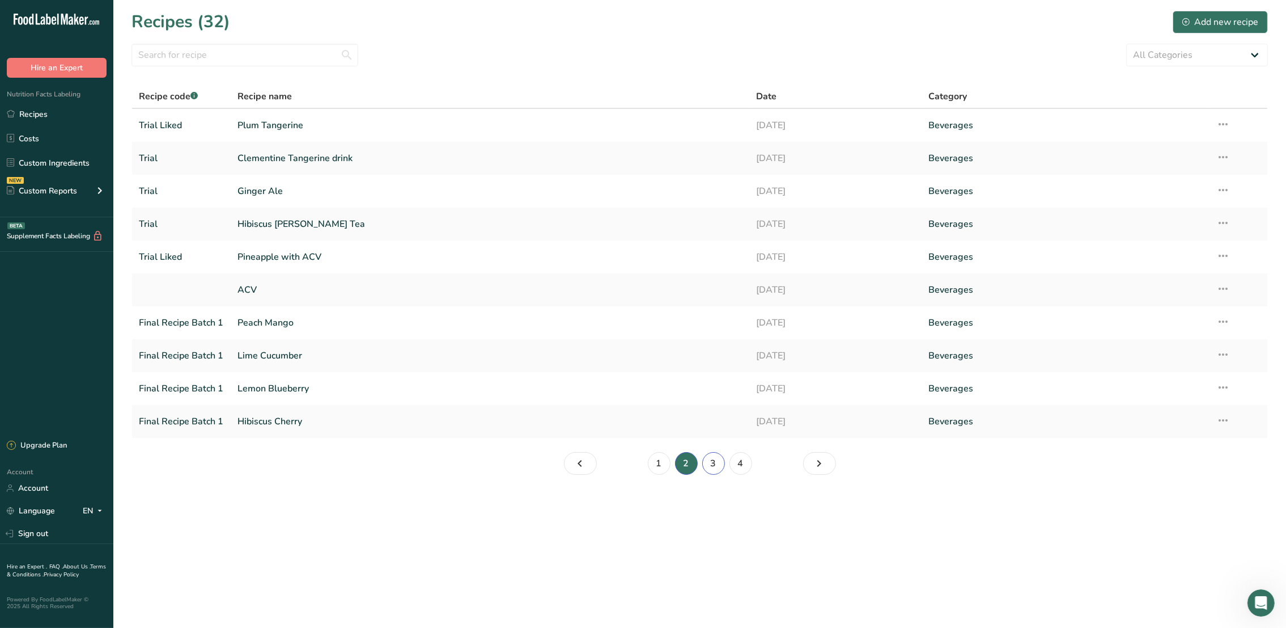
click at [721, 465] on link "3" at bounding box center [713, 463] width 23 height 23
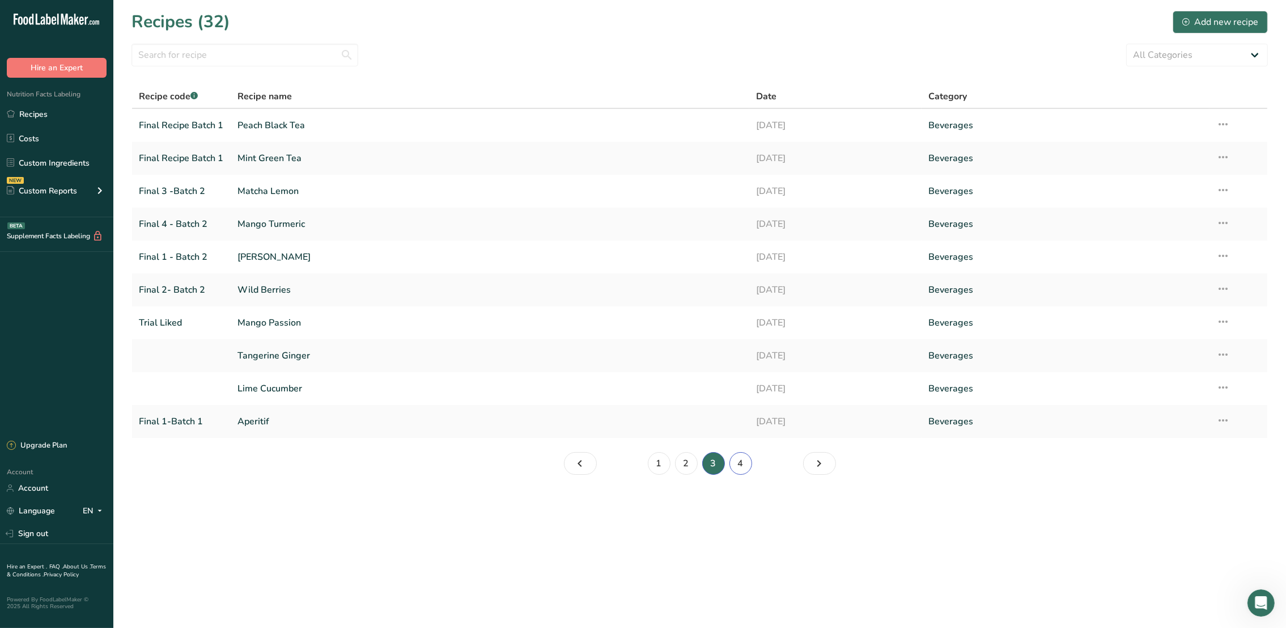
click at [734, 463] on link "4" at bounding box center [741, 463] width 23 height 23
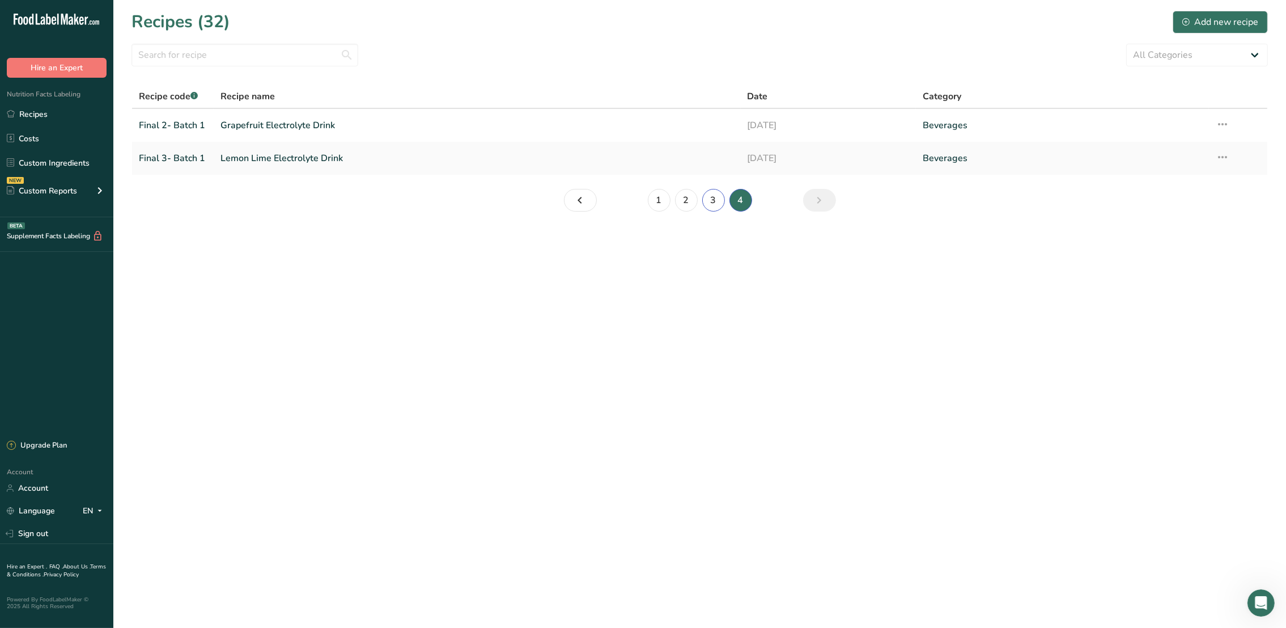
click at [706, 201] on link "3" at bounding box center [713, 200] width 23 height 23
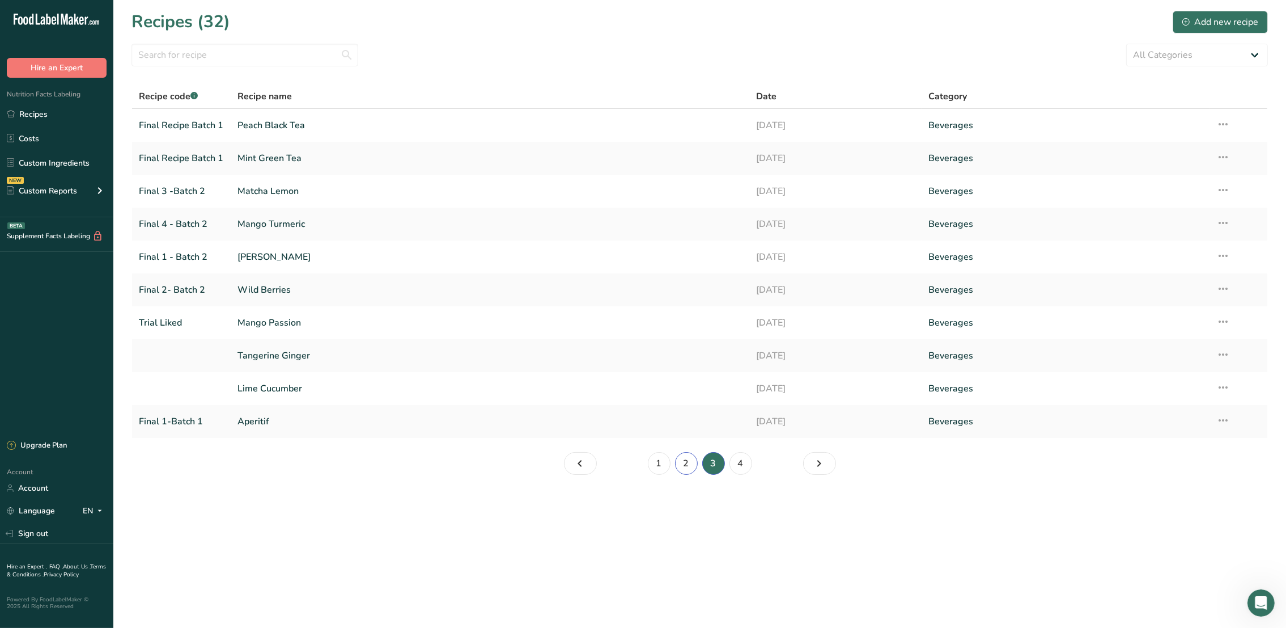
click at [686, 467] on link "2" at bounding box center [686, 463] width 23 height 23
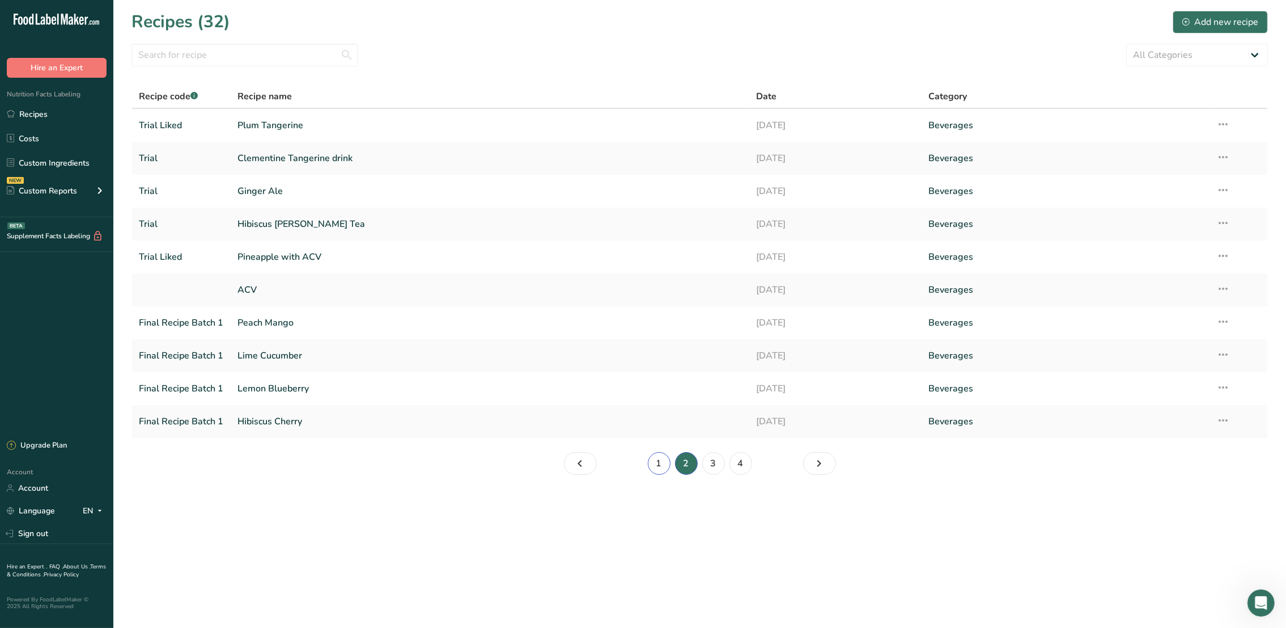
click at [665, 465] on link "1" at bounding box center [659, 463] width 23 height 23
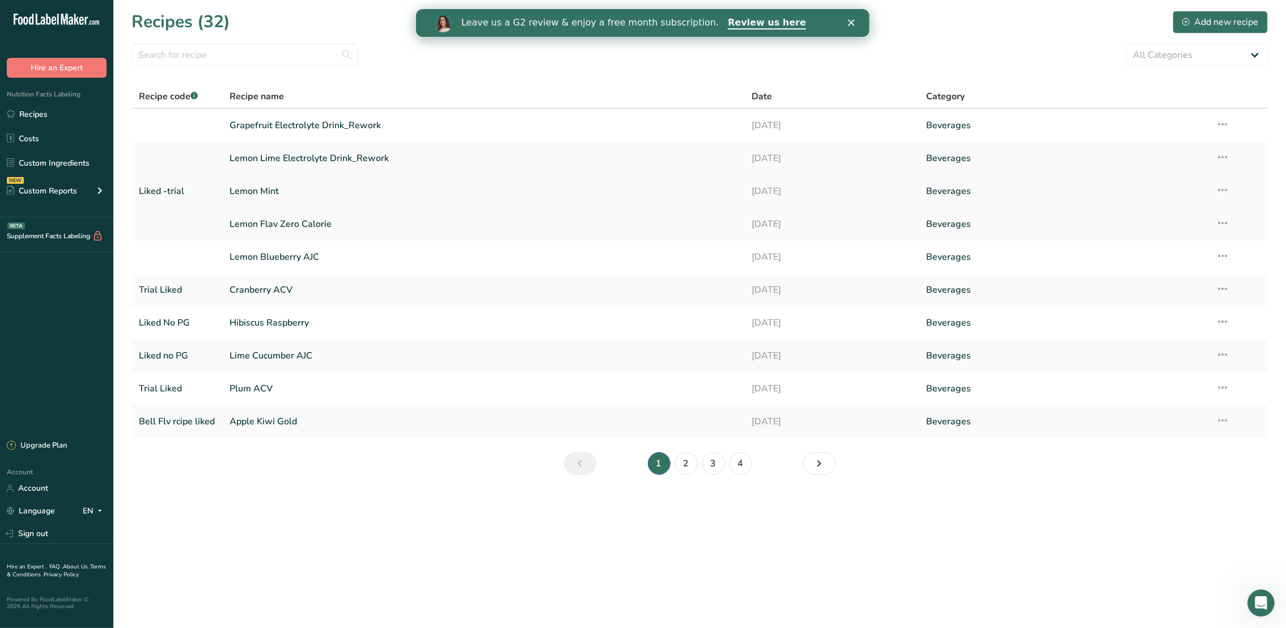
click at [385, 188] on link "Lemon Mint" at bounding box center [484, 191] width 508 height 24
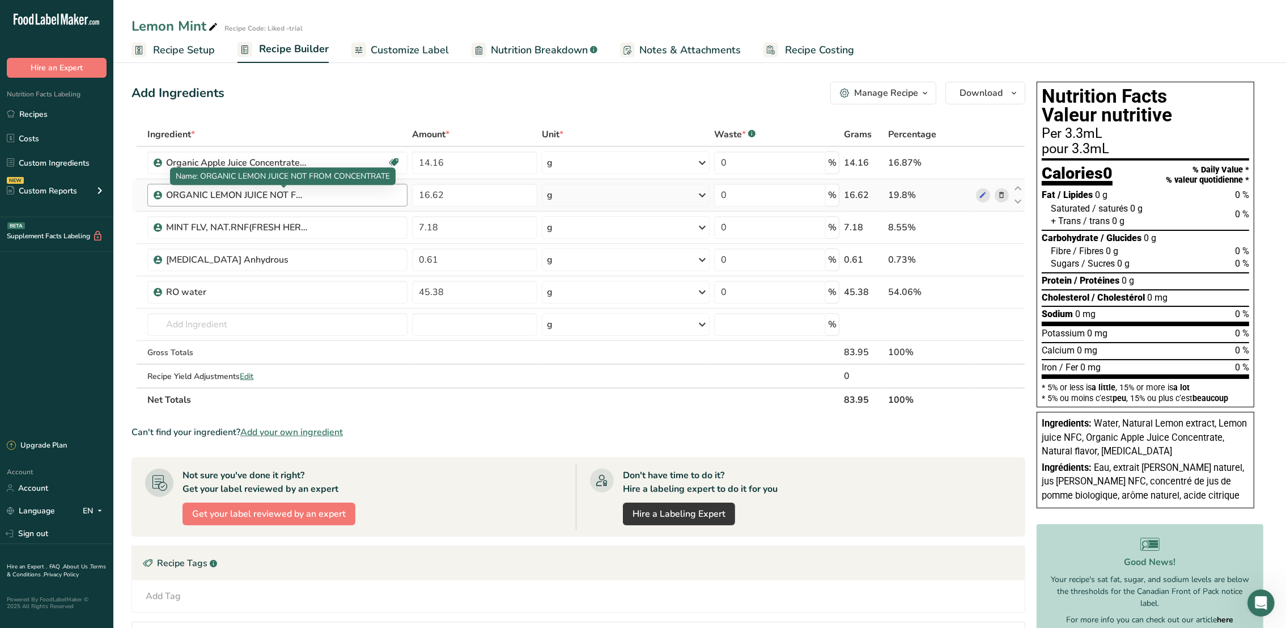
click at [215, 190] on div "ORGANIC LEMON JUICE NOT FROM CONCENTRATE" at bounding box center [237, 195] width 142 height 14
click at [169, 323] on input "text" at bounding box center [277, 324] width 260 height 23
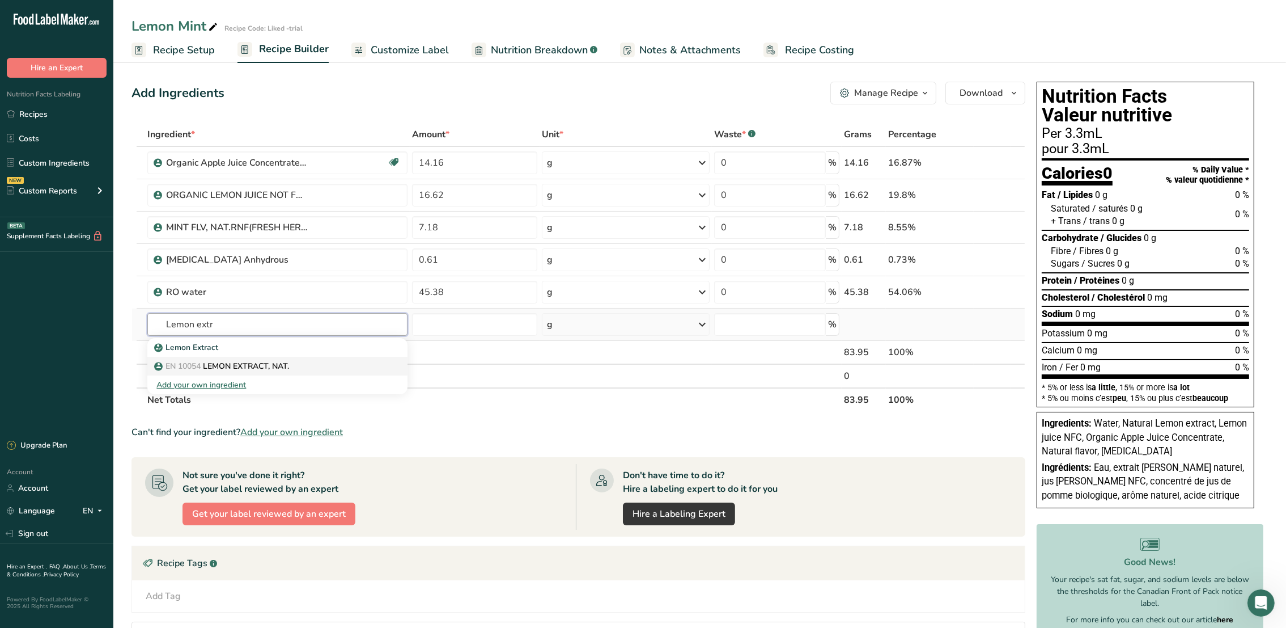
type input "Lemon extr"
click at [192, 365] on span "EN 10054" at bounding box center [183, 366] width 35 height 11
type input "LEMON EXTRACT, NAT."
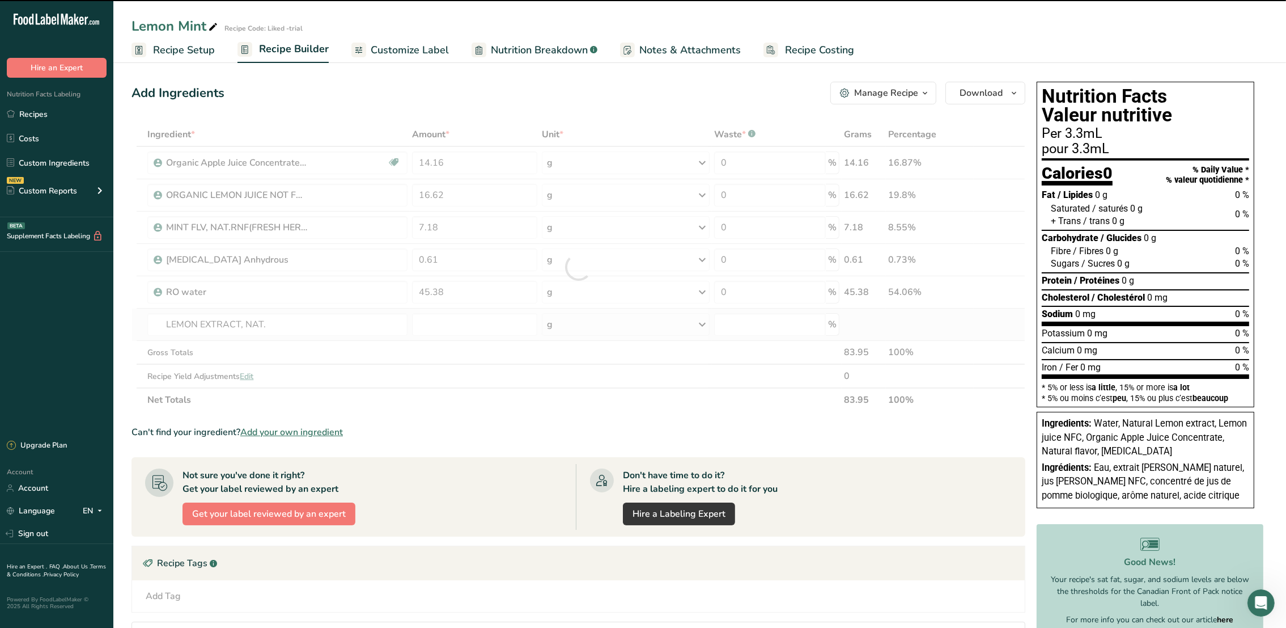
type input "0"
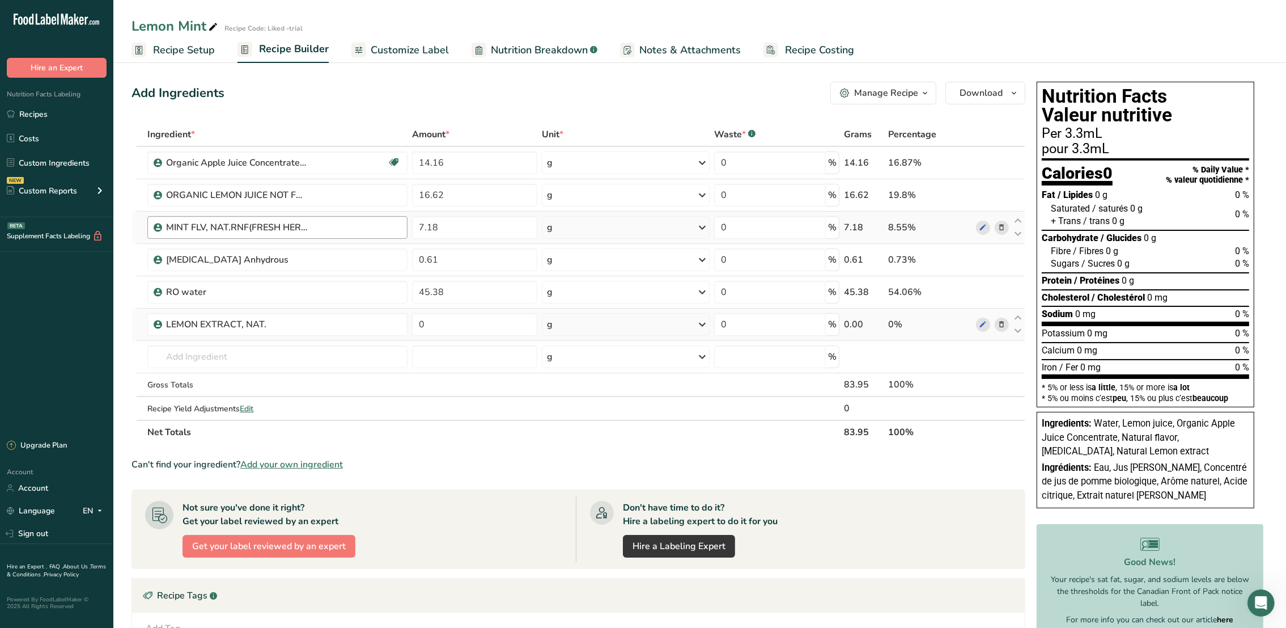
click at [321, 228] on div "MINT FLV, NAT.RNF(FRESH HERB TYPE)" at bounding box center [283, 228] width 234 height 14
click at [266, 224] on div "MINT FLV, NAT.RNF(FRESH HERB TYPE)" at bounding box center [237, 228] width 142 height 14
drag, startPoint x: 475, startPoint y: 163, endPoint x: 406, endPoint y: 162, distance: 68.6
click at [406, 162] on tr "Organic Apple Juice Concentrate 70 Brix Organic 14.16 g Weight Units g kg mg Se…" at bounding box center [578, 163] width 893 height 32
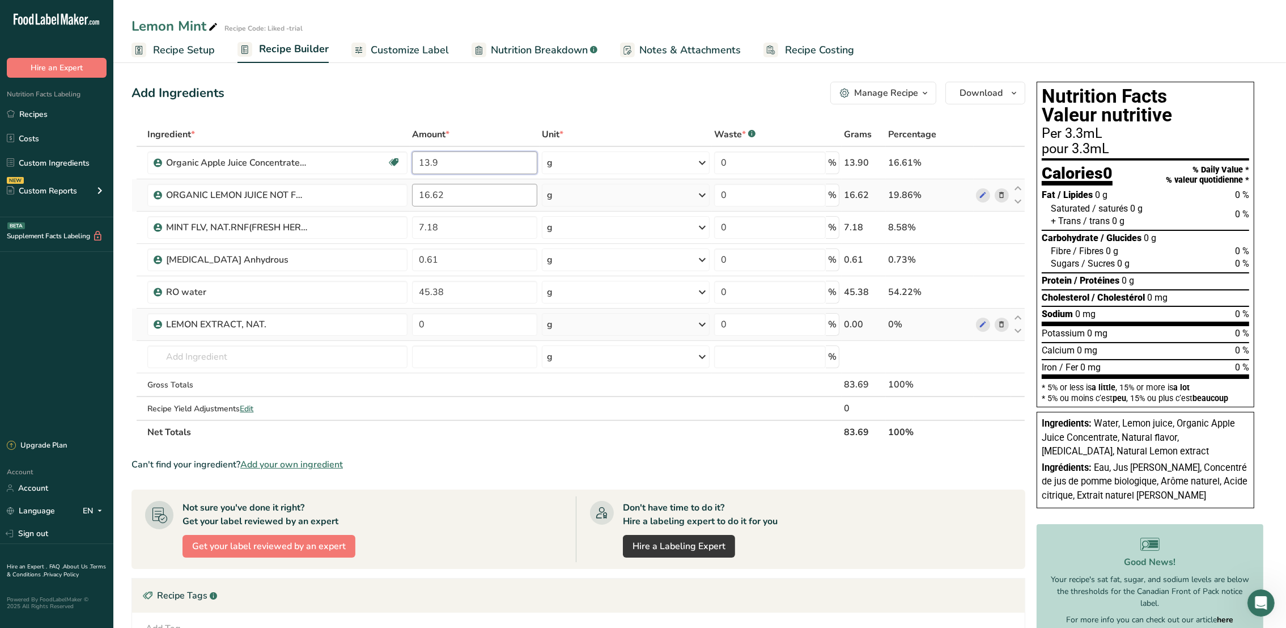
type input "13.9"
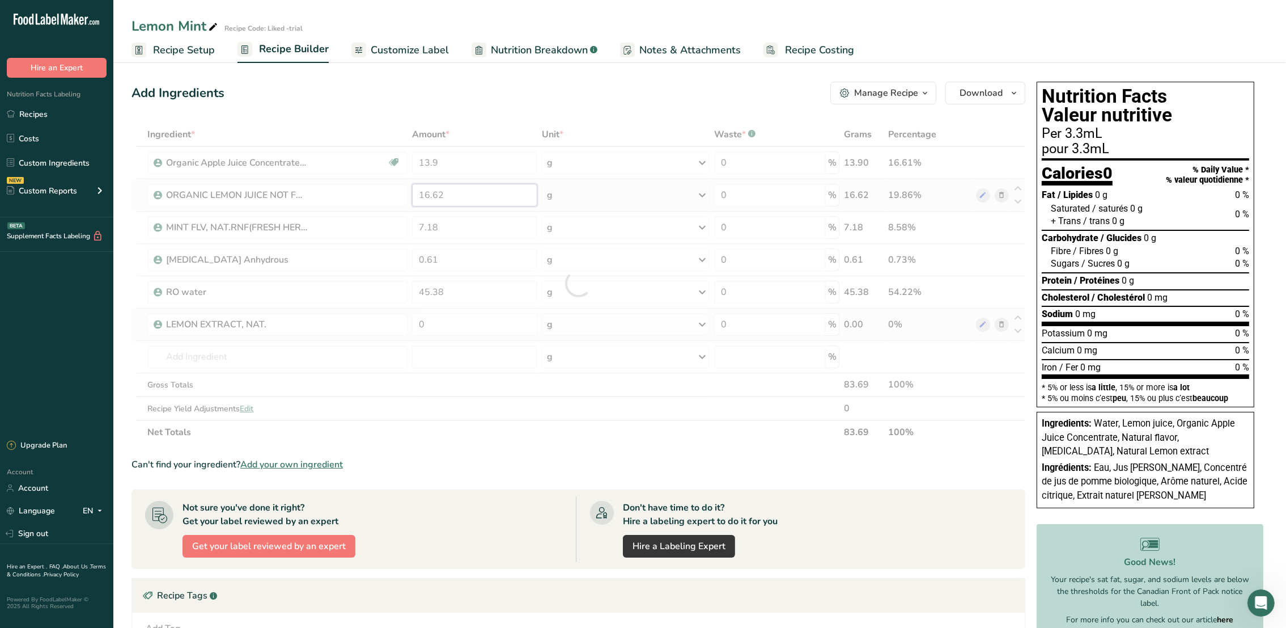
click at [457, 193] on div "Ingredient * Amount * Unit * Waste * .a-a{fill:#347362;}.b-a{fill:#fff;} Grams …" at bounding box center [579, 282] width 894 height 321
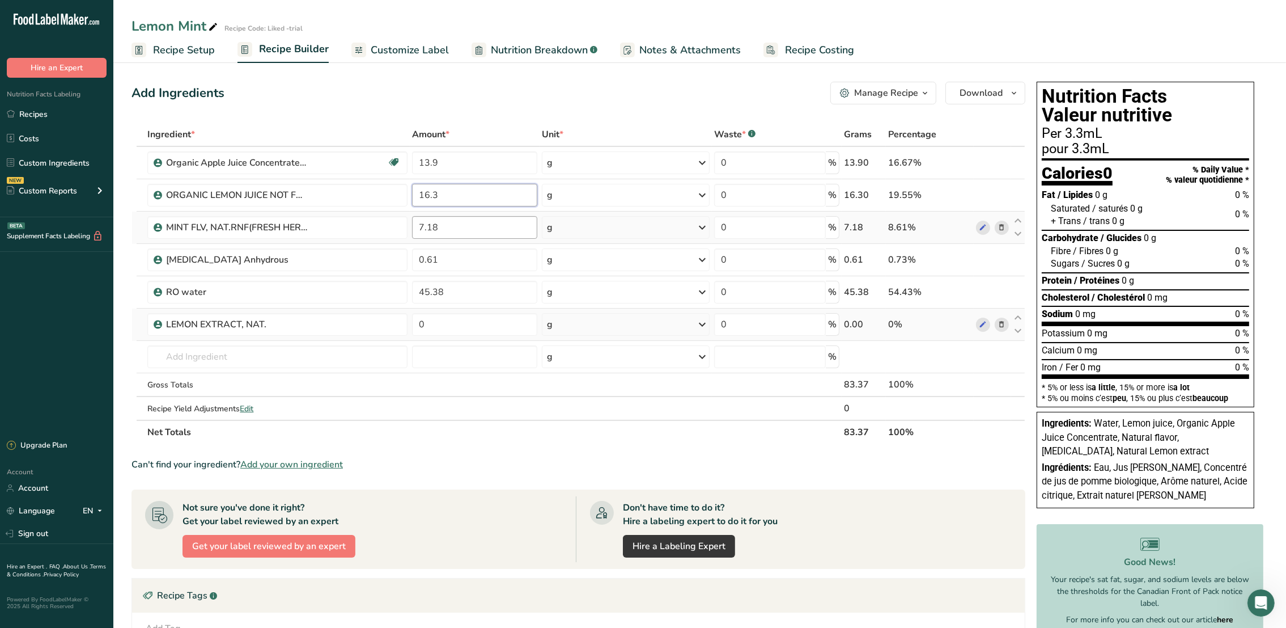
type input "16.3"
click at [489, 228] on div "Ingredient * Amount * Unit * Waste * .a-a{fill:#347362;}.b-a{fill:#fff;} Grams …" at bounding box center [579, 282] width 894 height 321
click at [457, 317] on div "Ingredient * Amount * Unit * Waste * .a-a{fill:#347362;}.b-a{fill:#fff;} Grams …" at bounding box center [579, 282] width 894 height 321
type input "16.9"
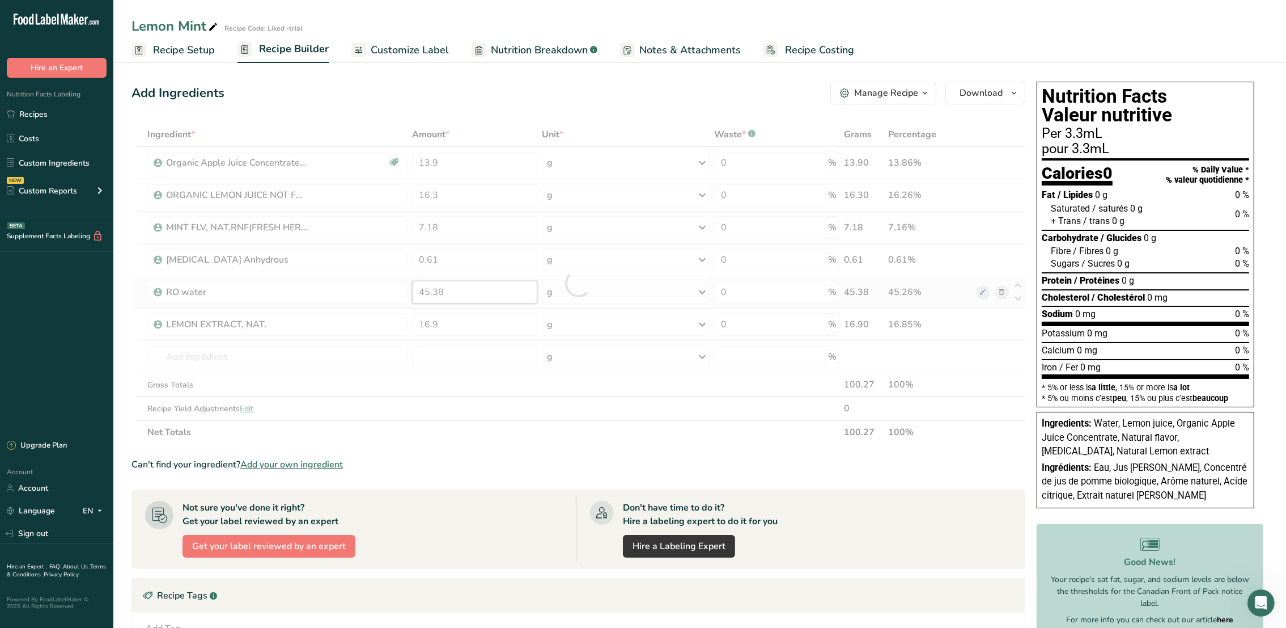
click at [464, 289] on div "Ingredient * Amount * Unit * Waste * .a-a{fill:#347362;}.b-a{fill:#fff;} Grams …" at bounding box center [579, 282] width 894 height 321
click at [498, 259] on div "Ingredient * Amount * Unit * Waste * .a-a{fill:#347362;}.b-a{fill:#fff;} Grams …" at bounding box center [579, 282] width 894 height 321
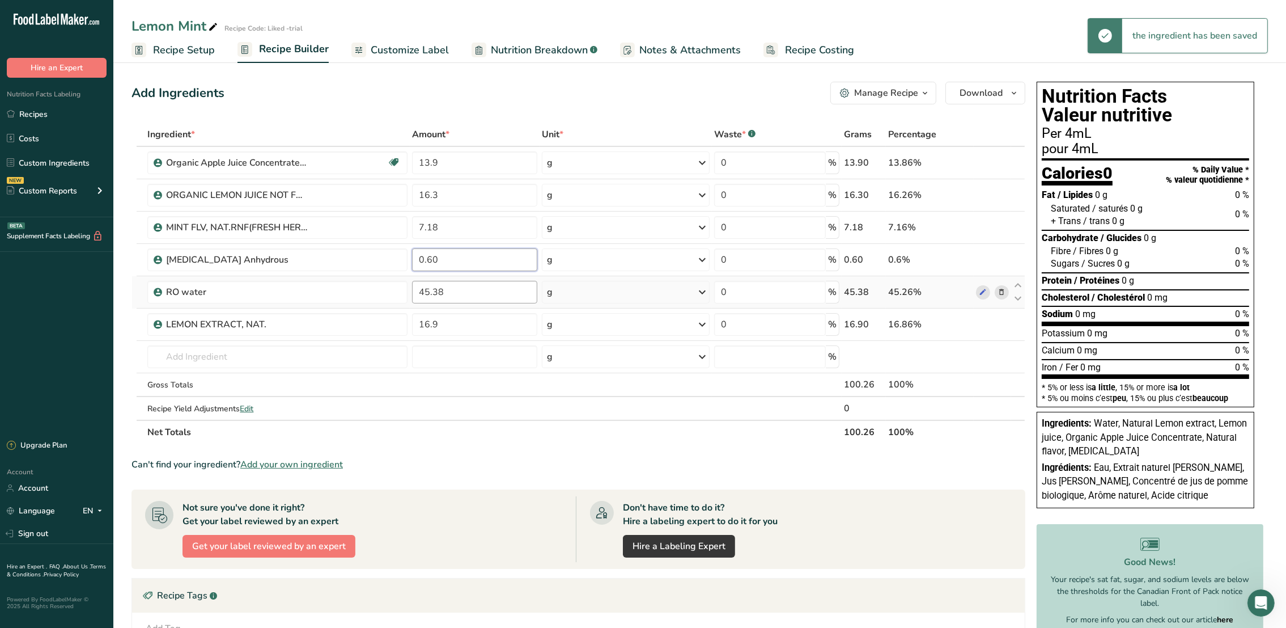
type input "0.60"
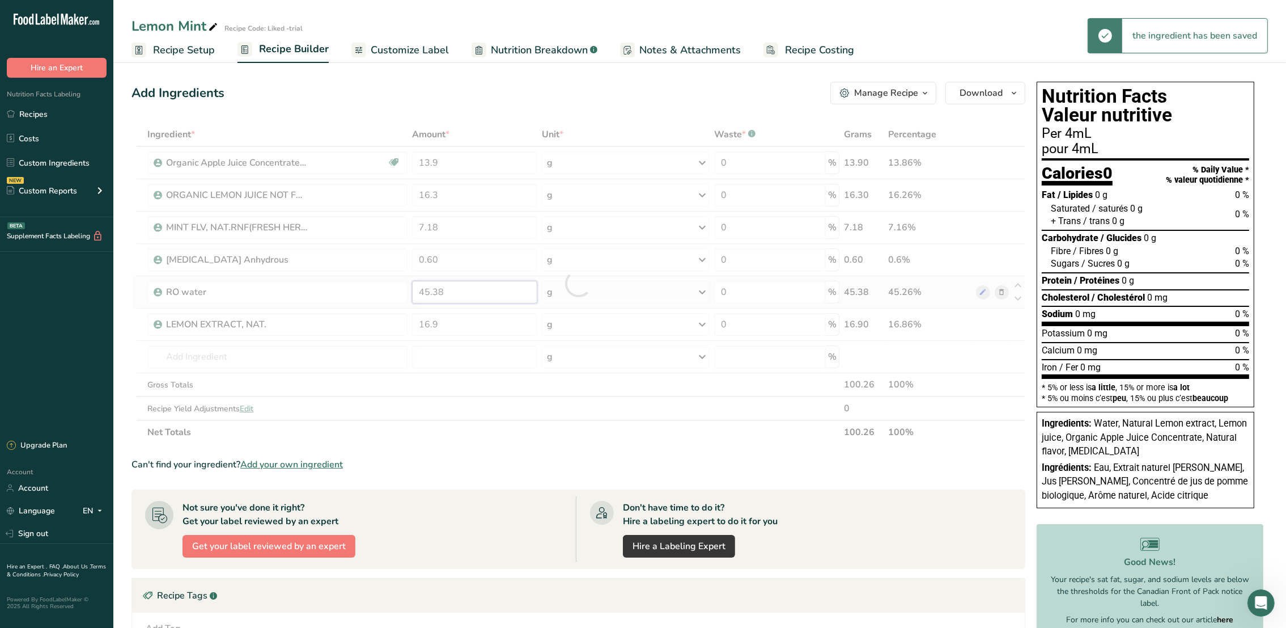
click at [498, 293] on div "Ingredient * Amount * Unit * Waste * .a-a{fill:#347362;}.b-a{fill:#fff;} Grams …" at bounding box center [579, 282] width 894 height 321
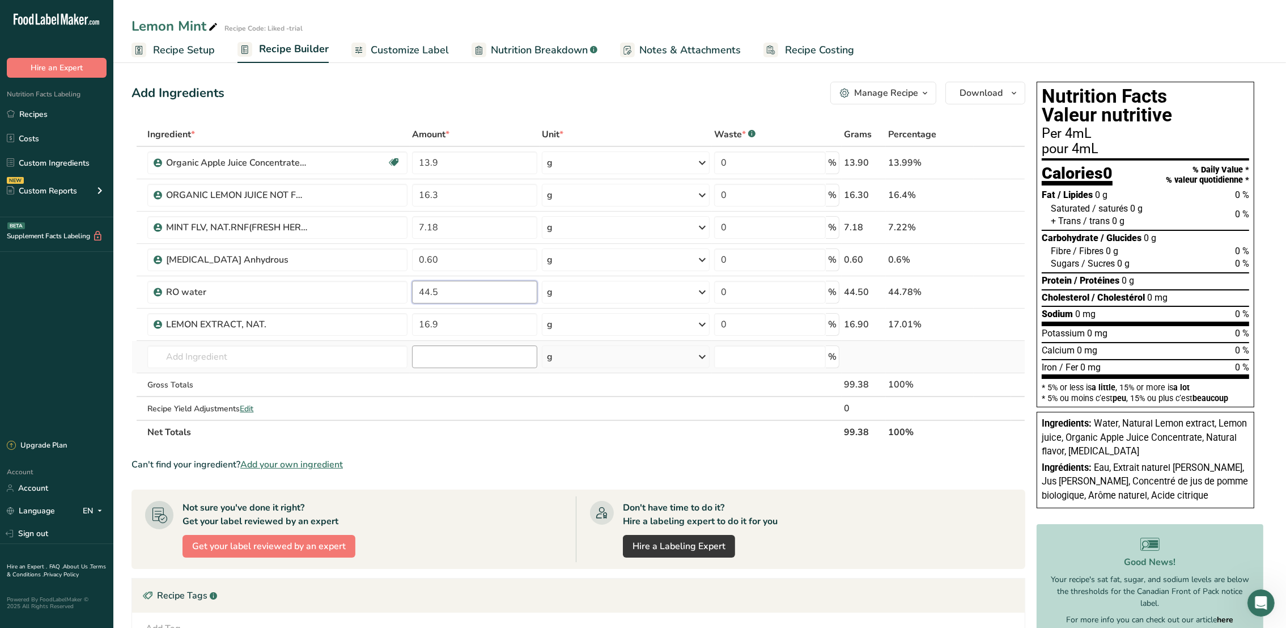
type input "44.5"
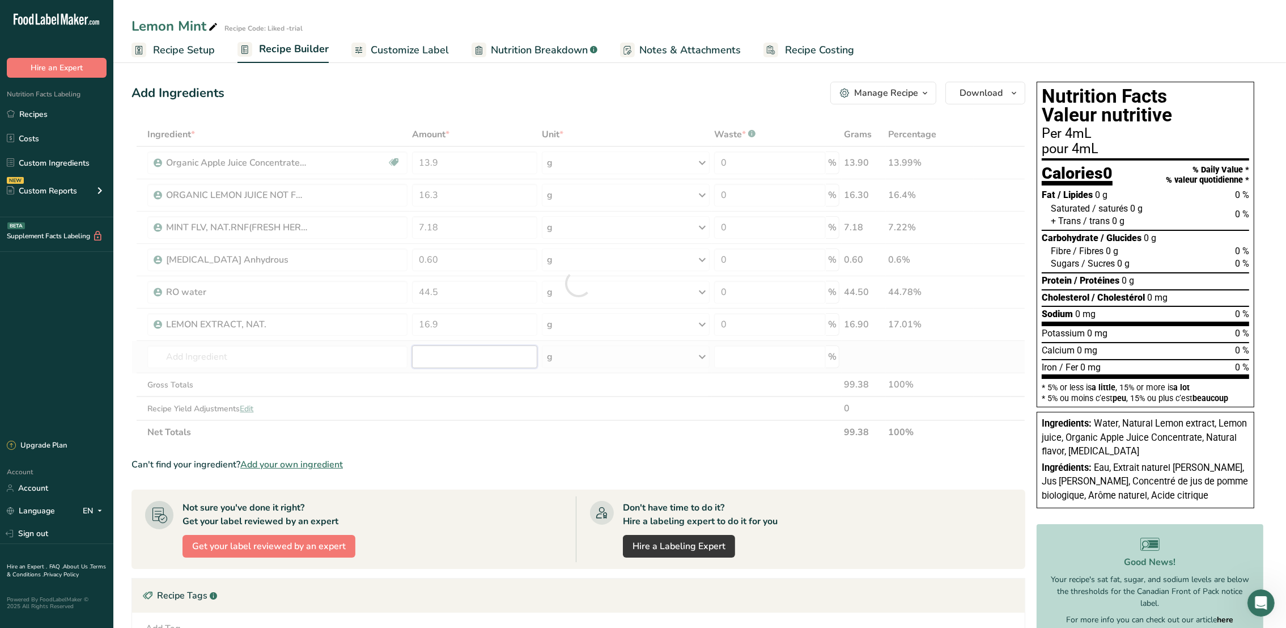
click at [501, 354] on div "Ingredient * Amount * Unit * Waste * .a-a{fill:#347362;}.b-a{fill:#fff;} Grams …" at bounding box center [579, 282] width 894 height 321
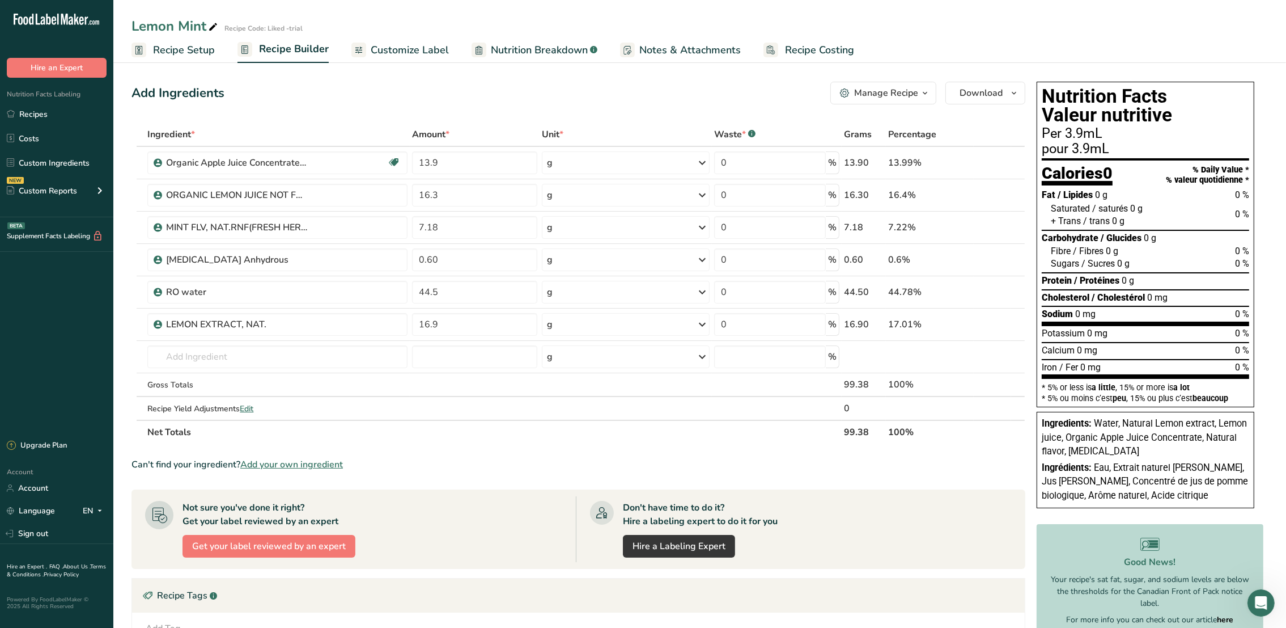
click at [192, 48] on span "Recipe Setup" at bounding box center [184, 50] width 62 height 15
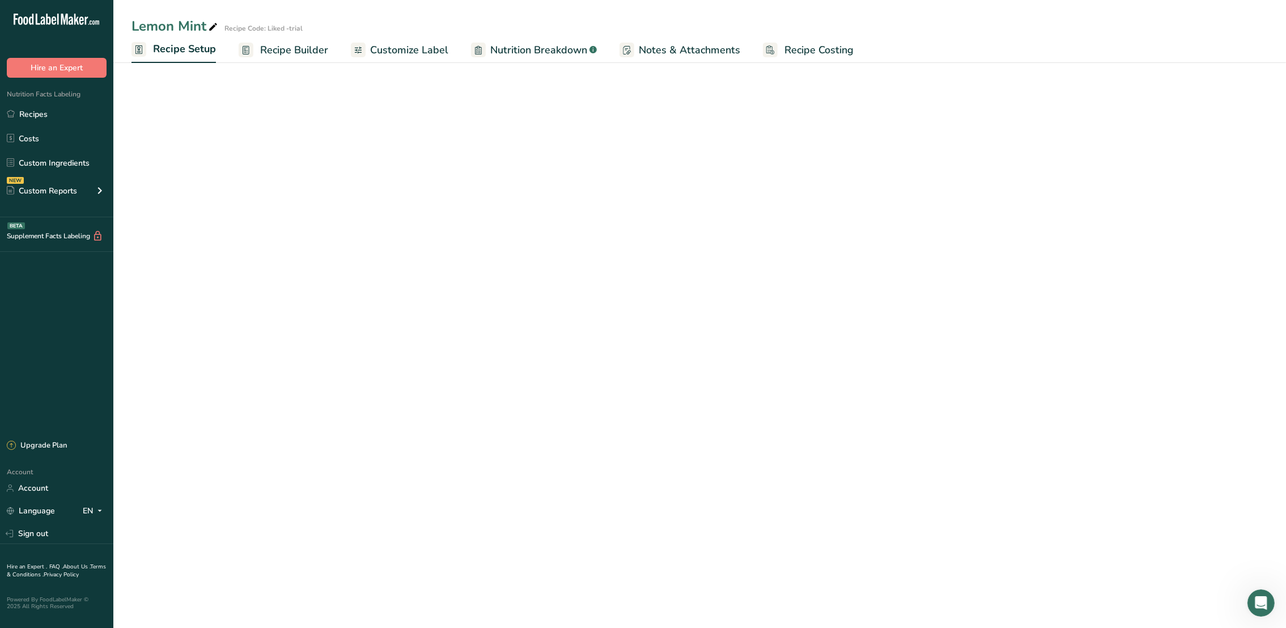
select select "22"
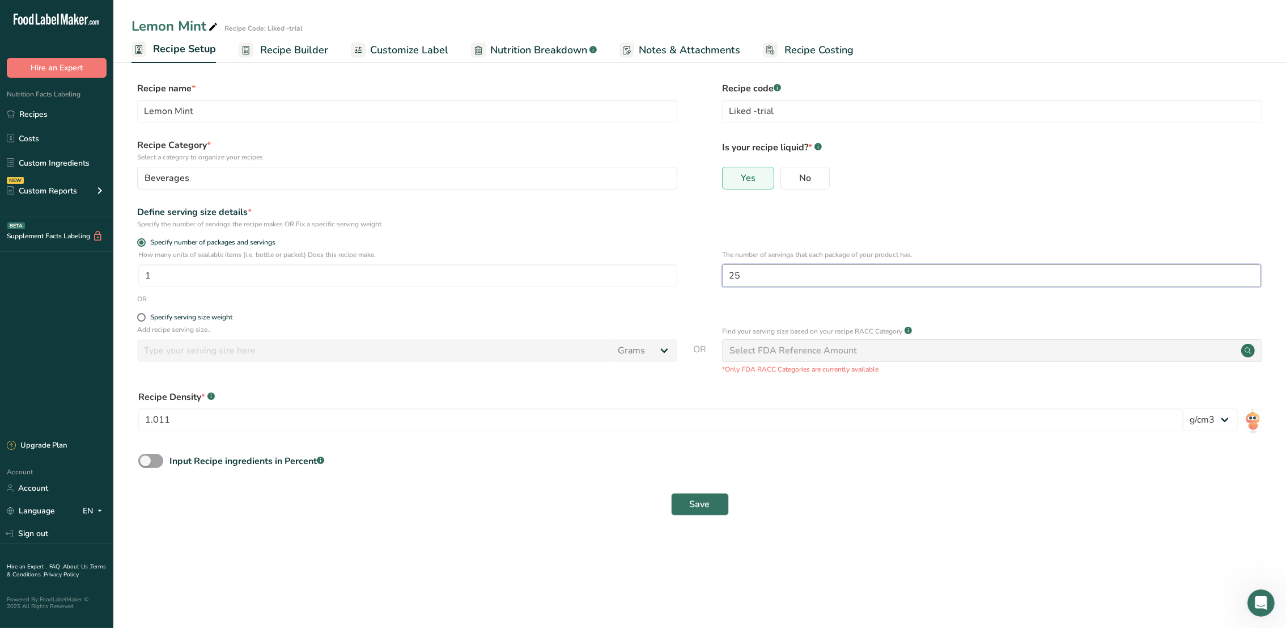
click at [753, 274] on input "25" at bounding box center [991, 275] width 539 height 23
type input "26"
click at [705, 508] on span "Save" at bounding box center [700, 504] width 20 height 14
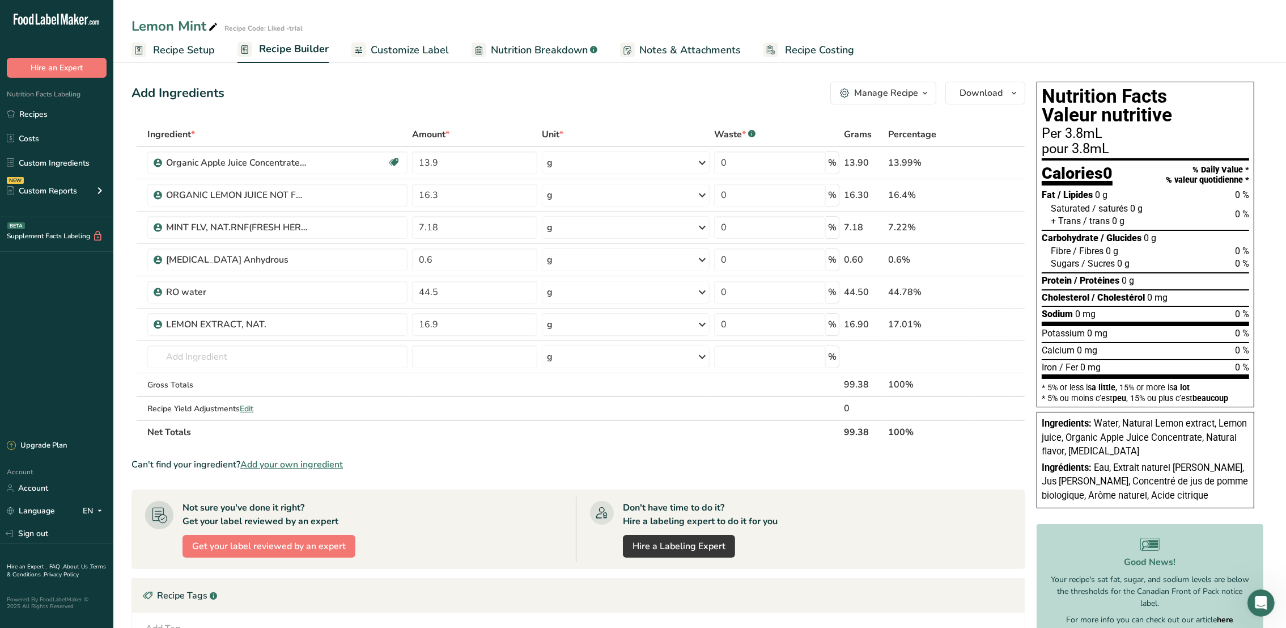
click at [162, 44] on span "Recipe Setup" at bounding box center [184, 50] width 62 height 15
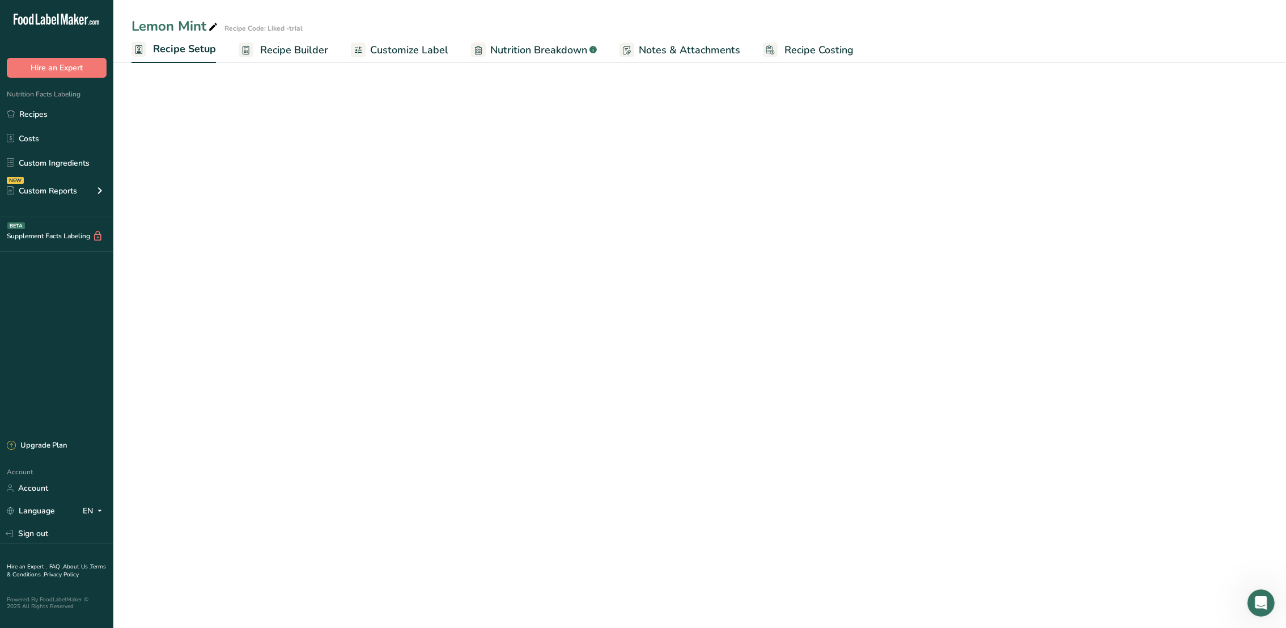
select select "22"
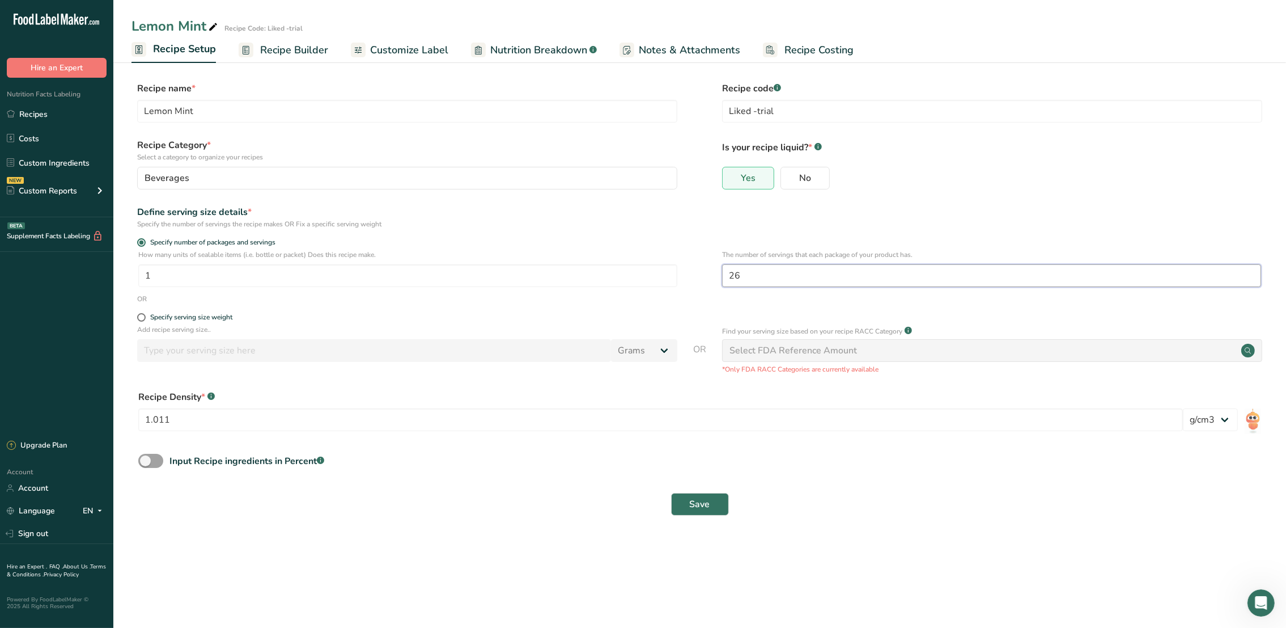
drag, startPoint x: 740, startPoint y: 279, endPoint x: 725, endPoint y: 278, distance: 15.3
click at [725, 278] on input "26" at bounding box center [991, 275] width 539 height 23
type input "20"
click at [704, 510] on span "Save" at bounding box center [700, 504] width 20 height 14
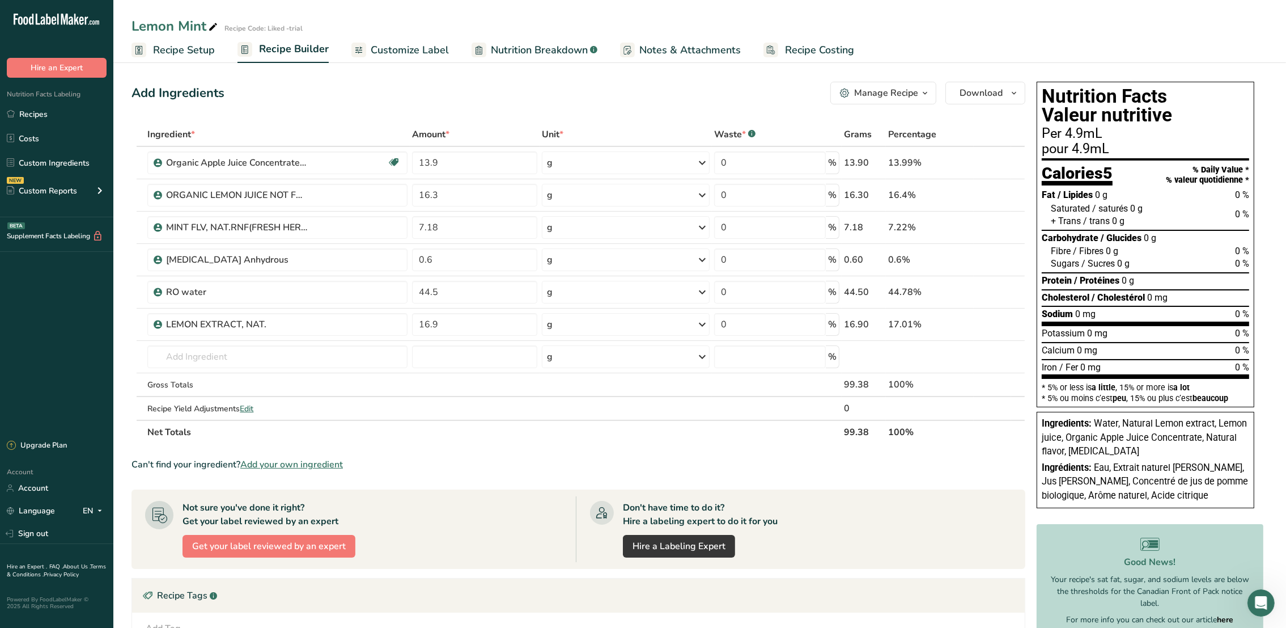
click at [176, 51] on span "Recipe Setup" at bounding box center [184, 50] width 62 height 15
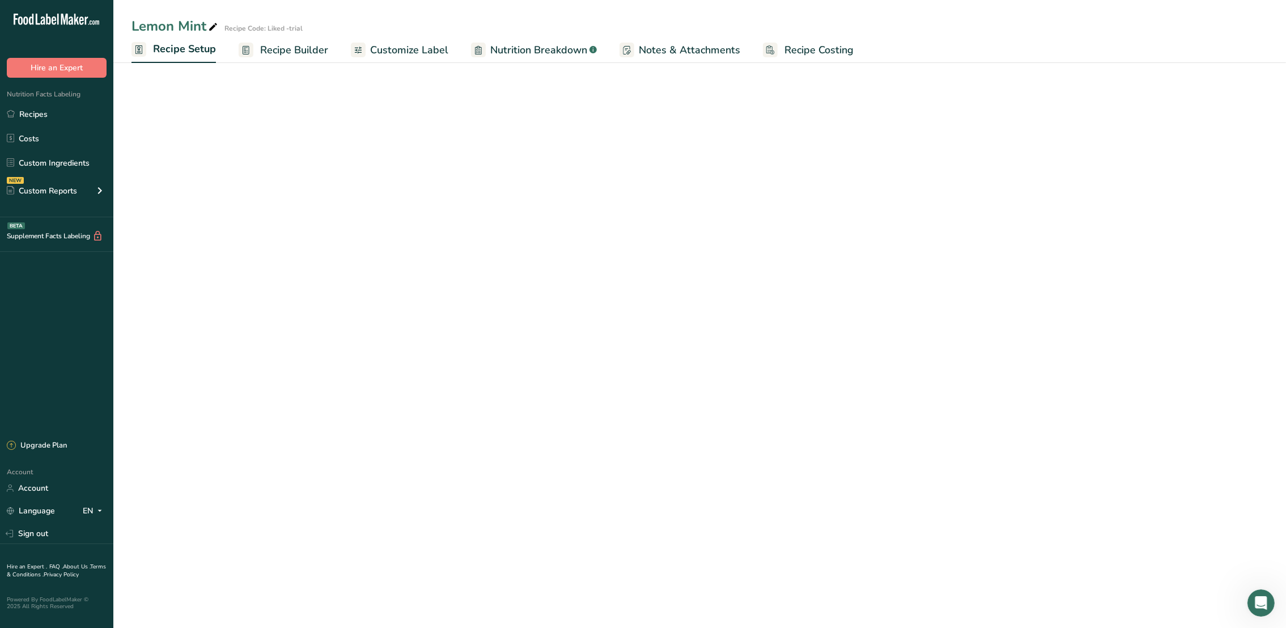
select select "22"
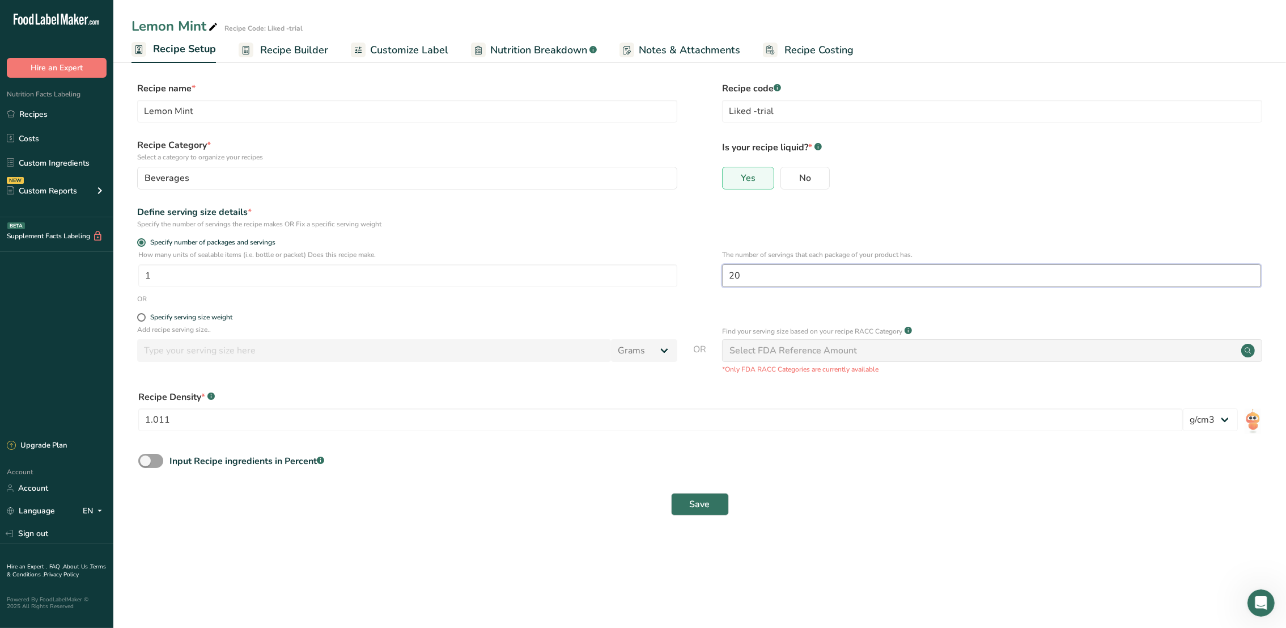
click at [755, 272] on input "20" at bounding box center [991, 275] width 539 height 23
type input "24"
click at [719, 510] on button "Save" at bounding box center [700, 504] width 58 height 23
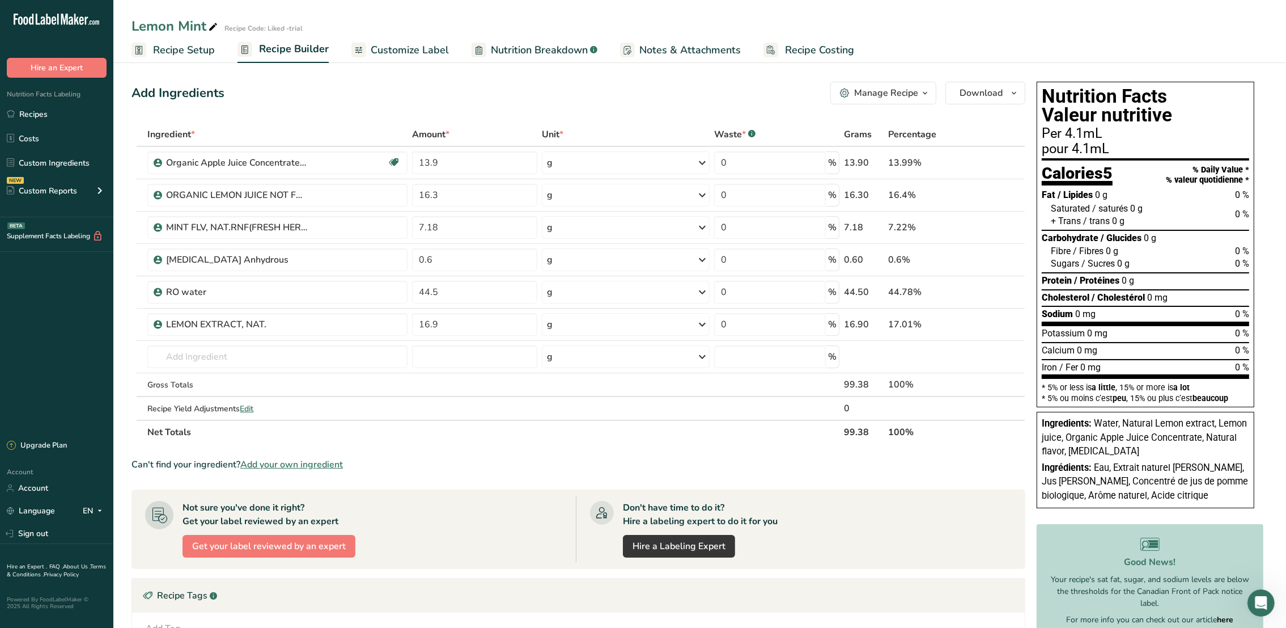
click at [183, 56] on span "Recipe Setup" at bounding box center [184, 50] width 62 height 15
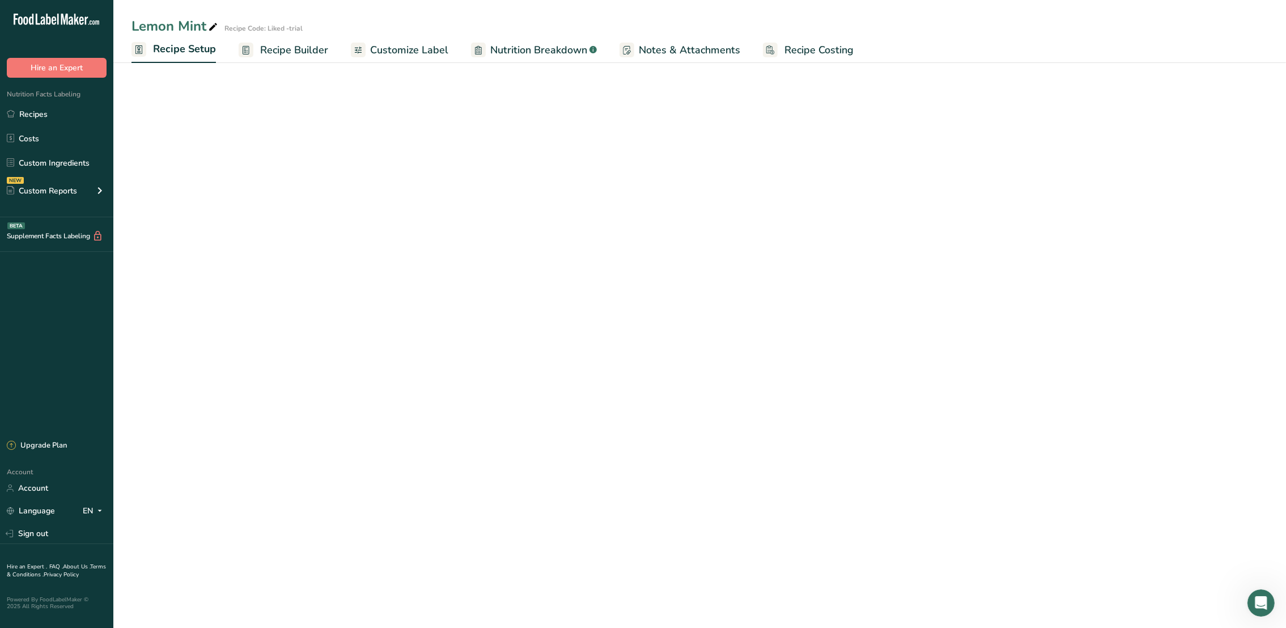
select select "22"
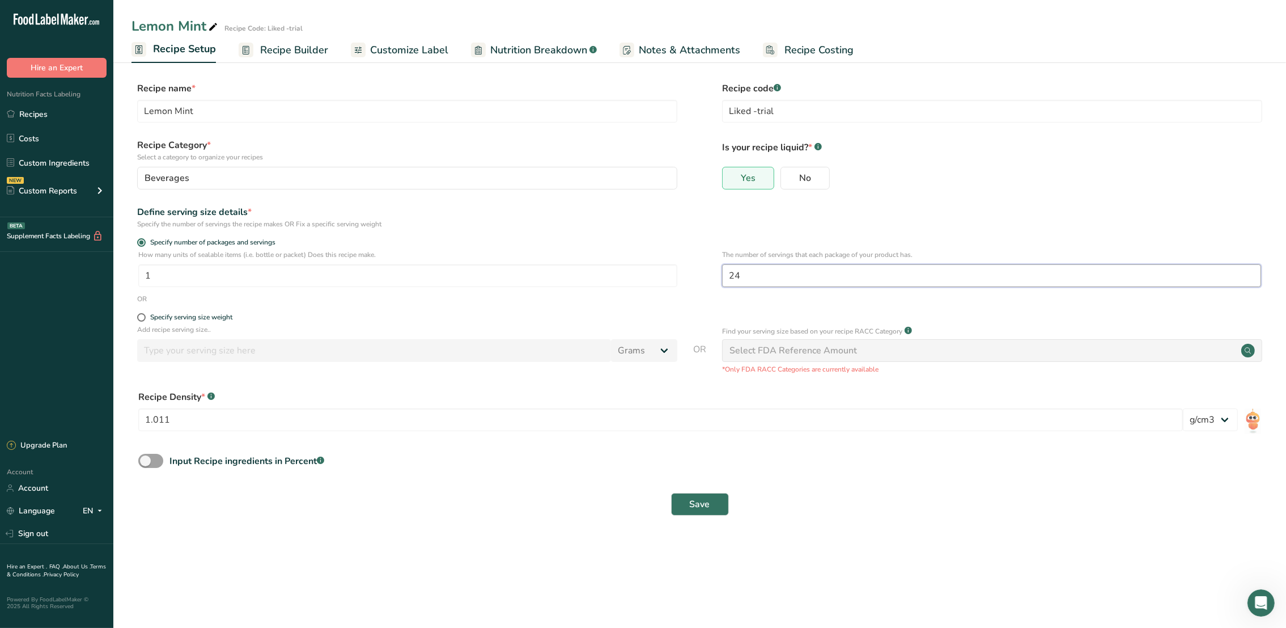
click at [743, 280] on input "24" at bounding box center [991, 275] width 539 height 23
type input "25"
click at [698, 506] on span "Save" at bounding box center [700, 504] width 20 height 14
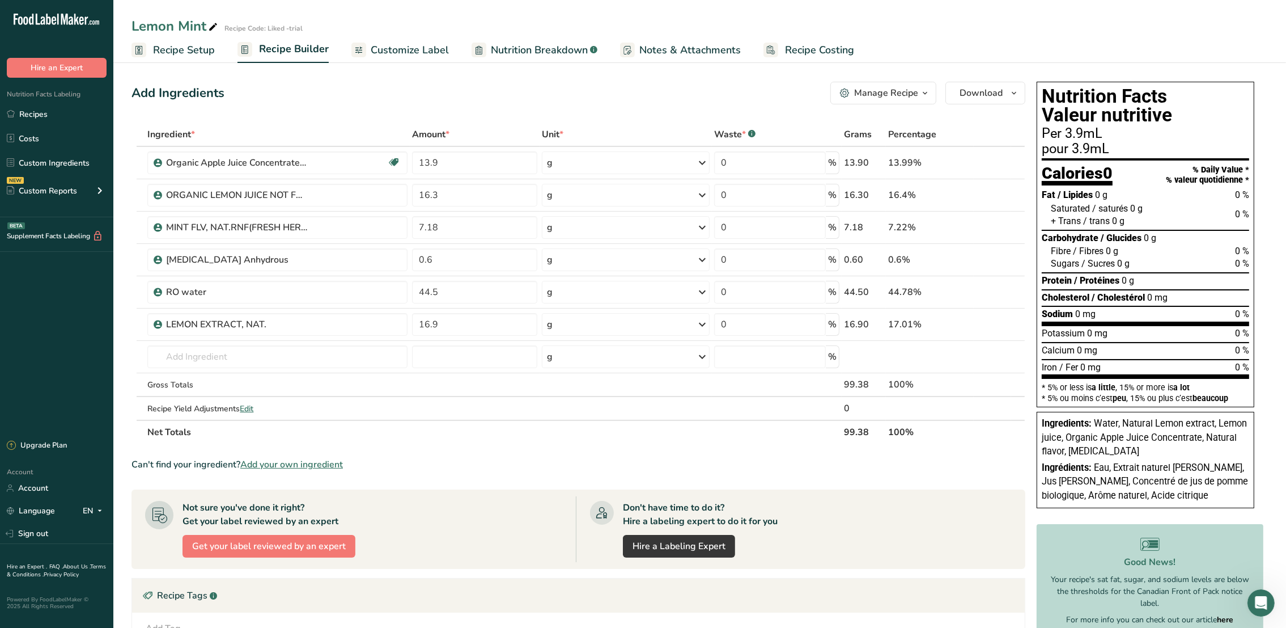
click at [185, 52] on span "Recipe Setup" at bounding box center [184, 50] width 62 height 15
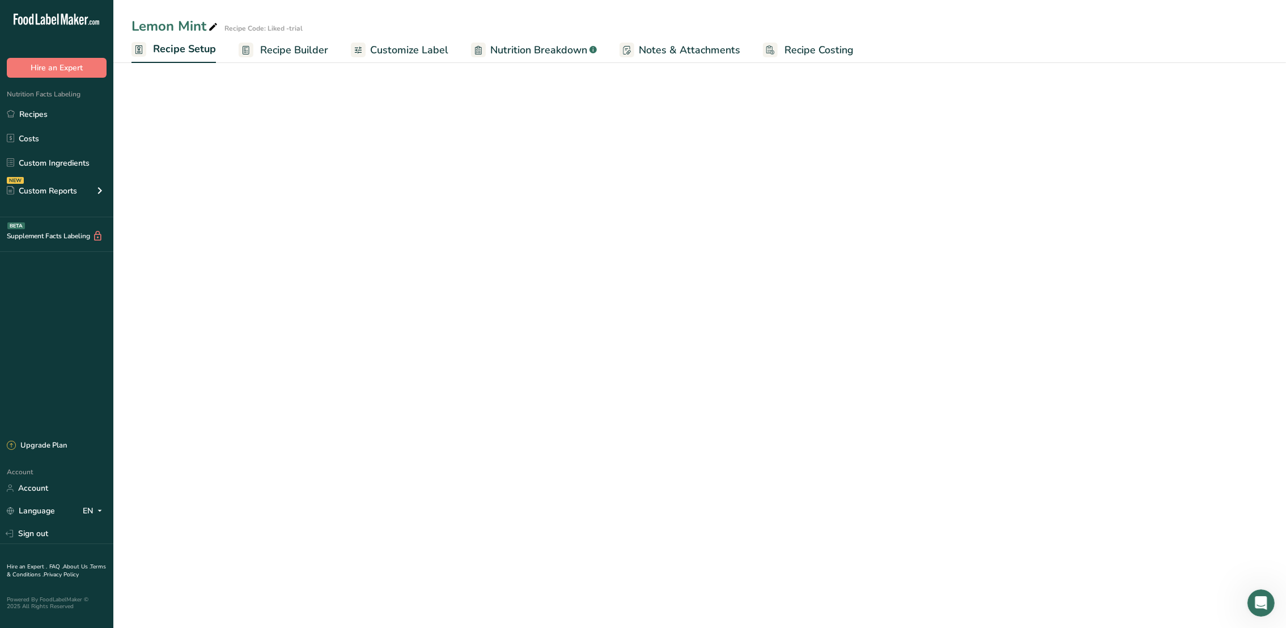
select select "22"
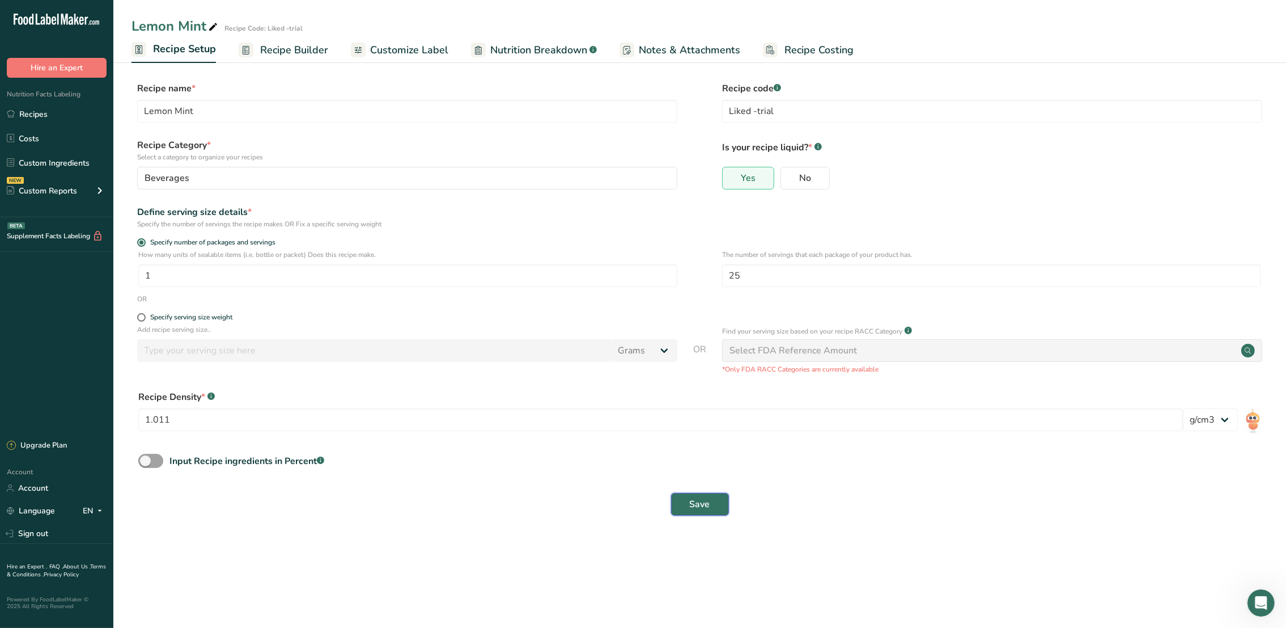
click at [700, 506] on span "Save" at bounding box center [700, 504] width 20 height 14
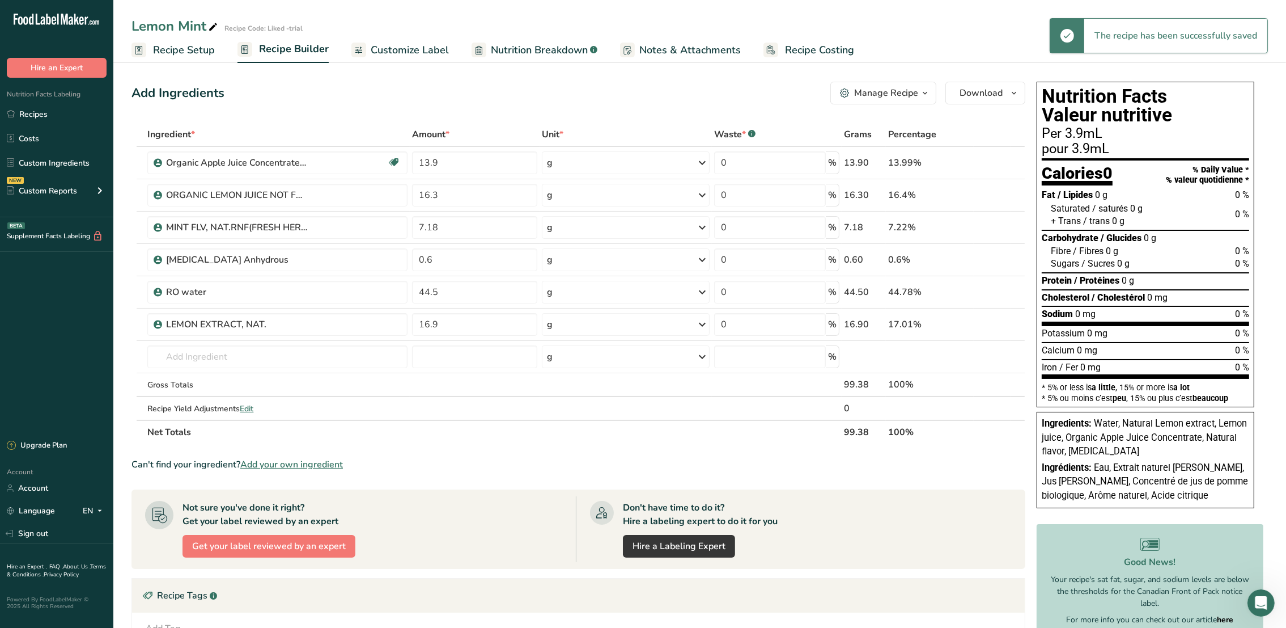
click at [1171, 138] on div "Per 3.9mL" at bounding box center [1145, 134] width 207 height 14
click at [1007, 93] on span "button" at bounding box center [1014, 93] width 14 height 14
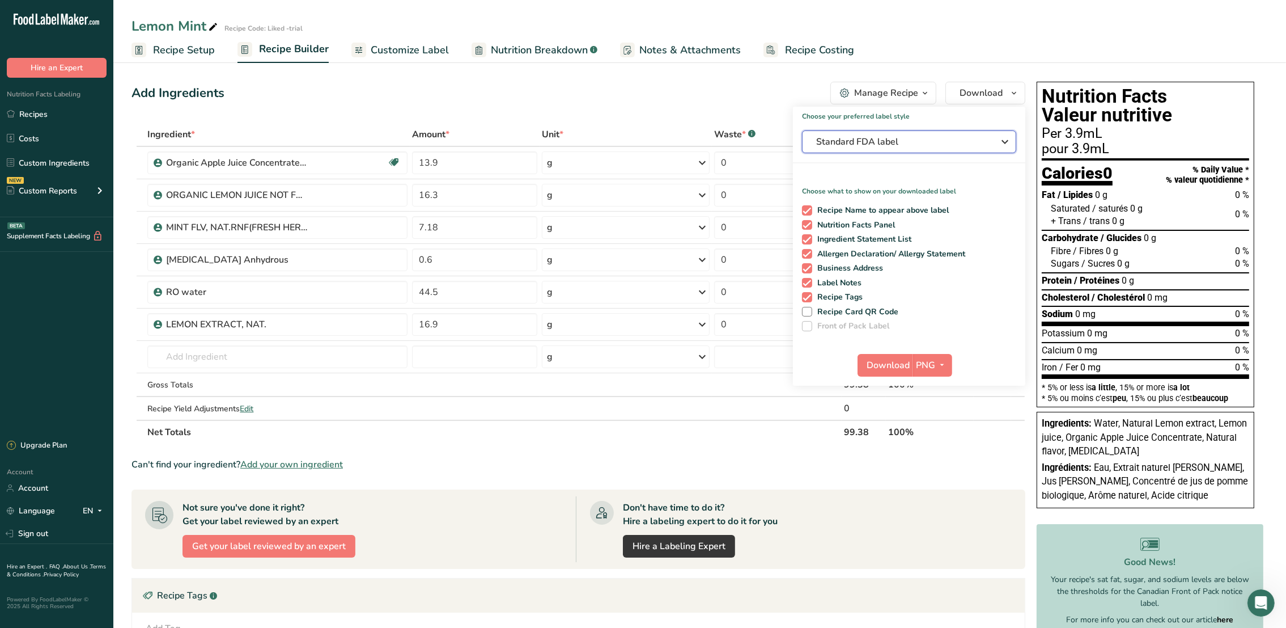
click at [940, 135] on span "Standard FDA label" at bounding box center [901, 142] width 170 height 14
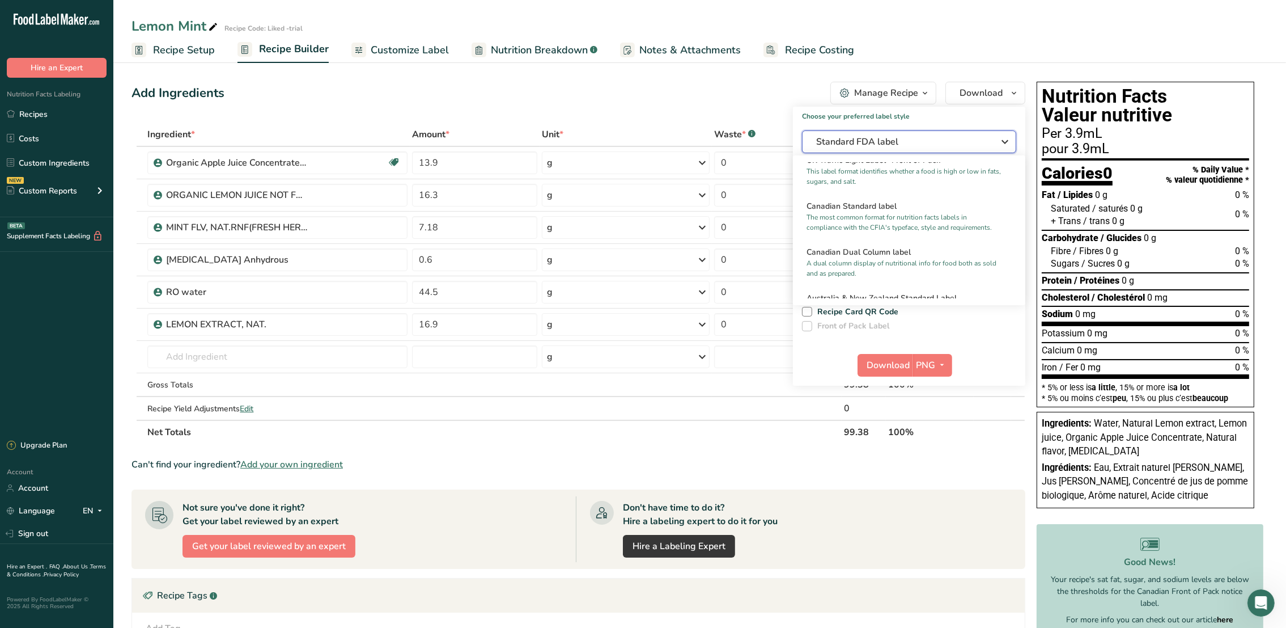
scroll to position [427, 0]
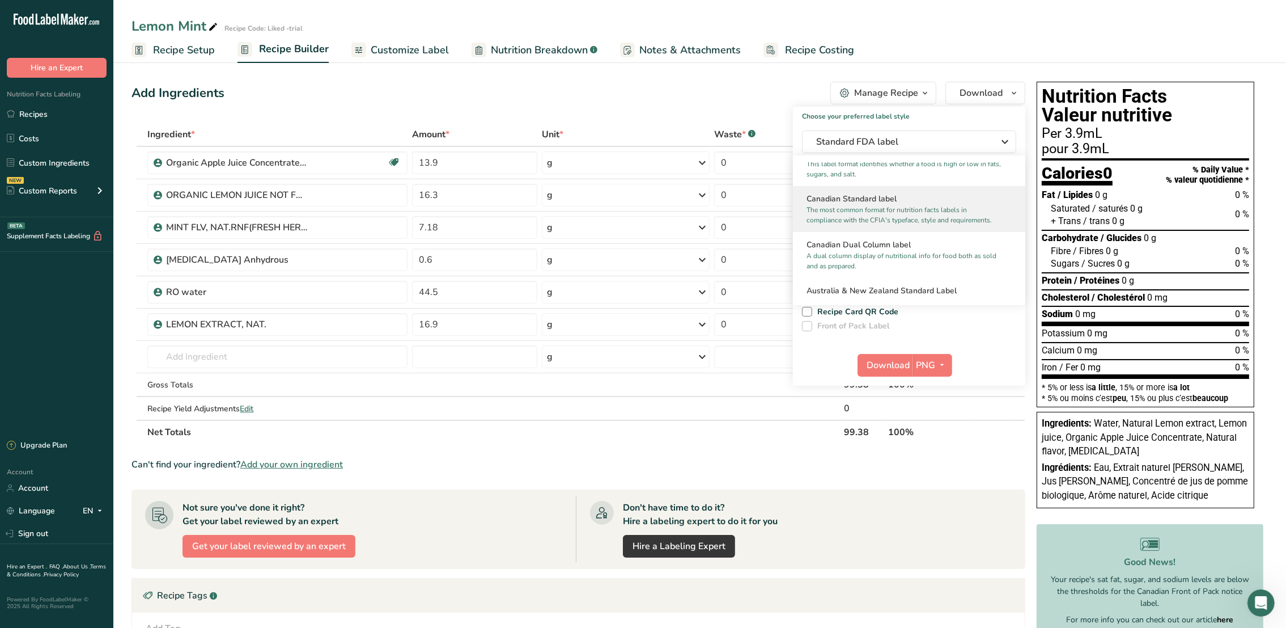
click at [880, 225] on p "The most common format for nutrition facts labels in compliance with the CFIA's…" at bounding box center [904, 215] width 195 height 20
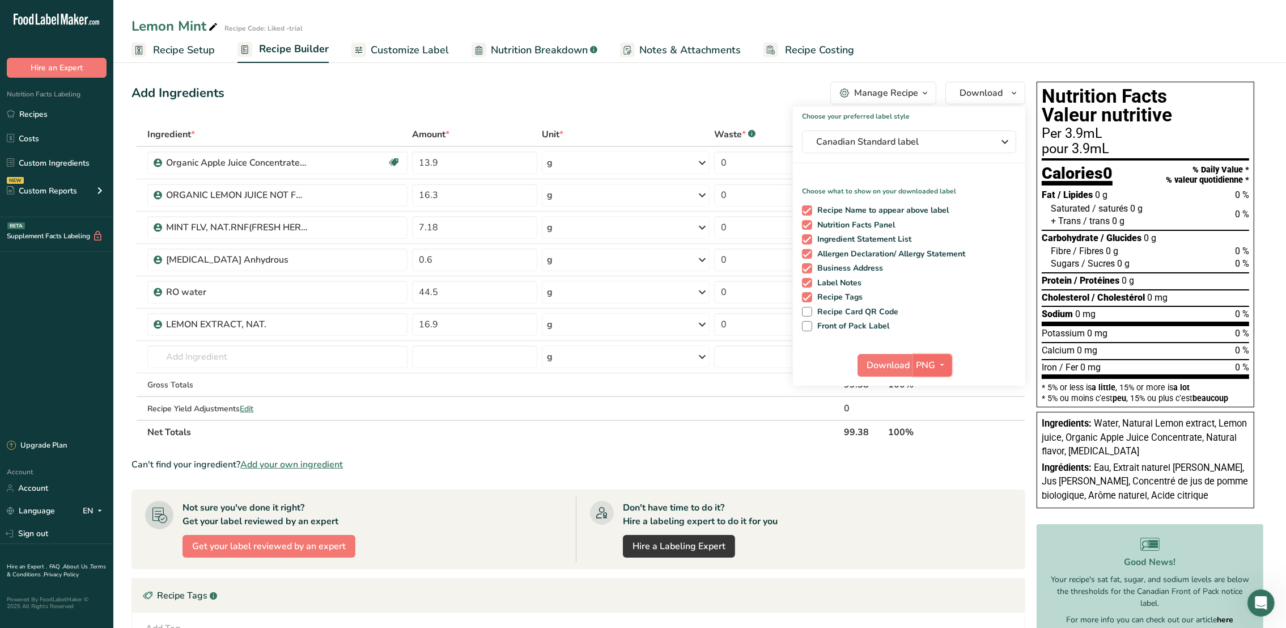
click at [942, 366] on icon "button" at bounding box center [942, 365] width 9 height 14
click at [933, 387] on link "PNG" at bounding box center [934, 388] width 36 height 19
click at [944, 149] on button "Canadian Standard label" at bounding box center [909, 141] width 214 height 23
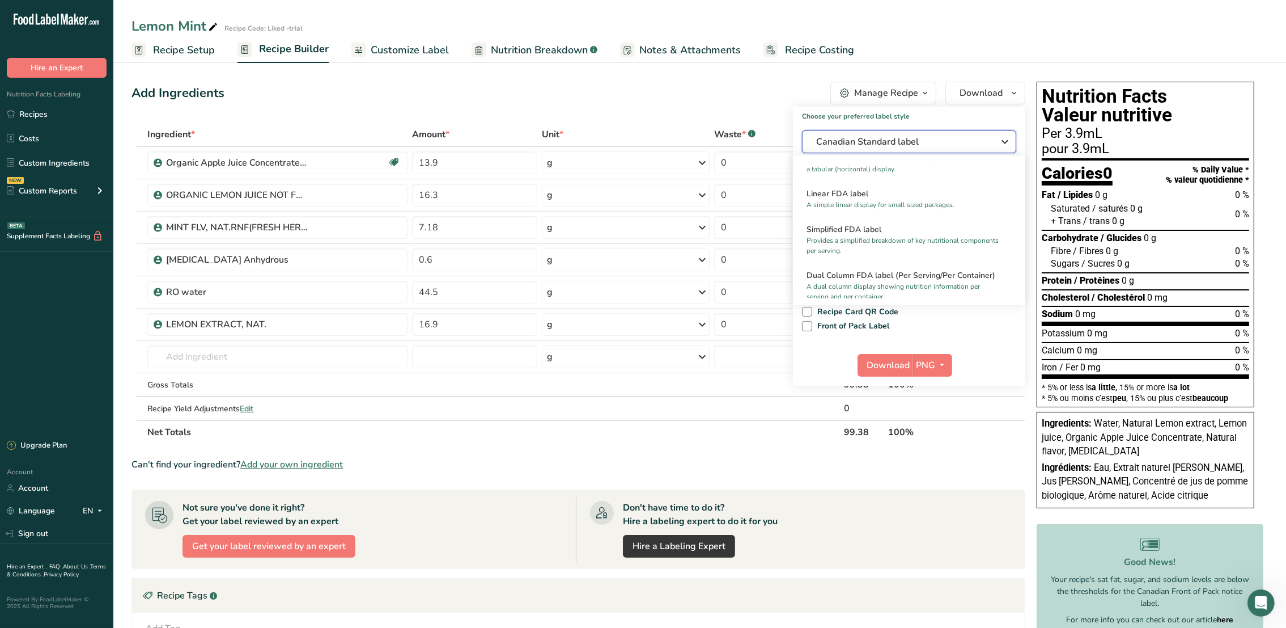
scroll to position [0, 0]
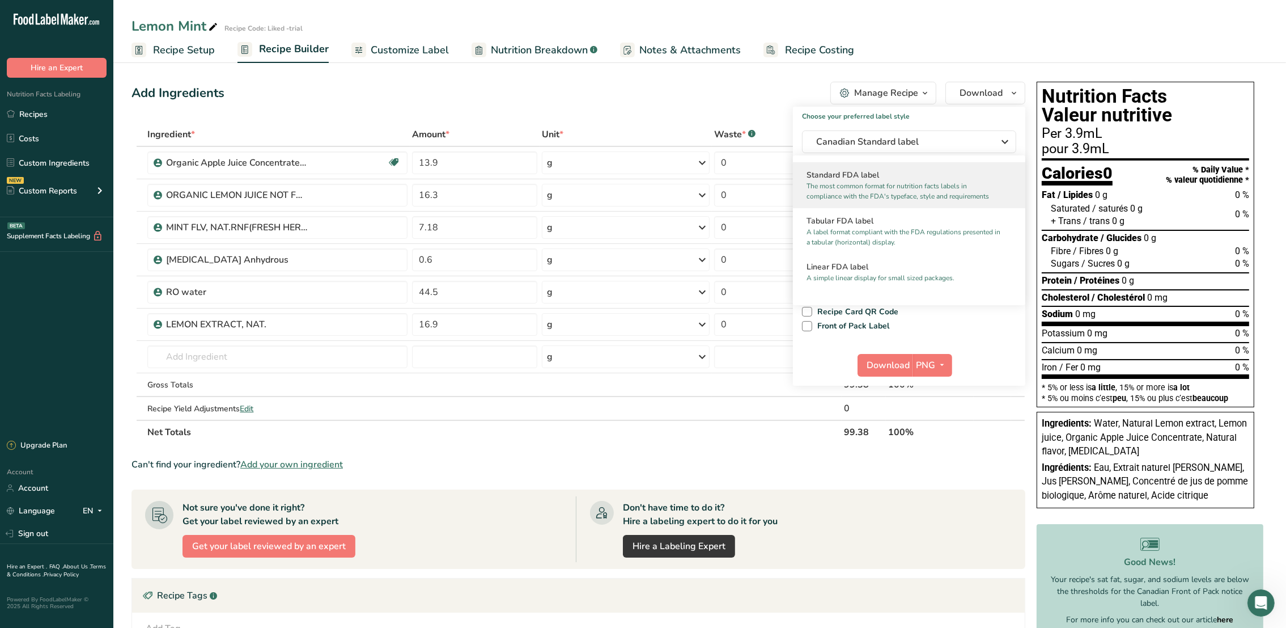
click at [911, 190] on p "The most common format for nutrition facts labels in compliance with the FDA's …" at bounding box center [904, 191] width 195 height 20
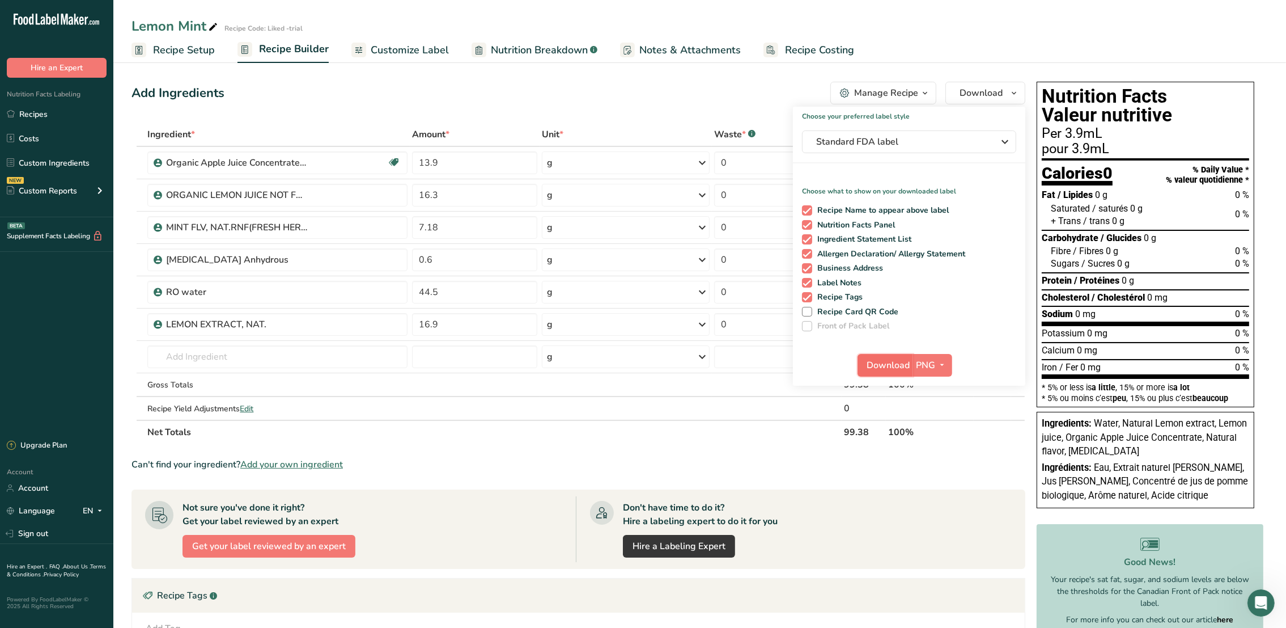
click at [889, 370] on span "Download" at bounding box center [888, 365] width 43 height 14
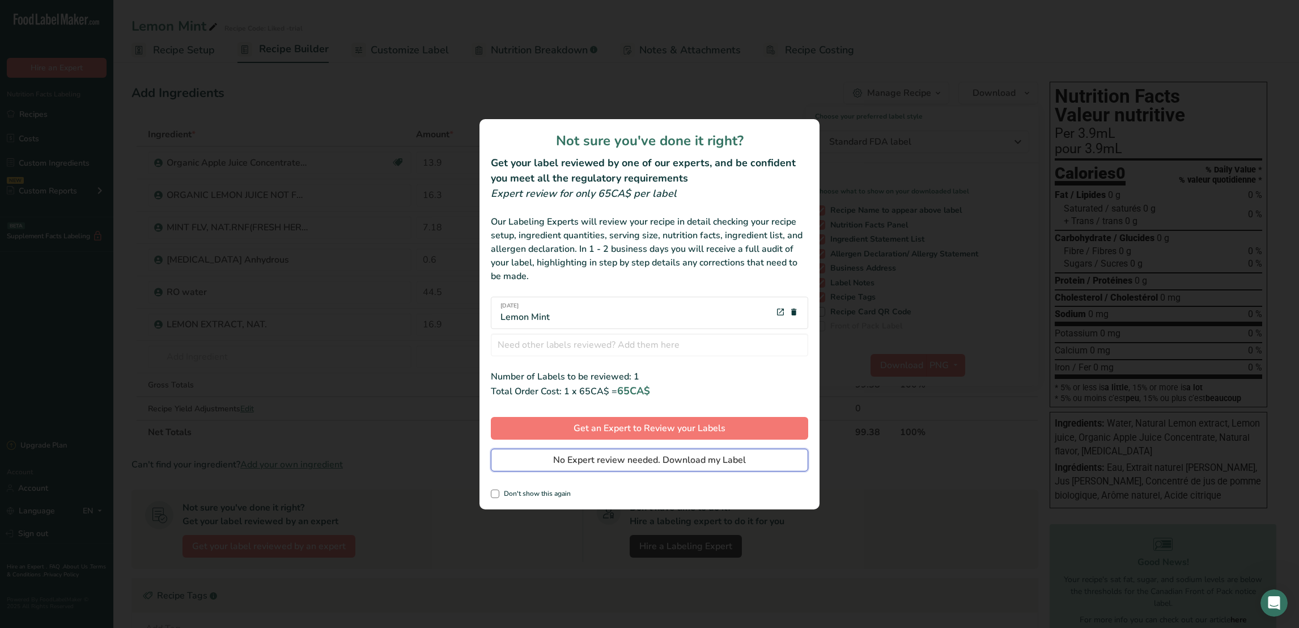
click at [629, 457] on span "No Expert review needed. Download my Label" at bounding box center [649, 460] width 193 height 14
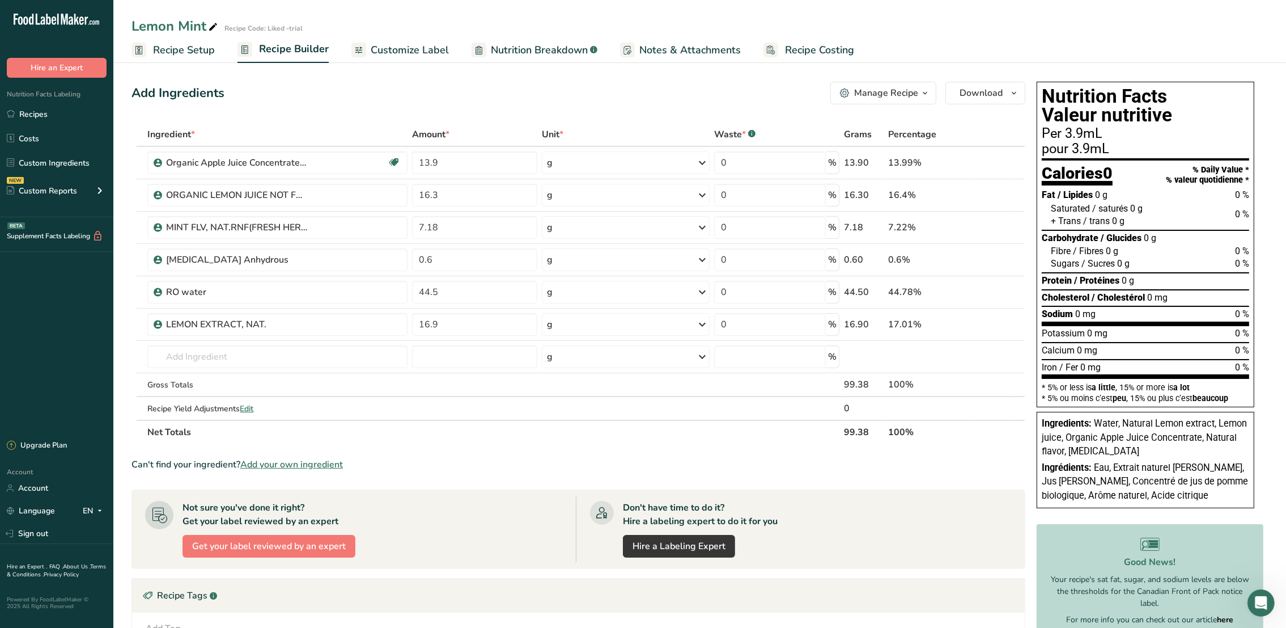
click at [815, 82] on div "Add Ingredients Manage Recipe Delete Recipe Duplicate Recipe Scale Recipe Save …" at bounding box center [579, 93] width 894 height 23
click at [981, 86] on span "Download" at bounding box center [981, 93] width 43 height 14
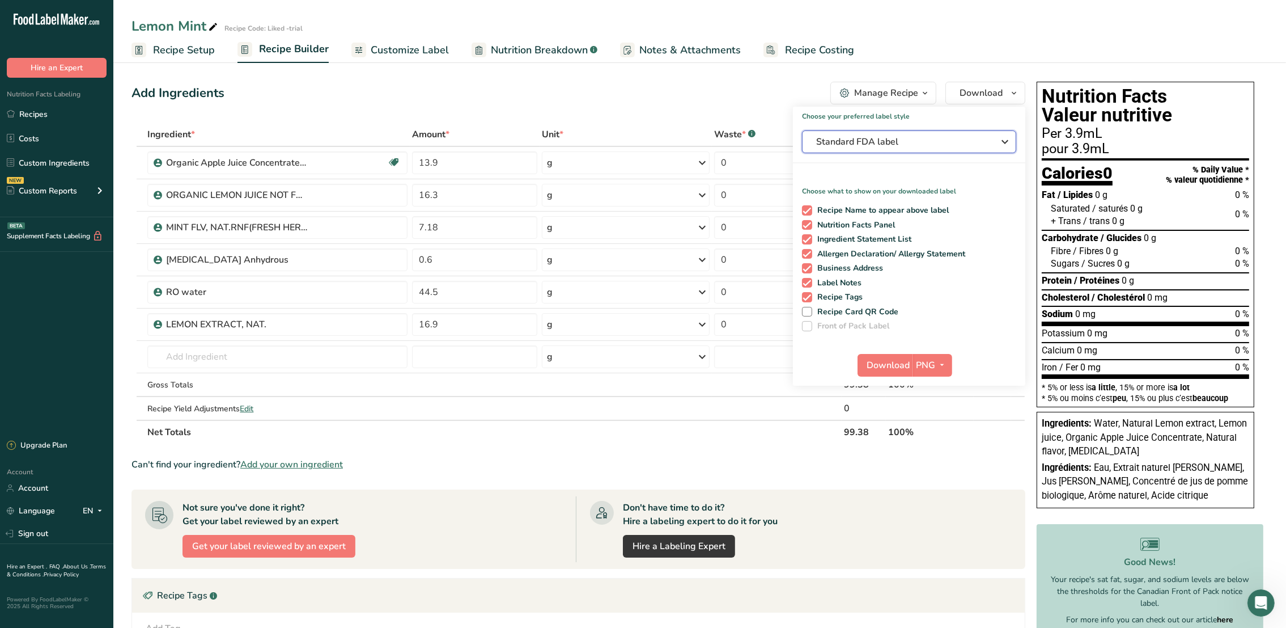
click at [921, 144] on span "Standard FDA label" at bounding box center [901, 142] width 170 height 14
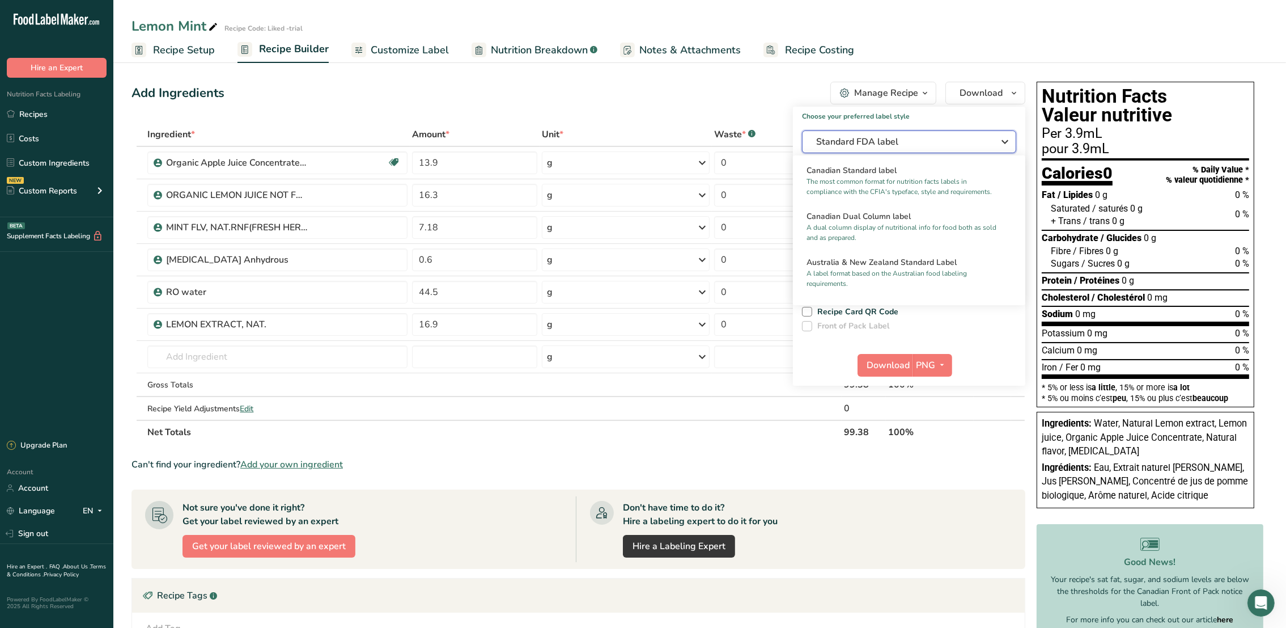
scroll to position [463, 0]
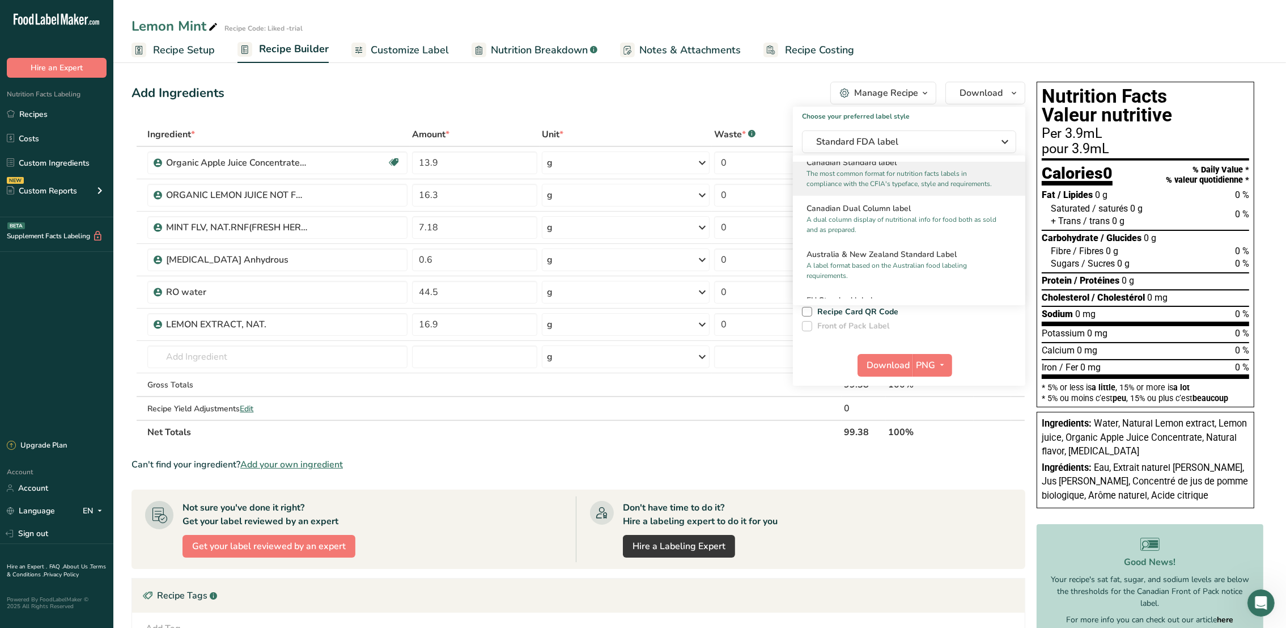
click at [920, 168] on h2 "Canadian Standard label" at bounding box center [909, 162] width 205 height 12
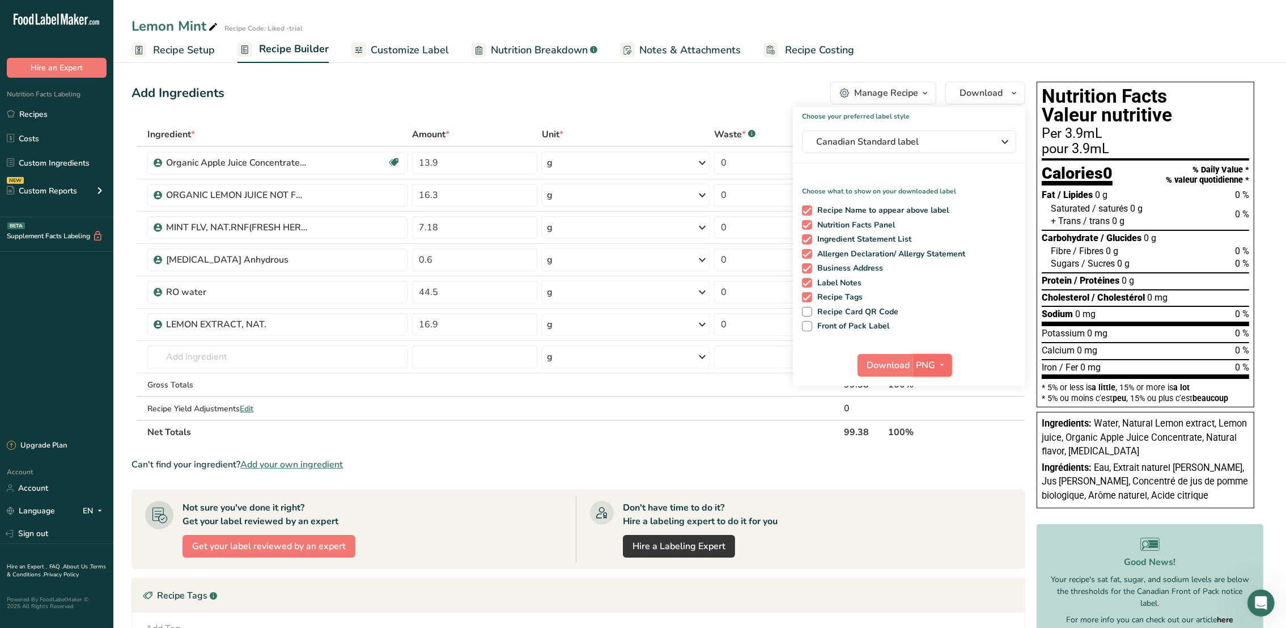
click at [914, 363] on button "PNG" at bounding box center [932, 365] width 39 height 23
click at [877, 365] on span "Download" at bounding box center [888, 365] width 43 height 14
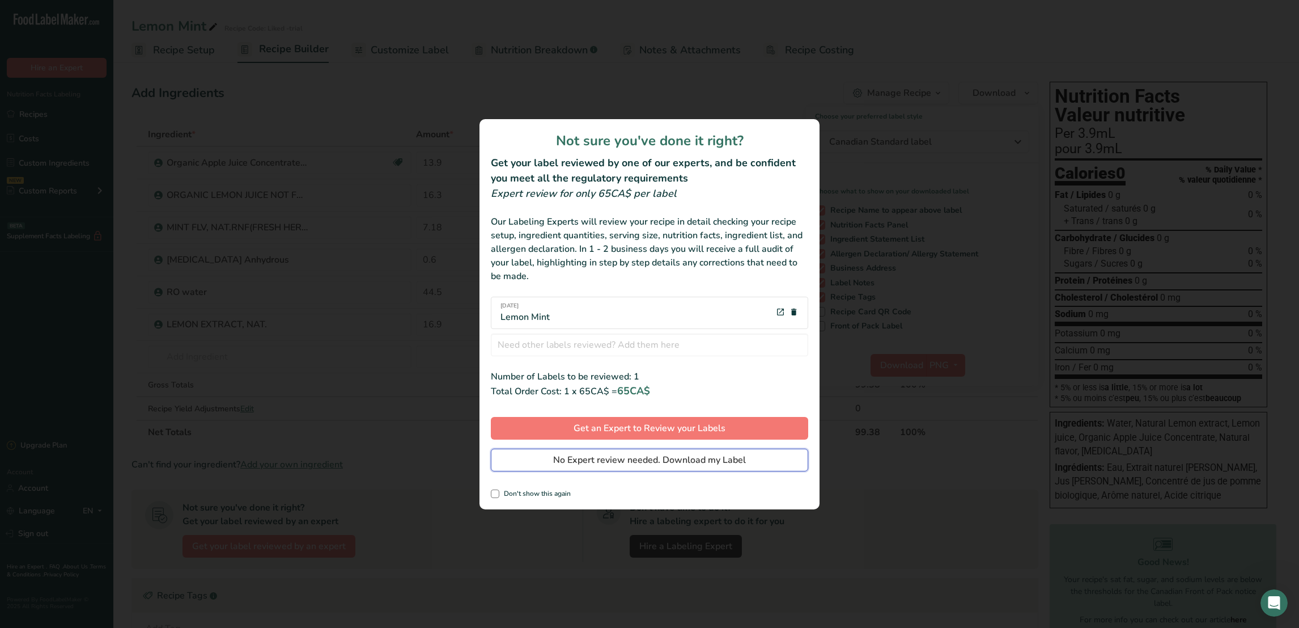
click at [663, 463] on span "No Expert review needed. Download my Label" at bounding box center [649, 460] width 193 height 14
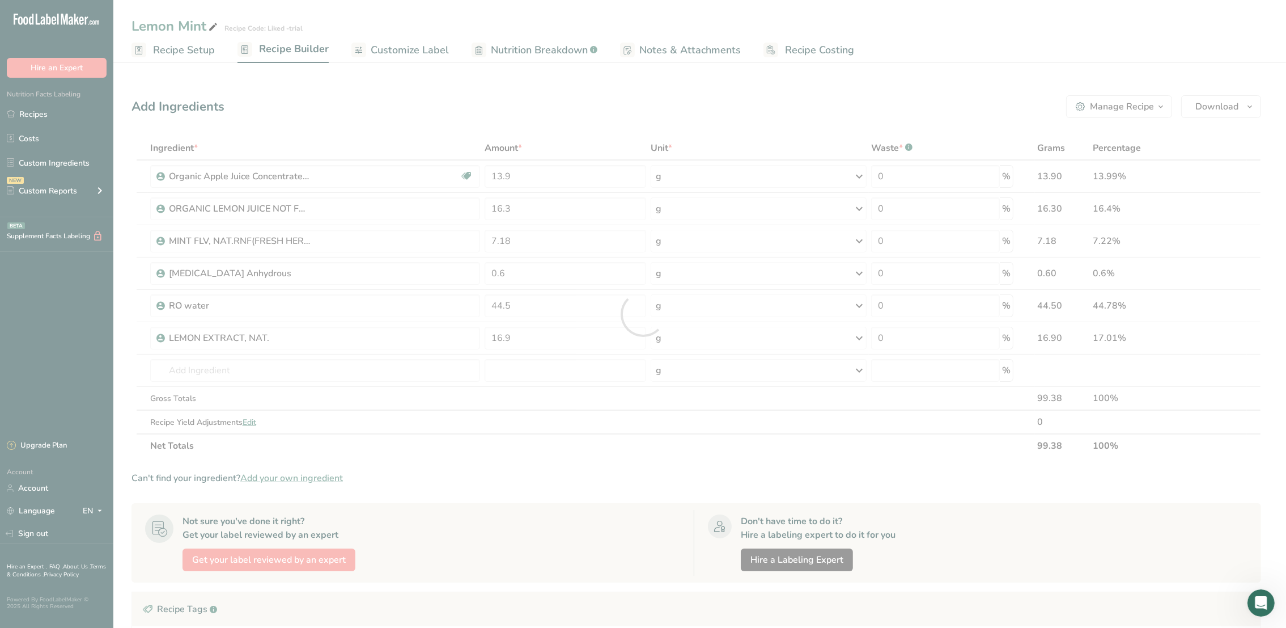
scroll to position [0, 0]
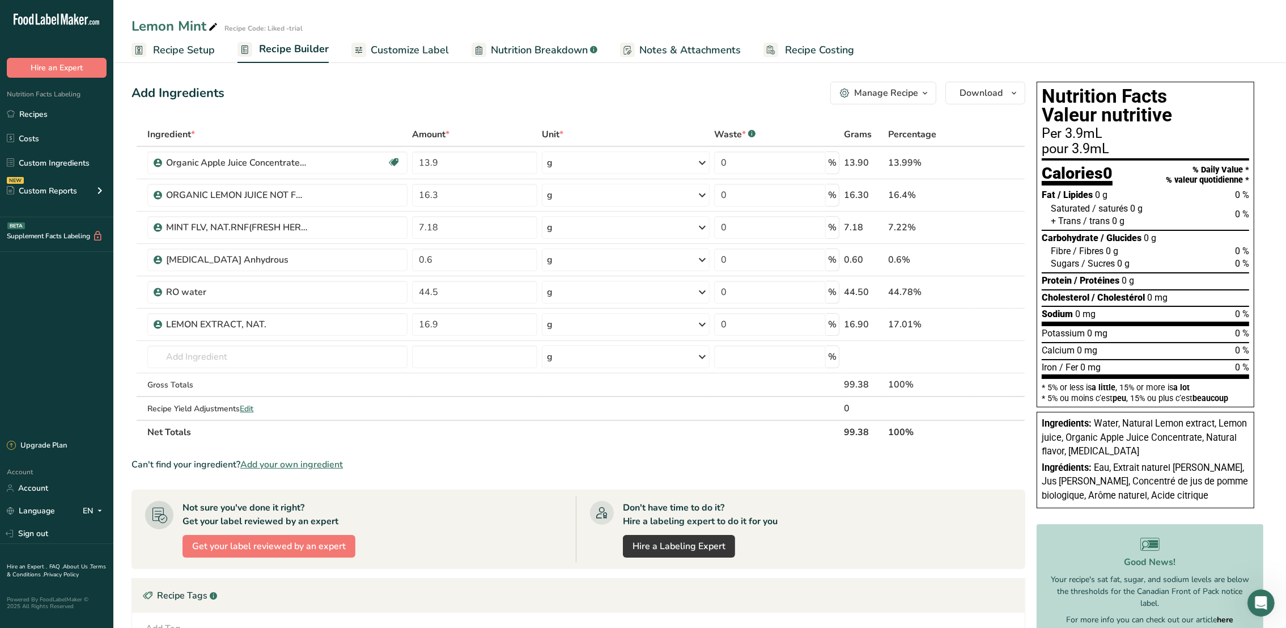
click at [402, 51] on span "Customize Label" at bounding box center [410, 50] width 78 height 15
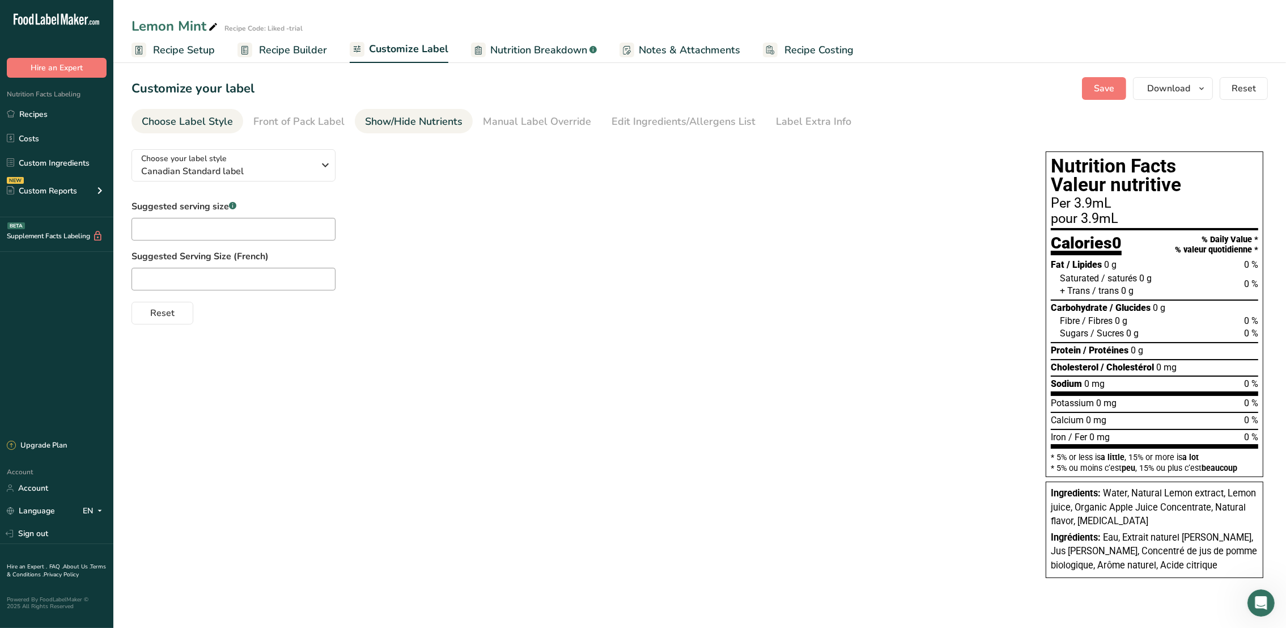
click at [383, 125] on div "Show/Hide Nutrients" at bounding box center [414, 121] width 98 height 15
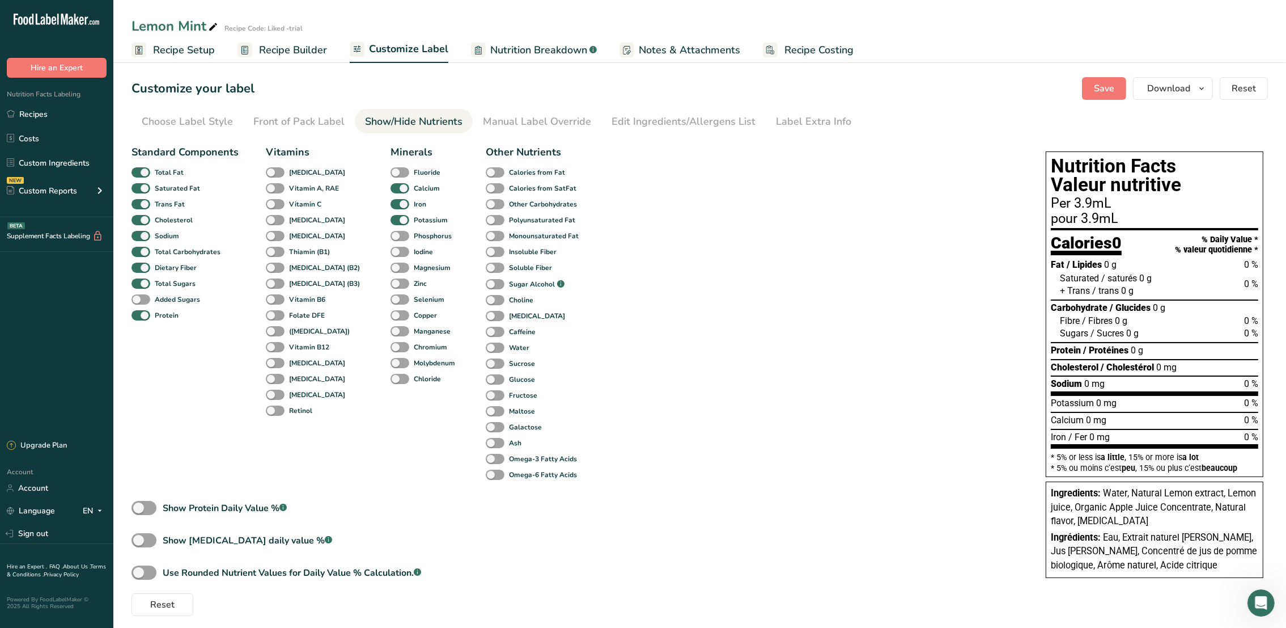
scroll to position [18, 0]
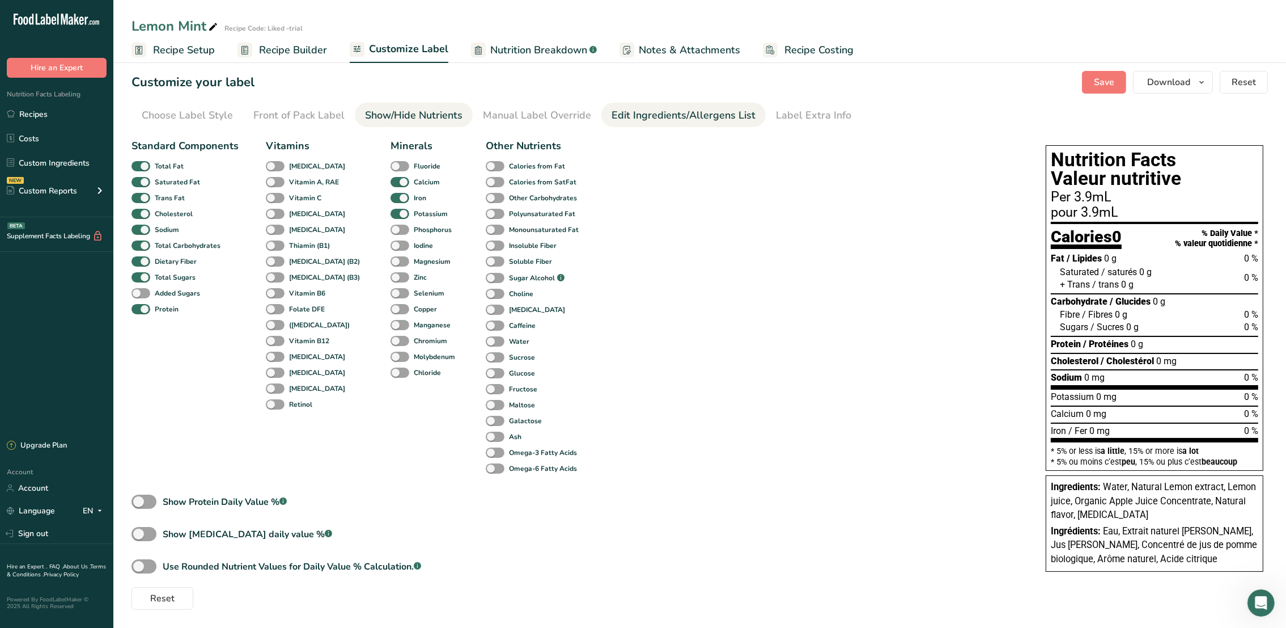
click at [710, 109] on div "Edit Ingredients/Allergens List" at bounding box center [684, 115] width 144 height 15
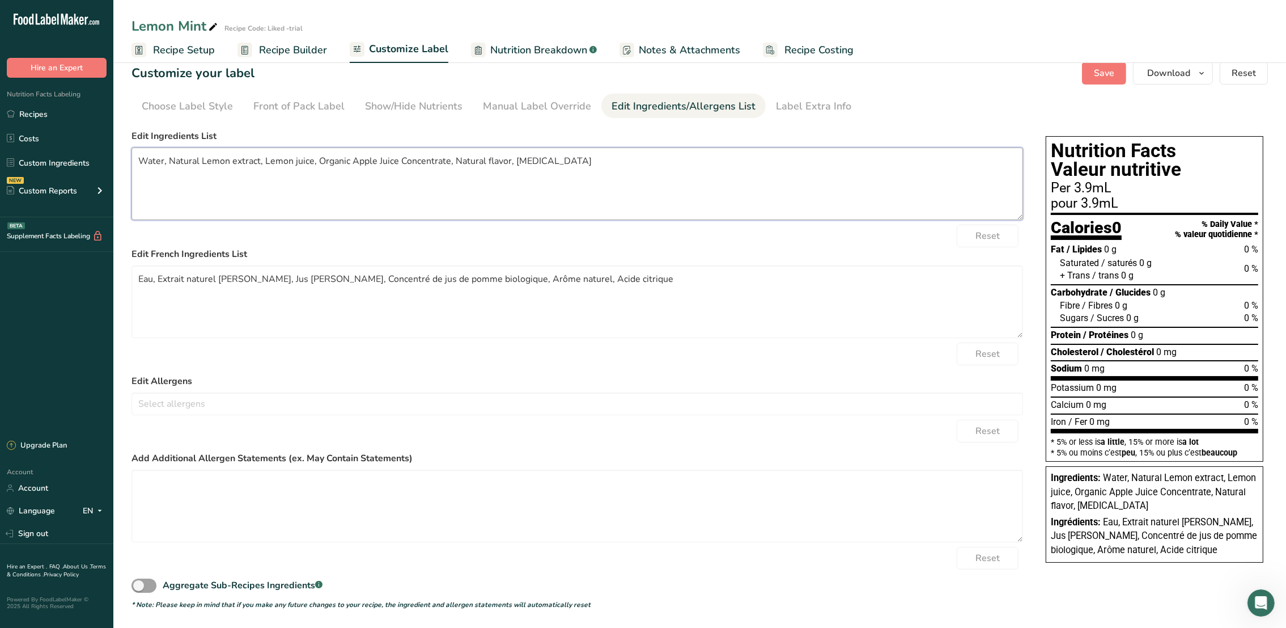
click at [263, 157] on textarea "Water, Natural Lemon extract, Lemon juice, Organic Apple Juice Concentrate, Nat…" at bounding box center [578, 183] width 892 height 73
drag, startPoint x: 607, startPoint y: 154, endPoint x: 134, endPoint y: 142, distance: 473.5
click at [134, 142] on div "Edit Ingredients List Water, Natural Lemon extract, Organic Lemon juice, Organi…" at bounding box center [578, 174] width 892 height 91
type textarea "Water, Natural Lemon extract, Organic Lemon juice, Organic Apple Juice Concentr…"
drag, startPoint x: 613, startPoint y: 289, endPoint x: 80, endPoint y: 291, distance: 533.4
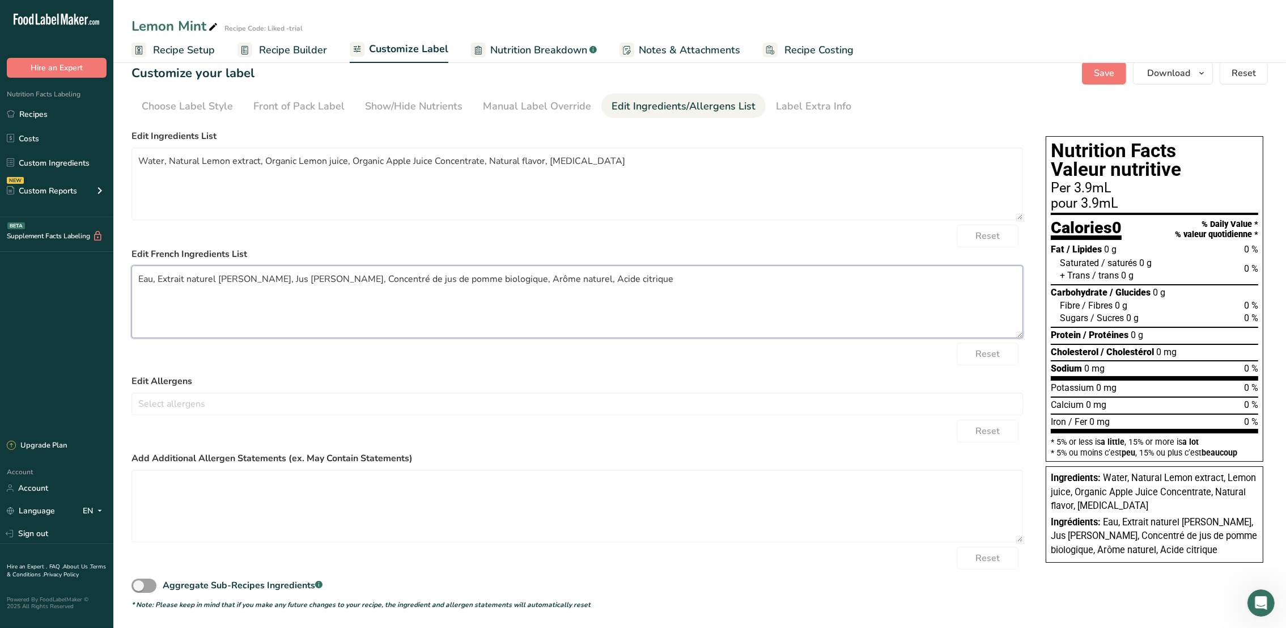
click at [80, 291] on div ".a-20{fill:#fff;} Hire an Expert Nutrition Facts Labeling Recipes Costs Custom …" at bounding box center [643, 306] width 1286 height 643
paste textarea "extrait [PERSON_NAME] naturel, jus [PERSON_NAME] biologique, concentré de jus d…"
type textarea "Eau, extrait [PERSON_NAME] naturel, jus [PERSON_NAME] biologique, concentré de …"
click at [1096, 80] on button "Save" at bounding box center [1104, 73] width 44 height 23
click at [1198, 69] on icon "button" at bounding box center [1201, 73] width 9 height 14
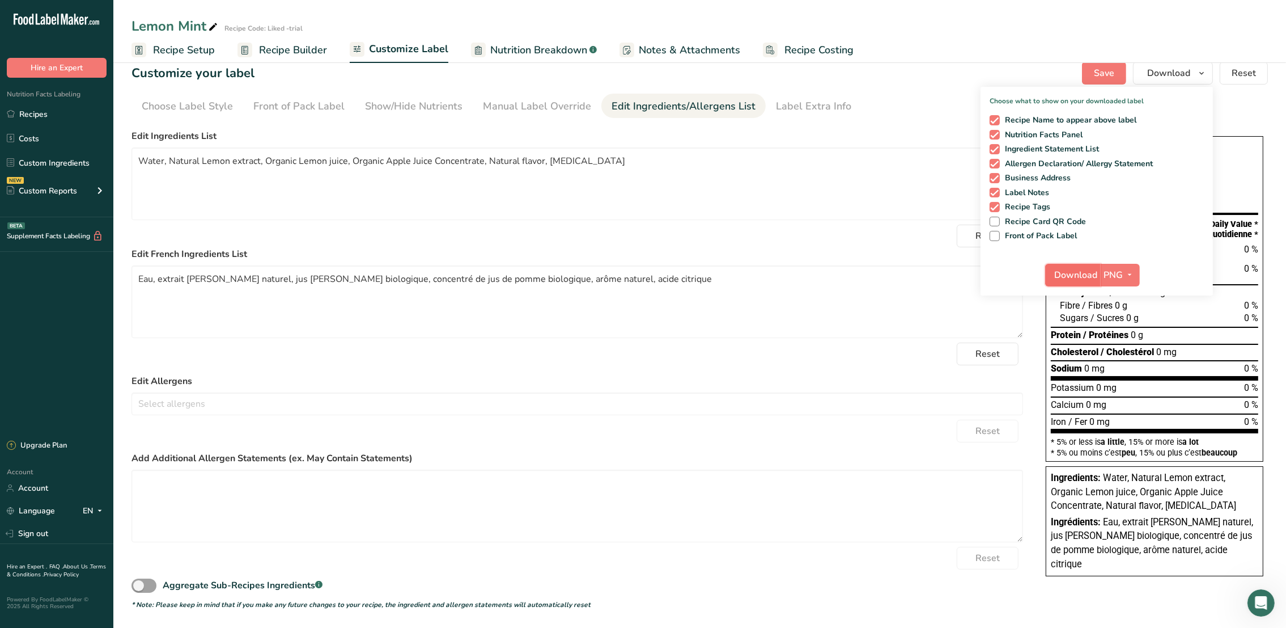
click at [1060, 273] on span "Download" at bounding box center [1076, 275] width 43 height 14
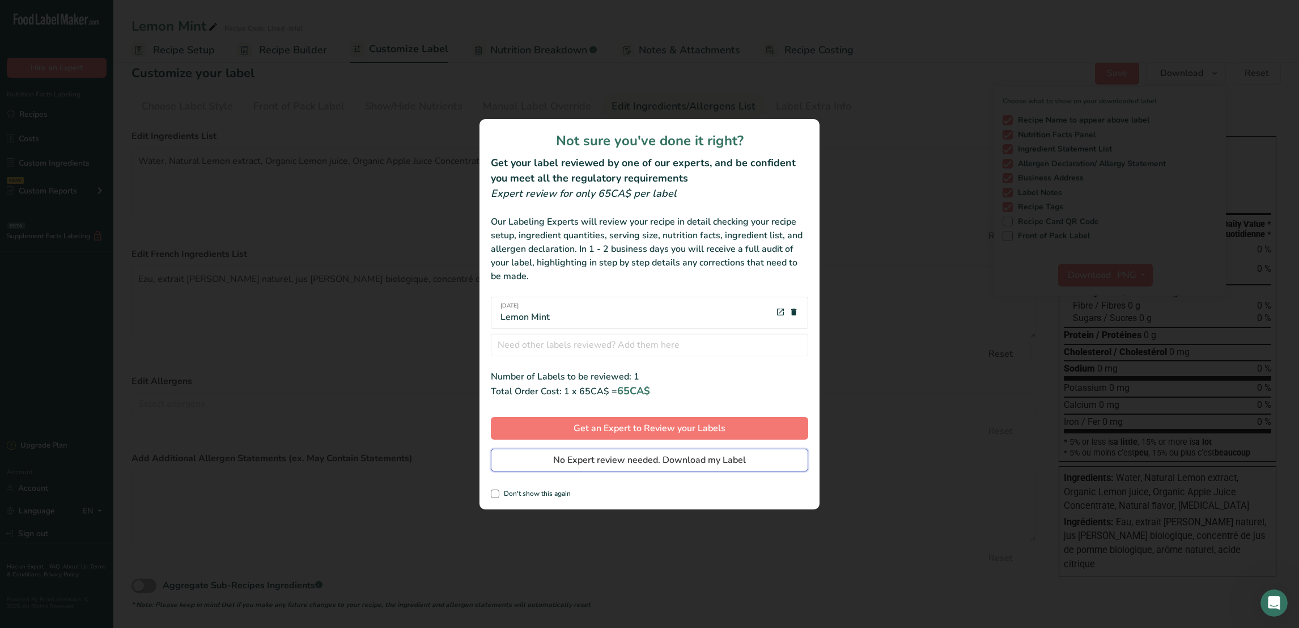
click at [667, 460] on span "No Expert review needed. Download my Label" at bounding box center [649, 460] width 193 height 14
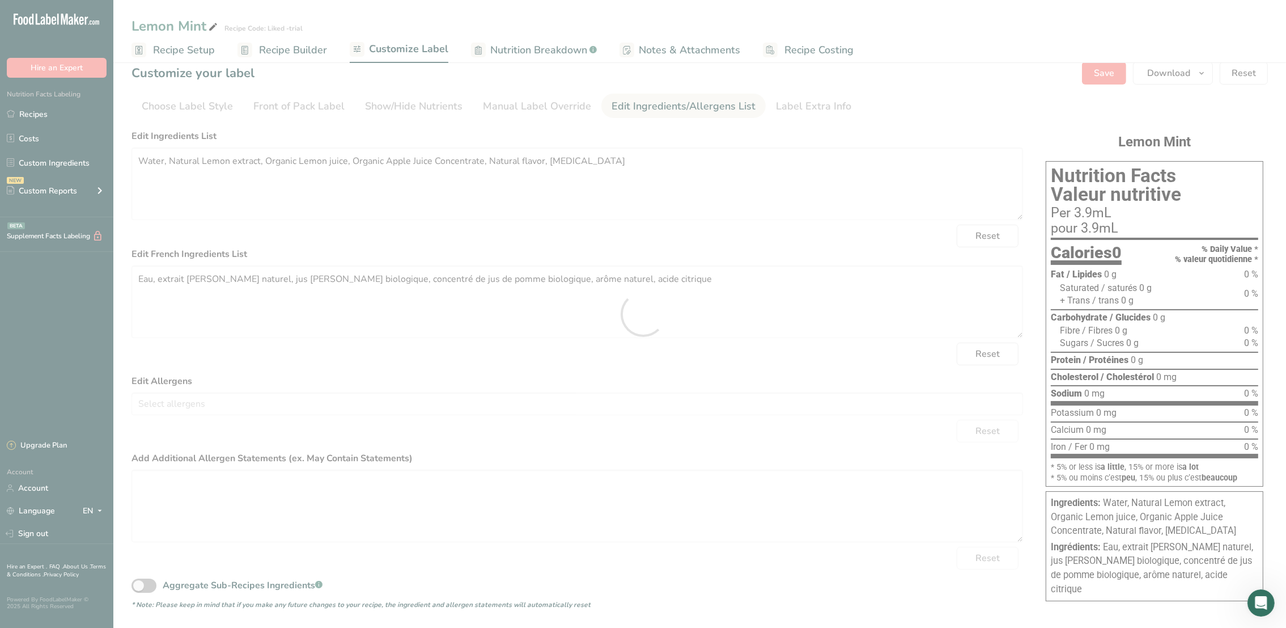
scroll to position [0, 0]
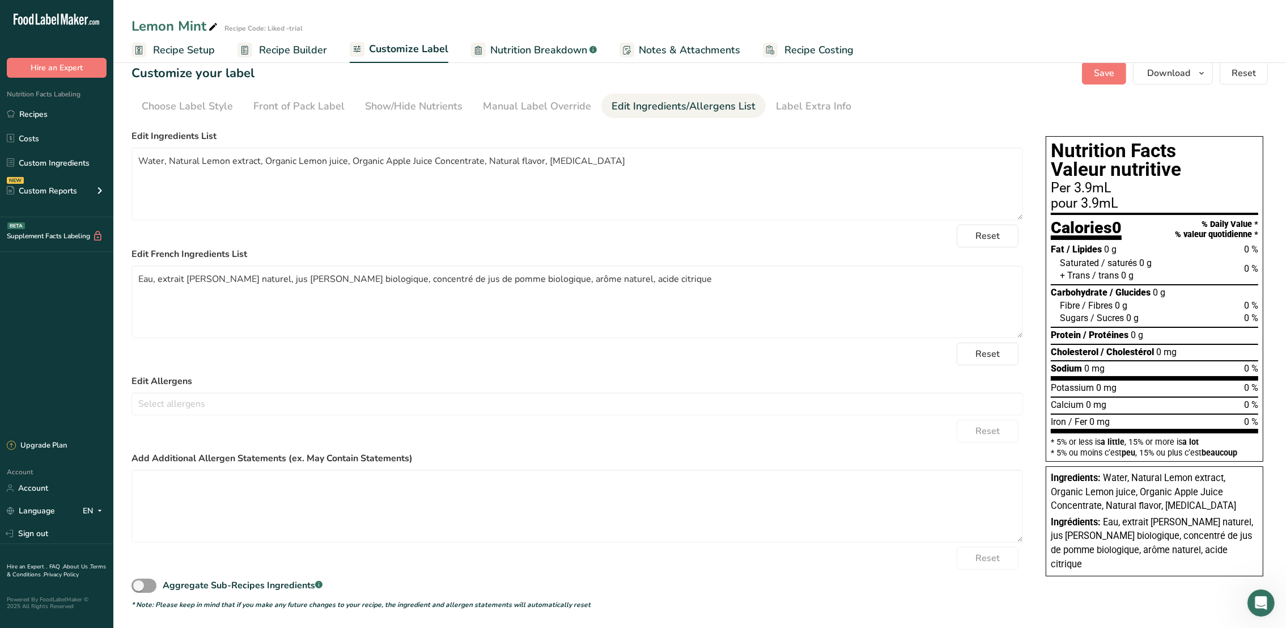
click at [1162, 24] on div "Lemon Mint Recipe Code: Liked -trial" at bounding box center [699, 26] width 1173 height 20
click at [1174, 75] on span "Download" at bounding box center [1168, 73] width 43 height 14
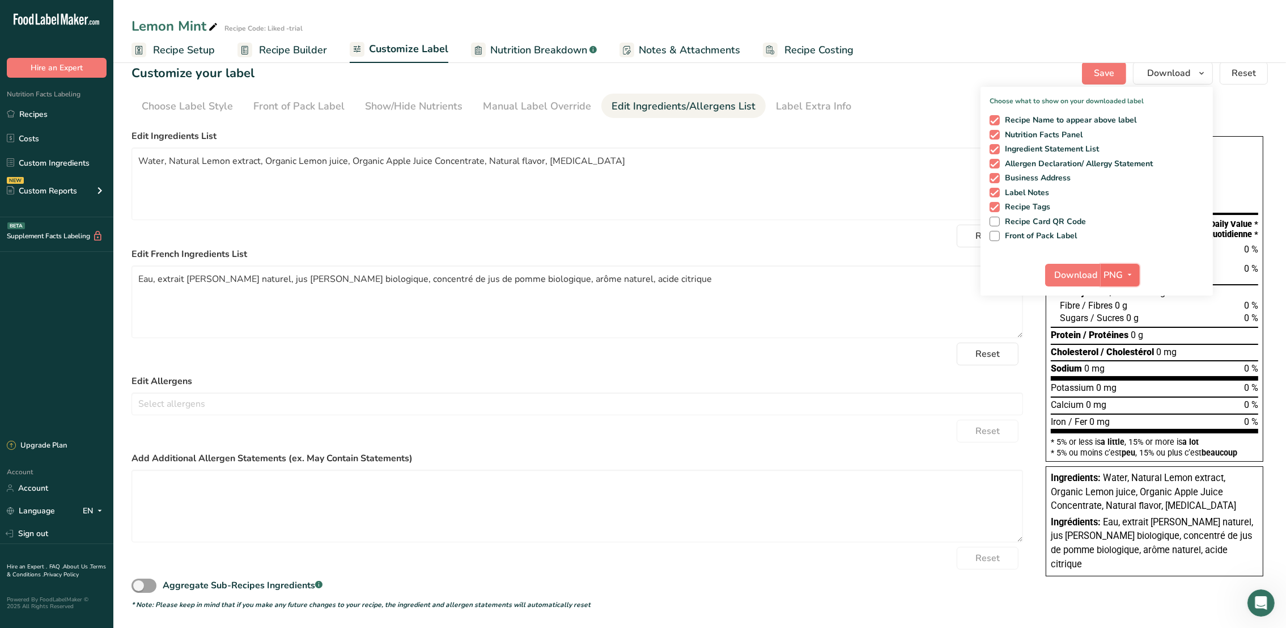
click at [1122, 273] on span "PNG" at bounding box center [1113, 275] width 19 height 14
click at [1105, 73] on span "Save" at bounding box center [1104, 73] width 20 height 14
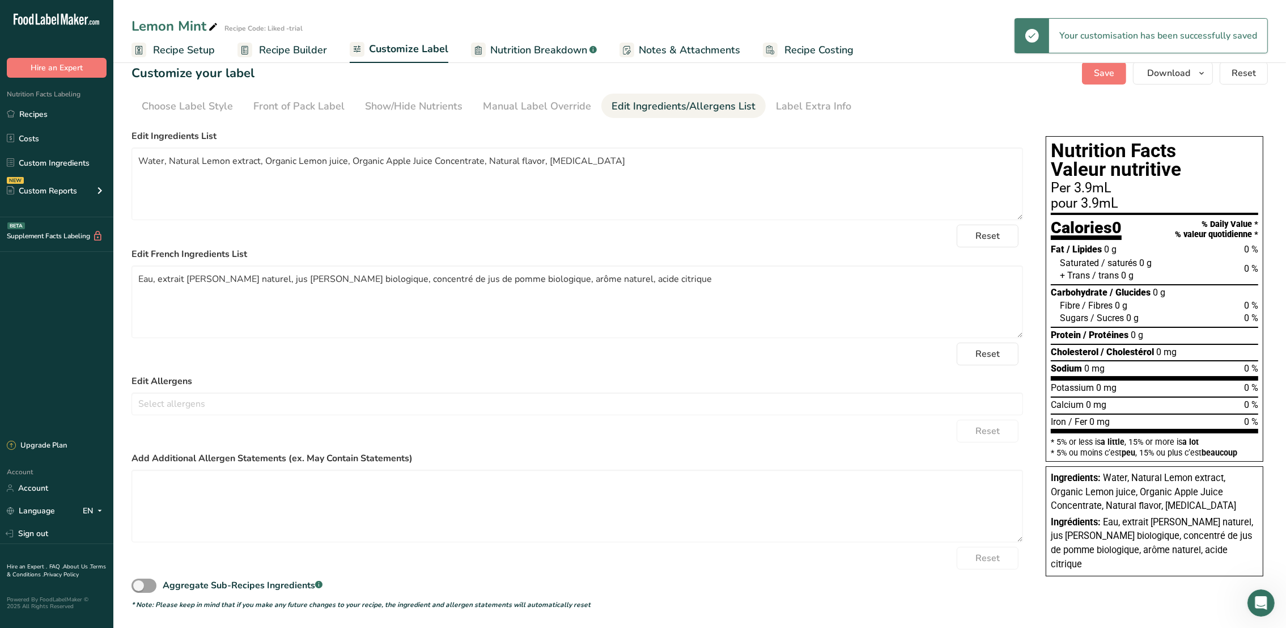
click at [307, 44] on span "Recipe Builder" at bounding box center [293, 50] width 68 height 15
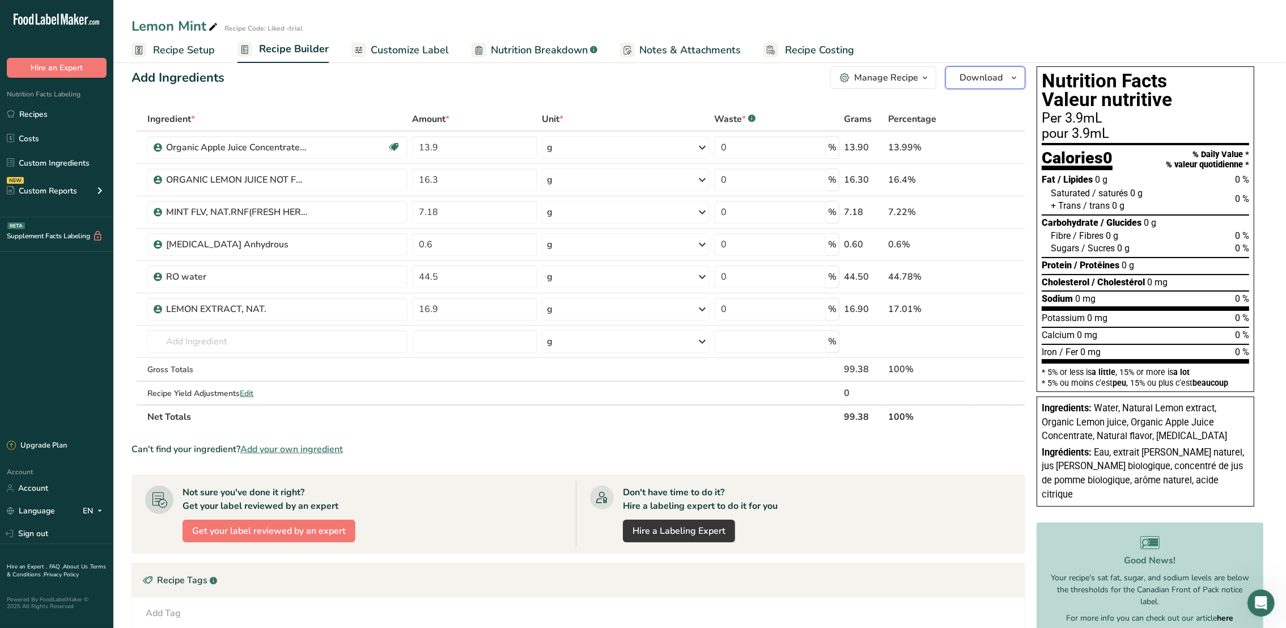
click at [991, 77] on span "Download" at bounding box center [981, 78] width 43 height 14
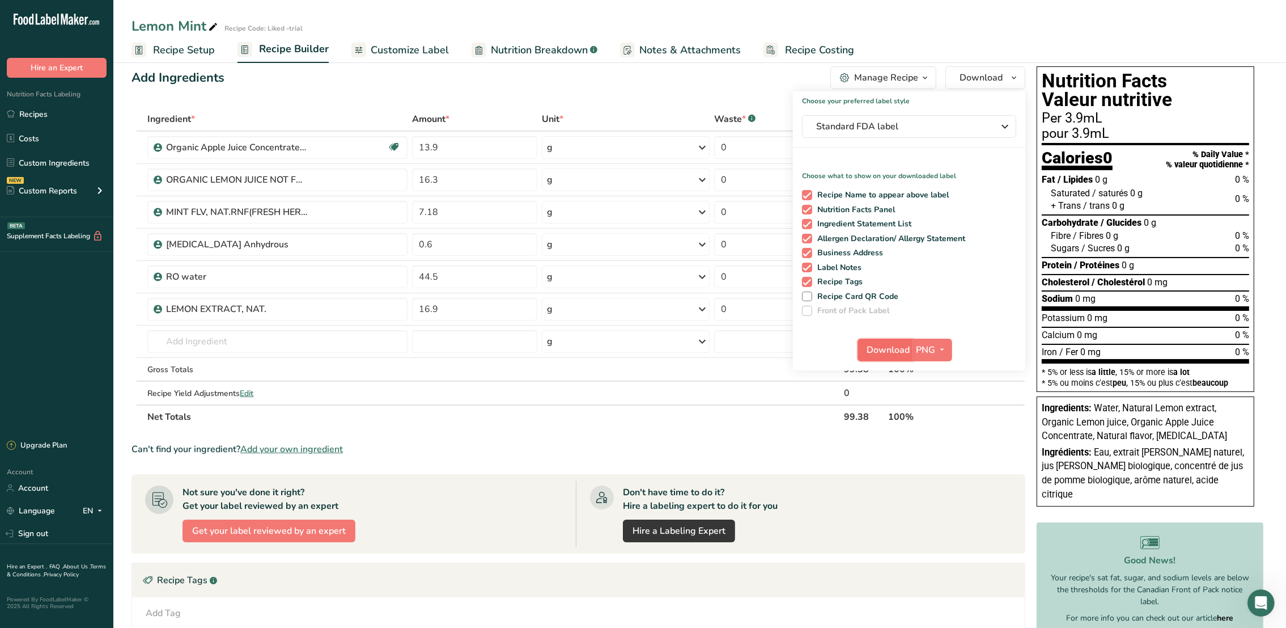
click at [873, 344] on span "Download" at bounding box center [888, 350] width 43 height 14
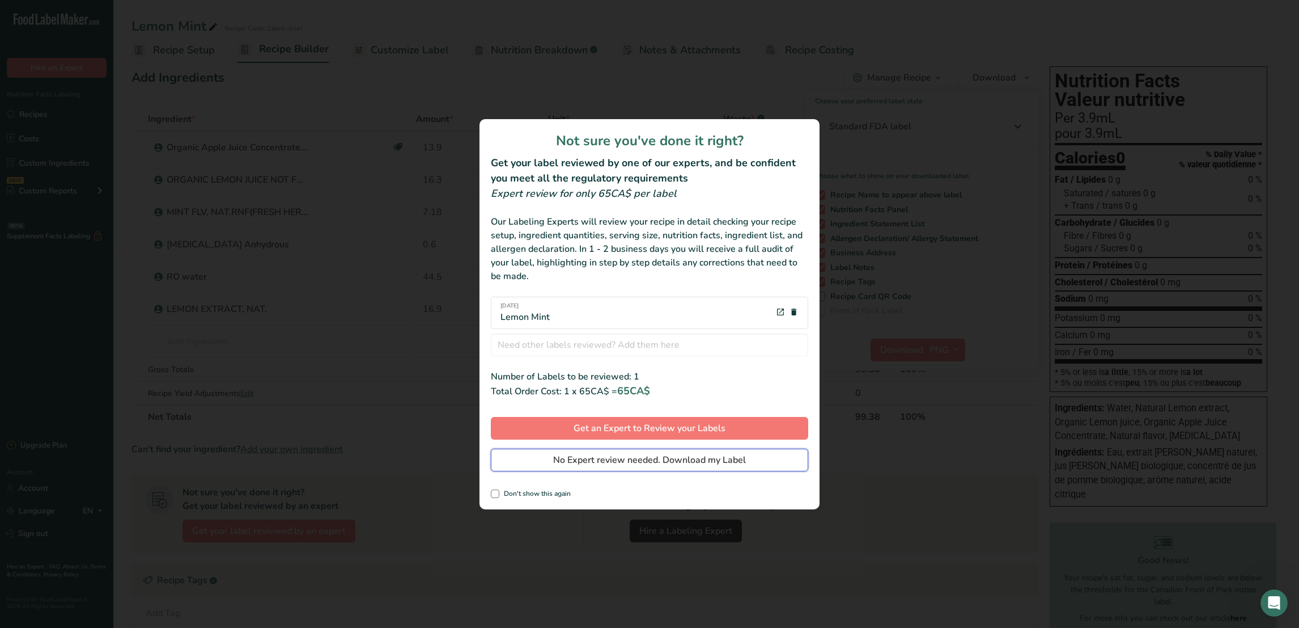
click at [649, 458] on span "No Expert review needed. Download my Label" at bounding box center [649, 460] width 193 height 14
